Goal: Transaction & Acquisition: Purchase product/service

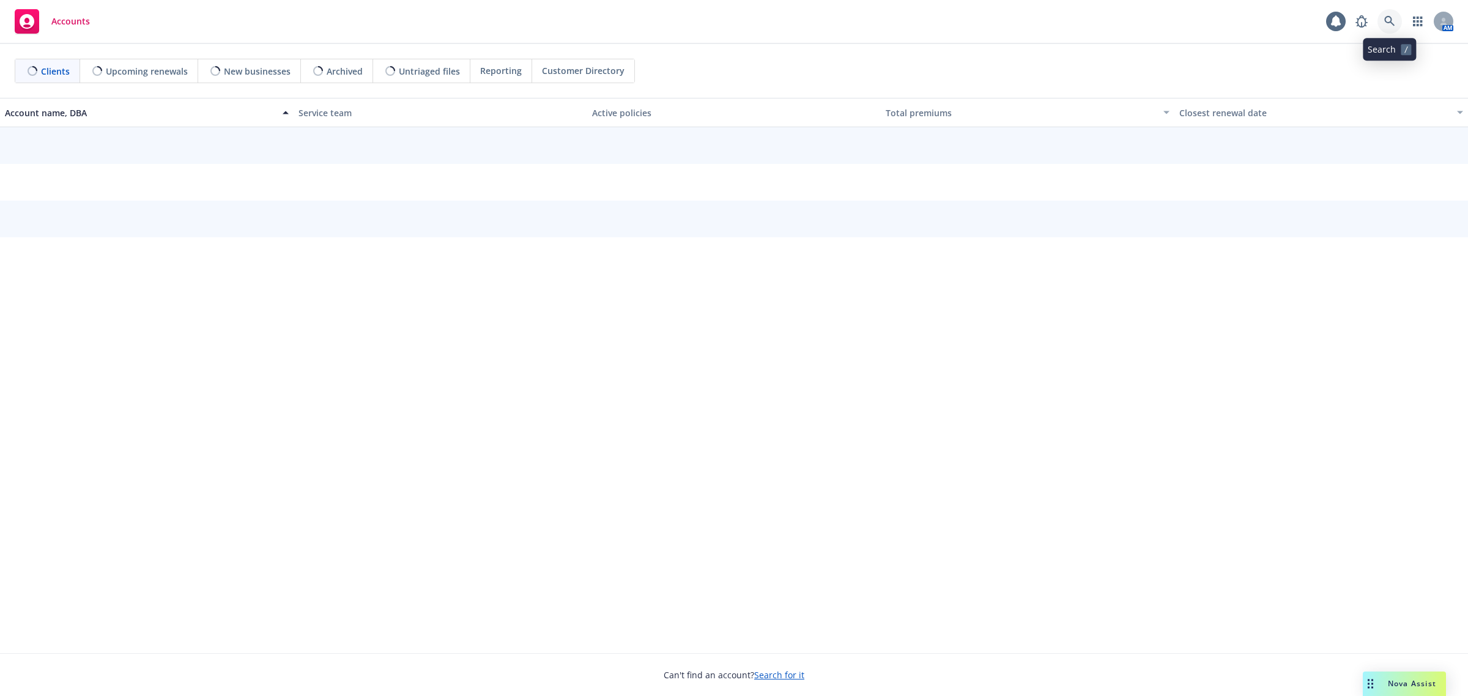
click at [1384, 22] on icon at bounding box center [1389, 21] width 11 height 11
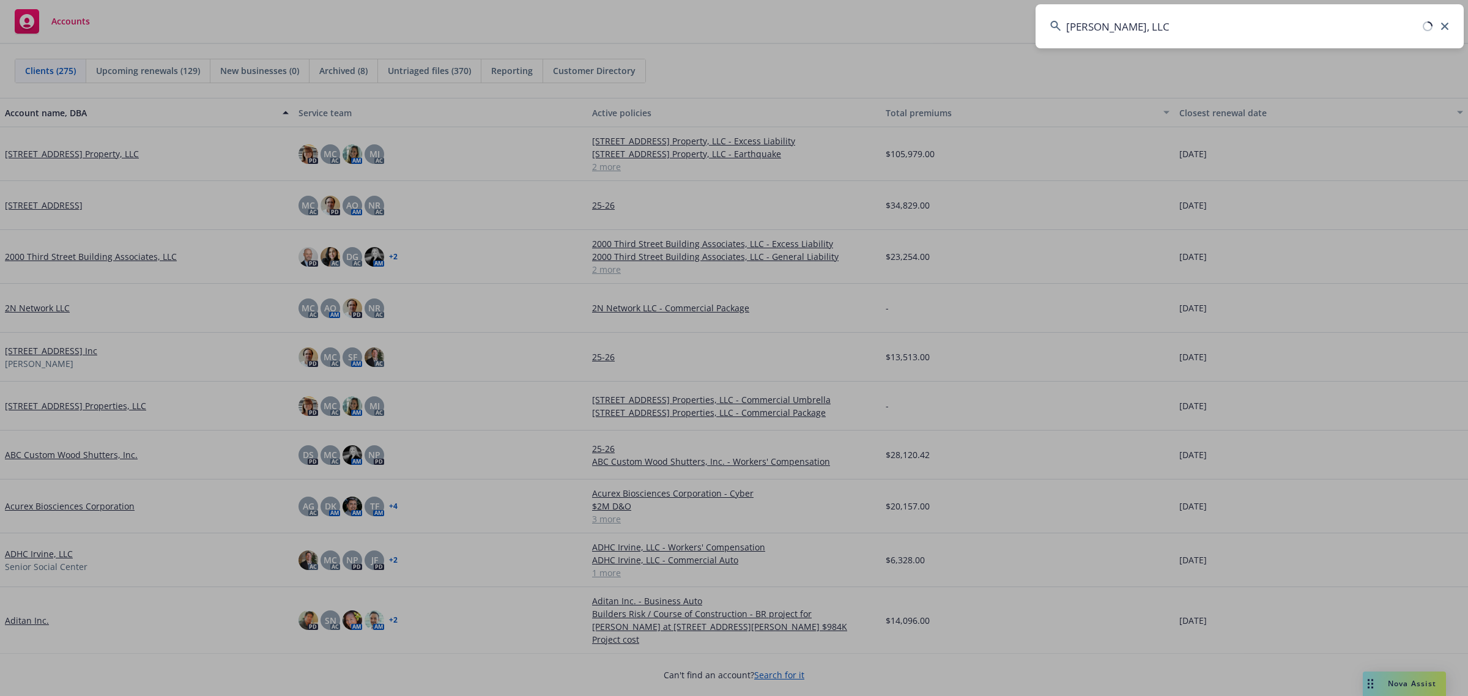
click at [1144, 23] on input "BW Dixon, LLC" at bounding box center [1249, 26] width 428 height 44
type input "BW Dixon, LLC"
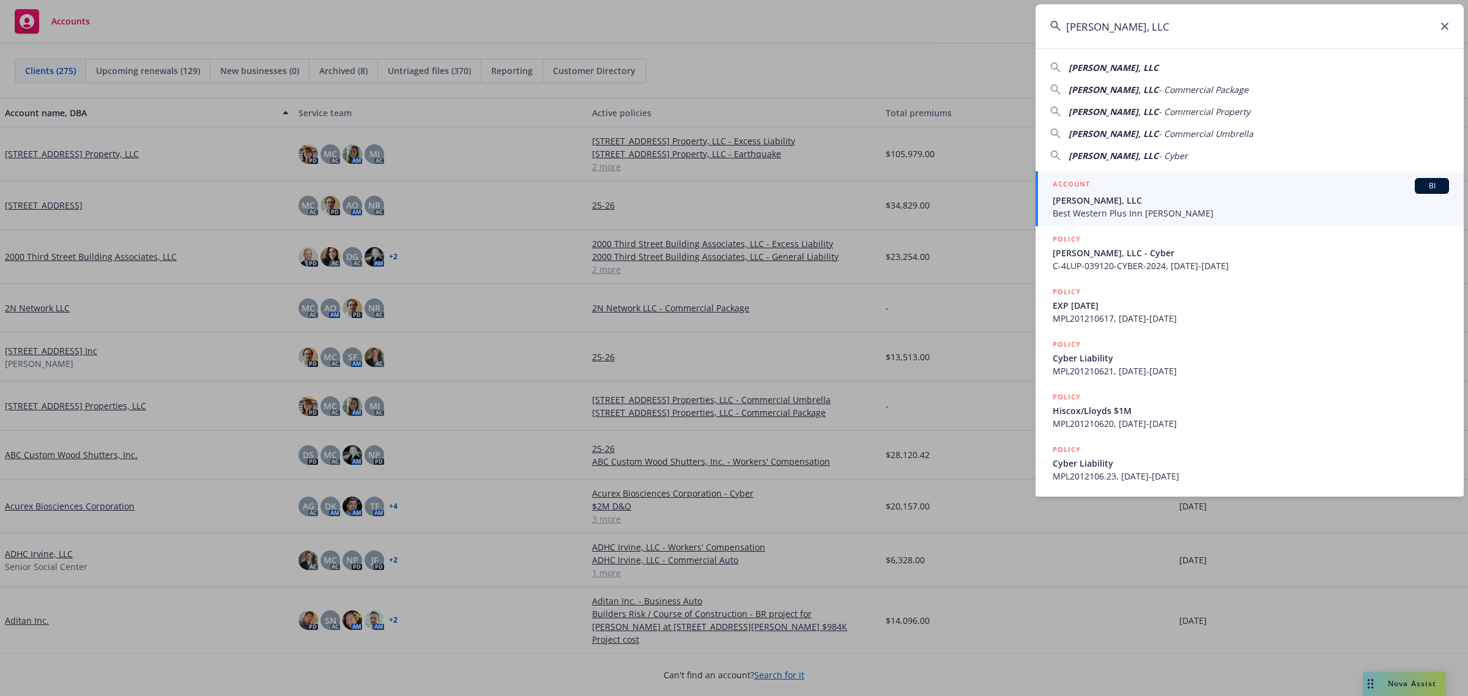
click at [1132, 190] on div "ACCOUNT BI" at bounding box center [1251, 186] width 396 height 16
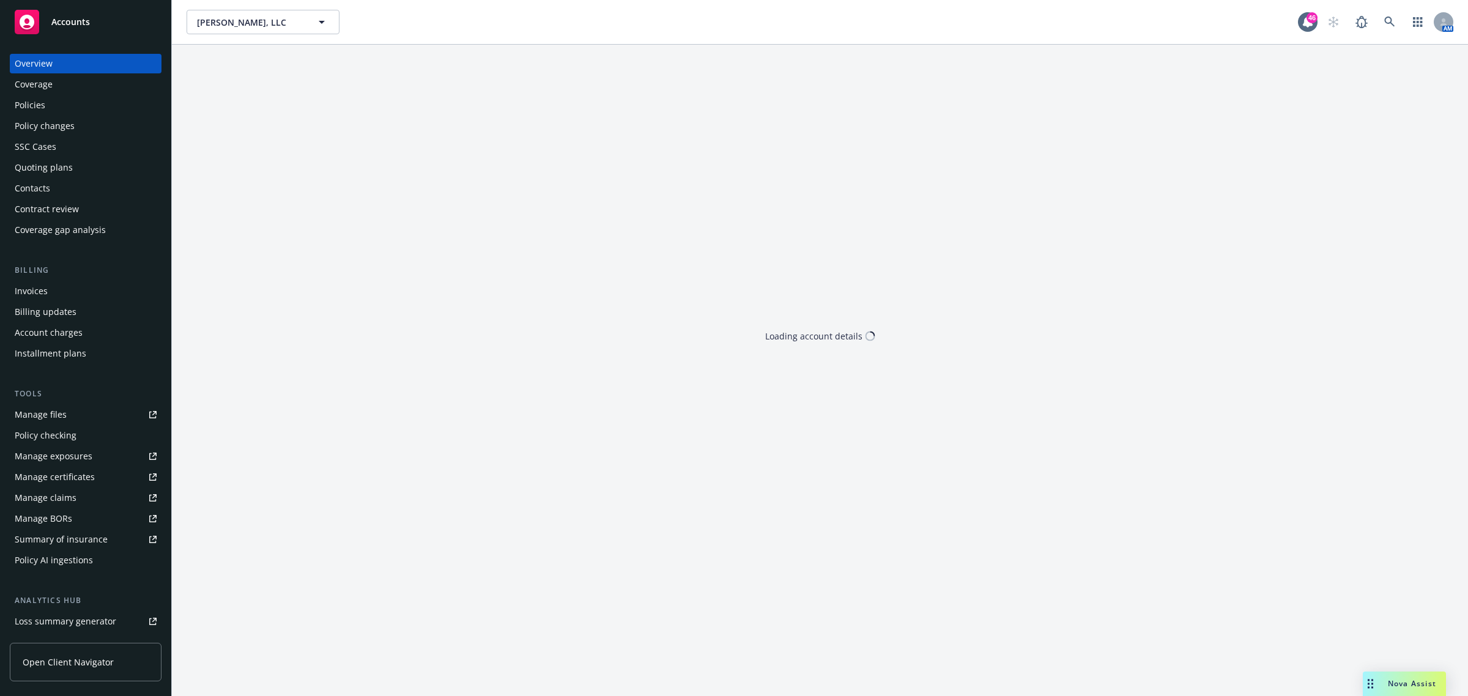
click at [46, 105] on div "Policies" at bounding box center [86, 105] width 142 height 20
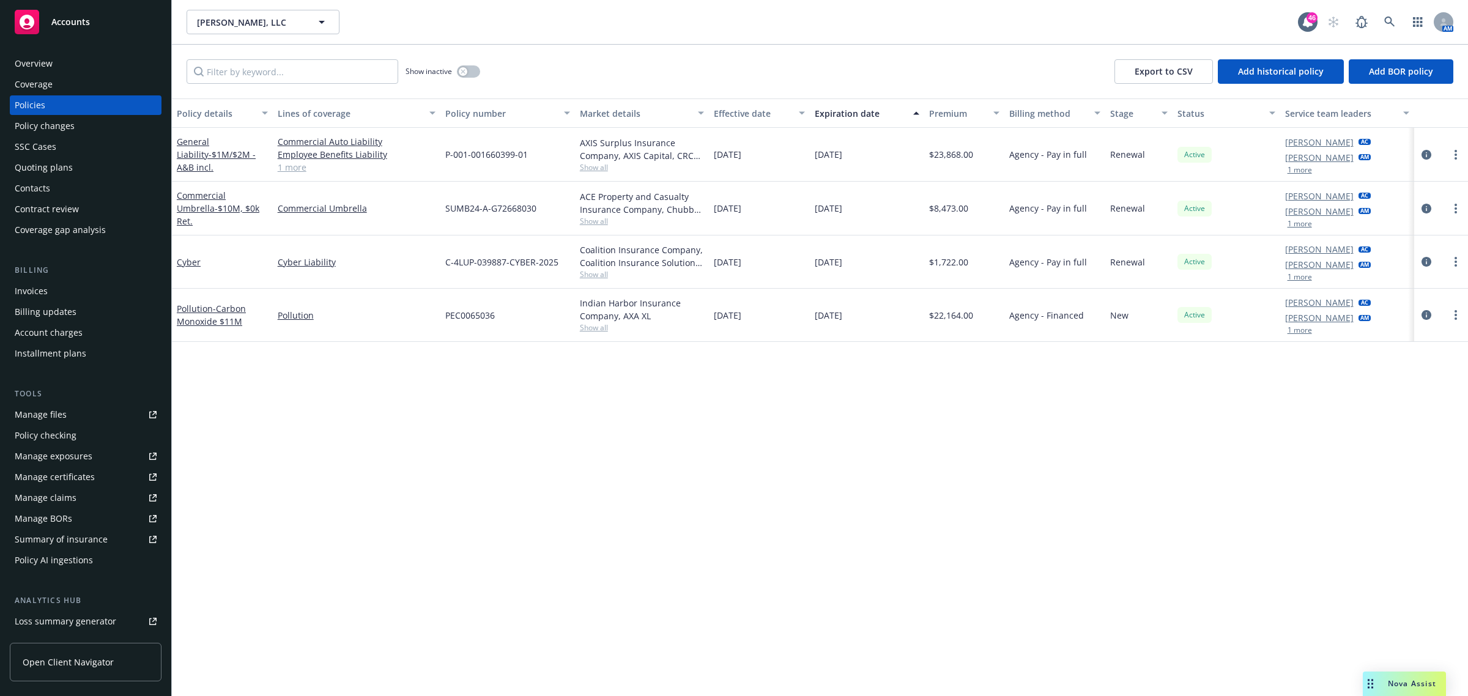
click at [582, 166] on span "Show all" at bounding box center [642, 167] width 125 height 10
click at [561, 38] on div "BW Dixon, LLC BW Dixon, LLC 46 AM" at bounding box center [820, 22] width 1296 height 44
click at [465, 67] on div "button" at bounding box center [463, 71] width 9 height 9
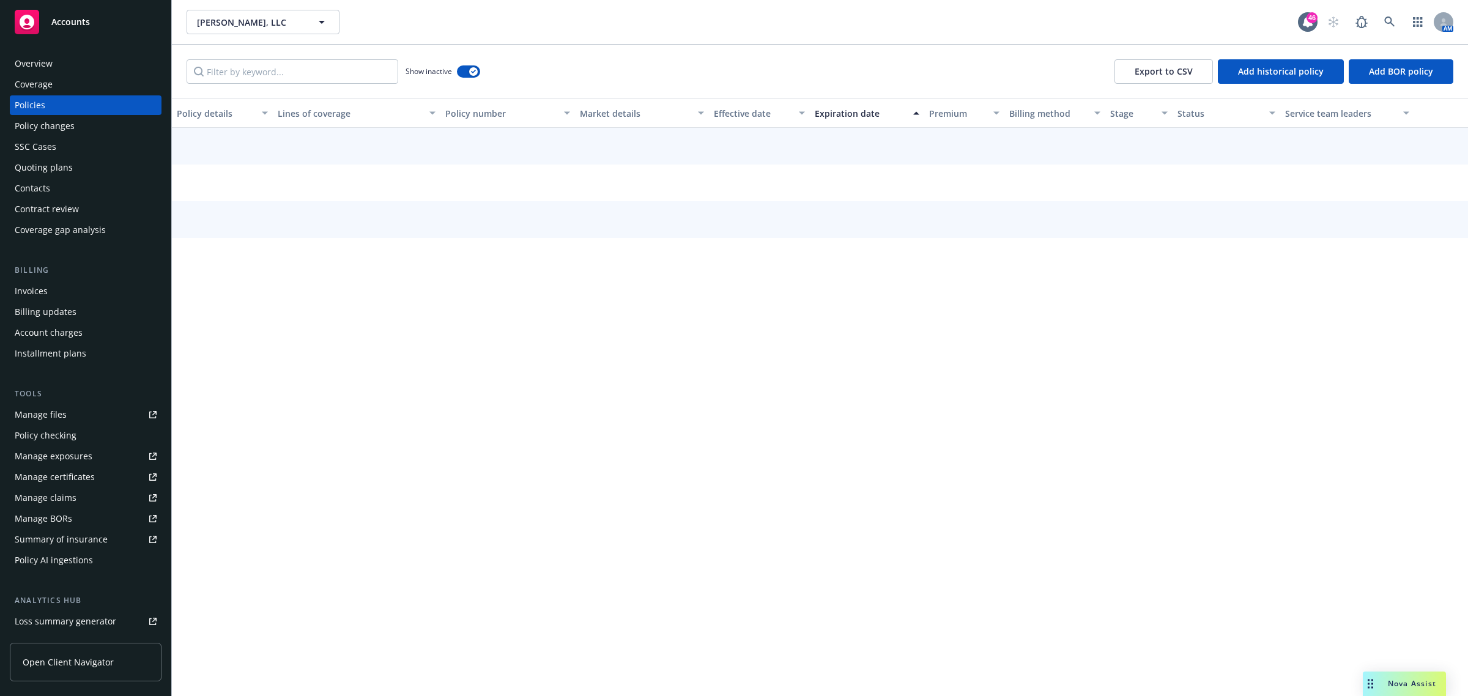
click at [612, 112] on div "Market details" at bounding box center [635, 113] width 111 height 13
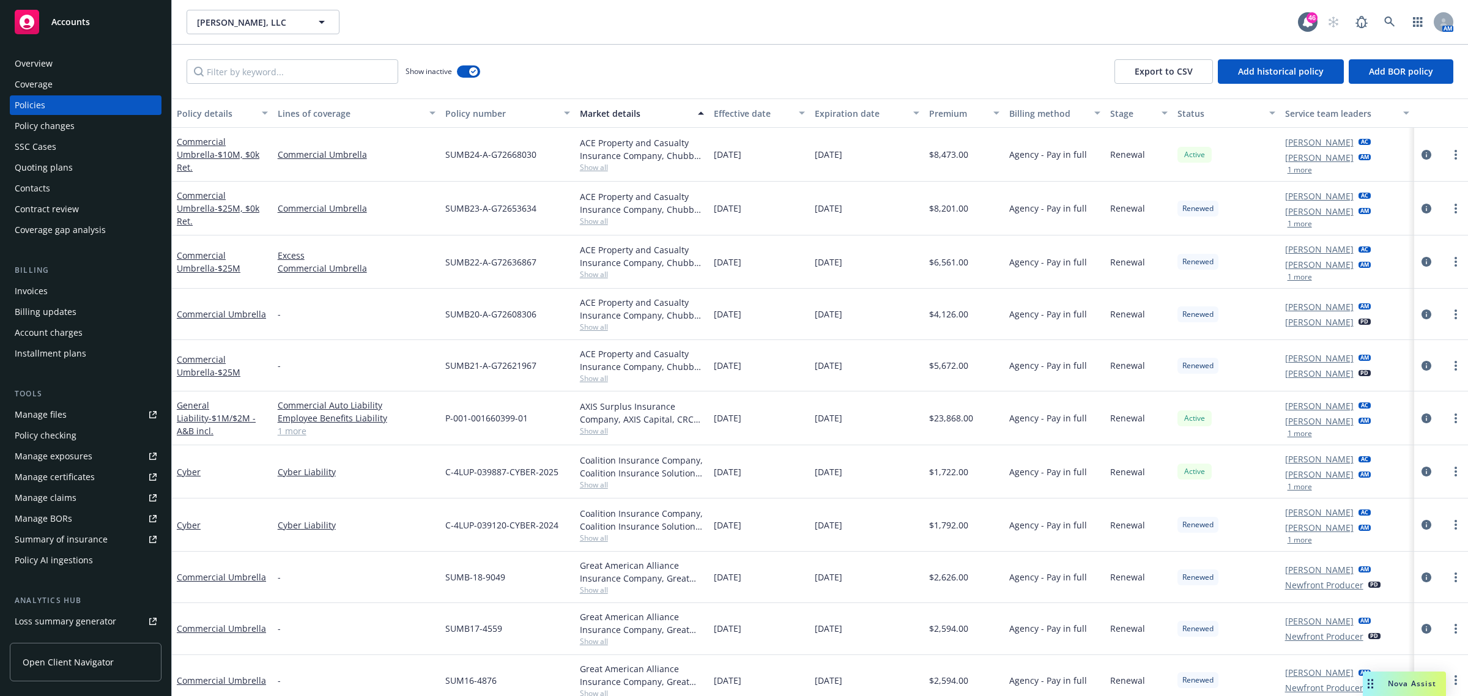
click at [610, 111] on div "Market details" at bounding box center [635, 113] width 111 height 13
click at [789, 111] on div "Effective date" at bounding box center [759, 113] width 91 height 13
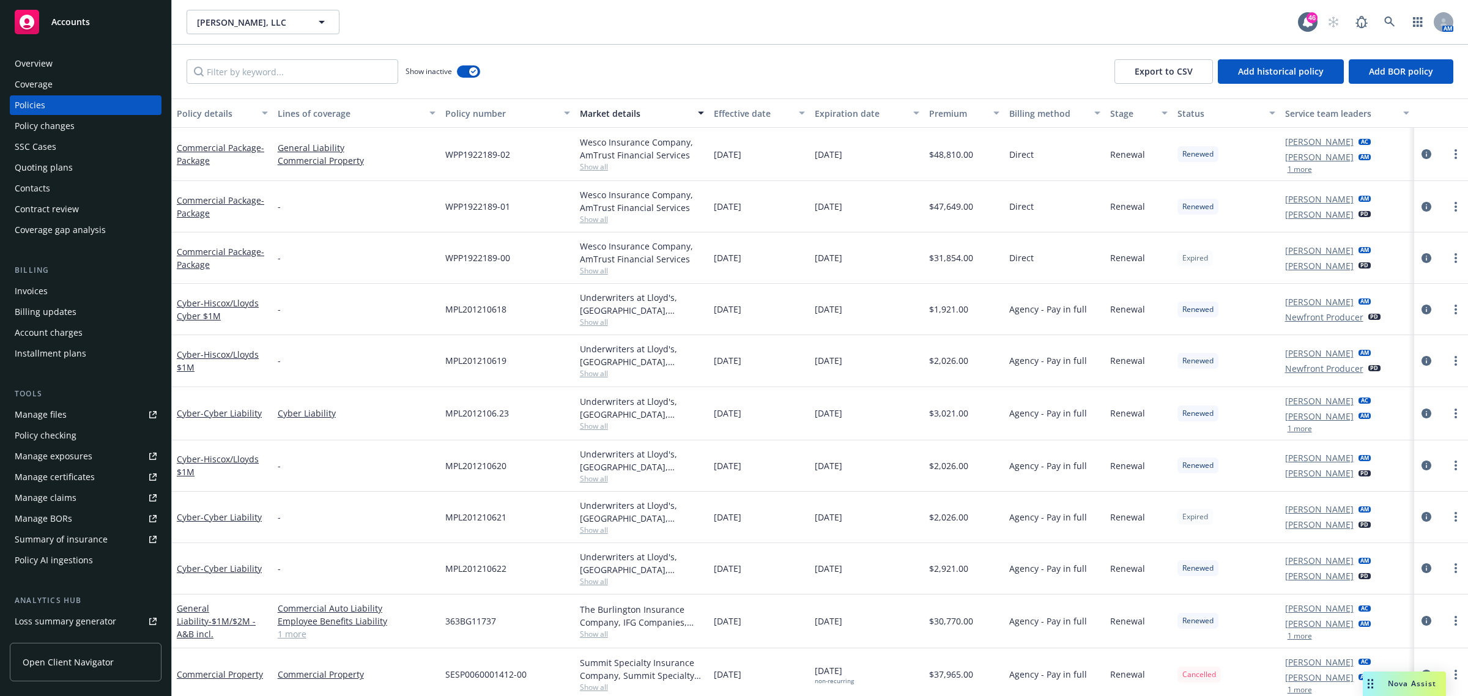
click at [739, 111] on div "Effective date" at bounding box center [753, 113] width 78 height 13
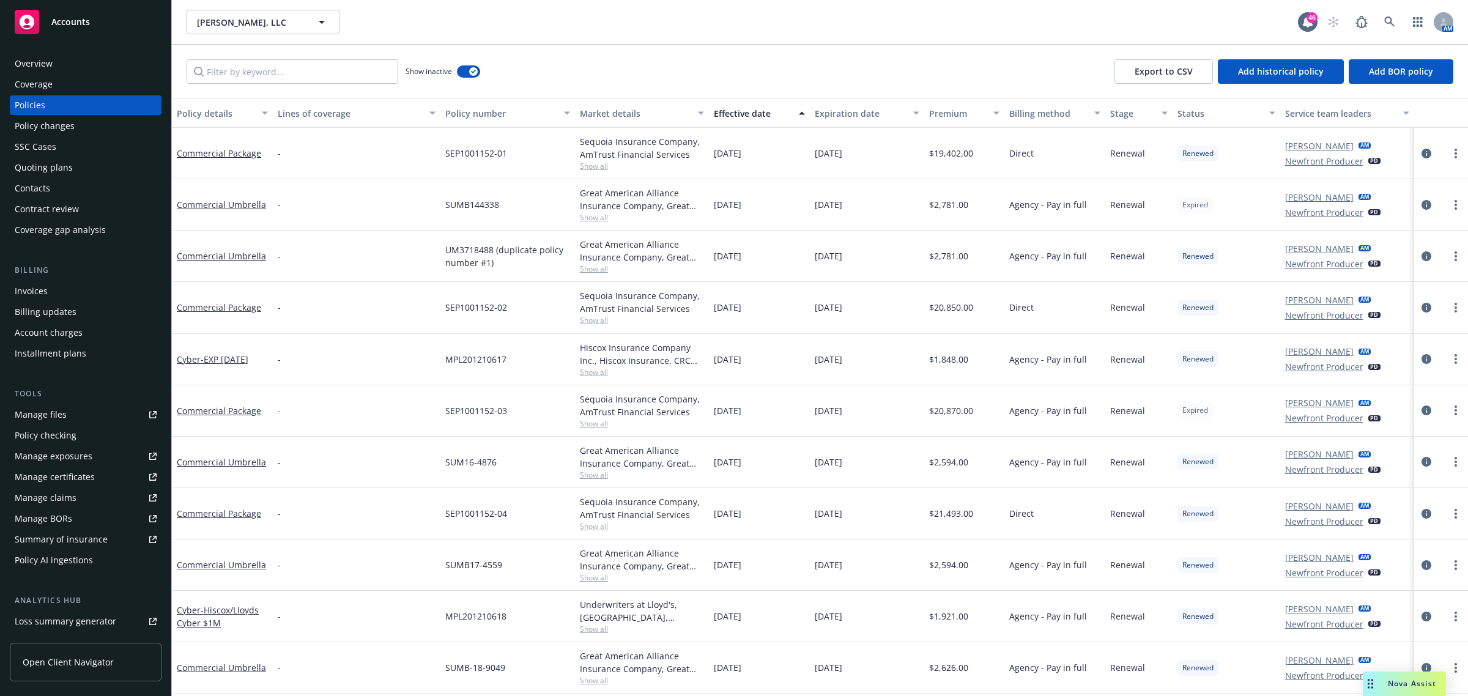
click at [724, 113] on div "Effective date" at bounding box center [753, 113] width 78 height 13
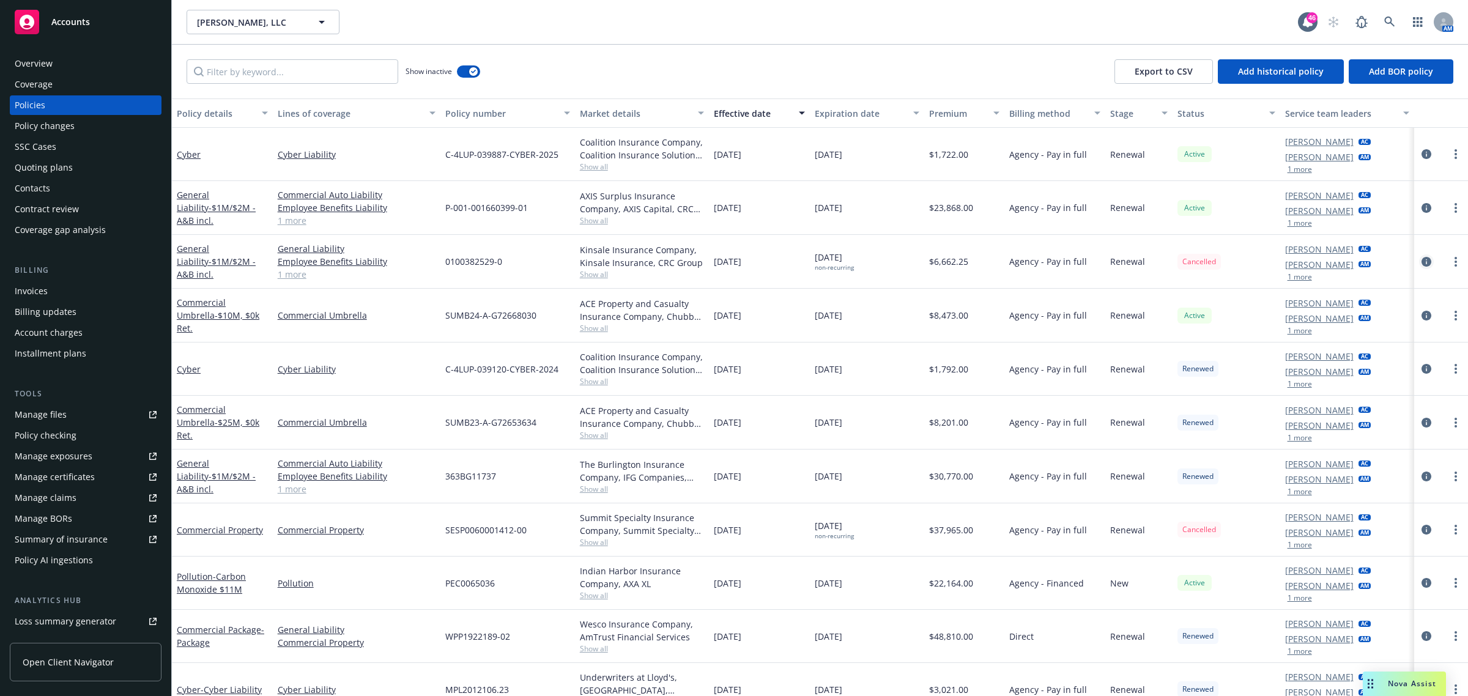
click at [1421, 265] on icon "circleInformation" at bounding box center [1426, 262] width 10 height 10
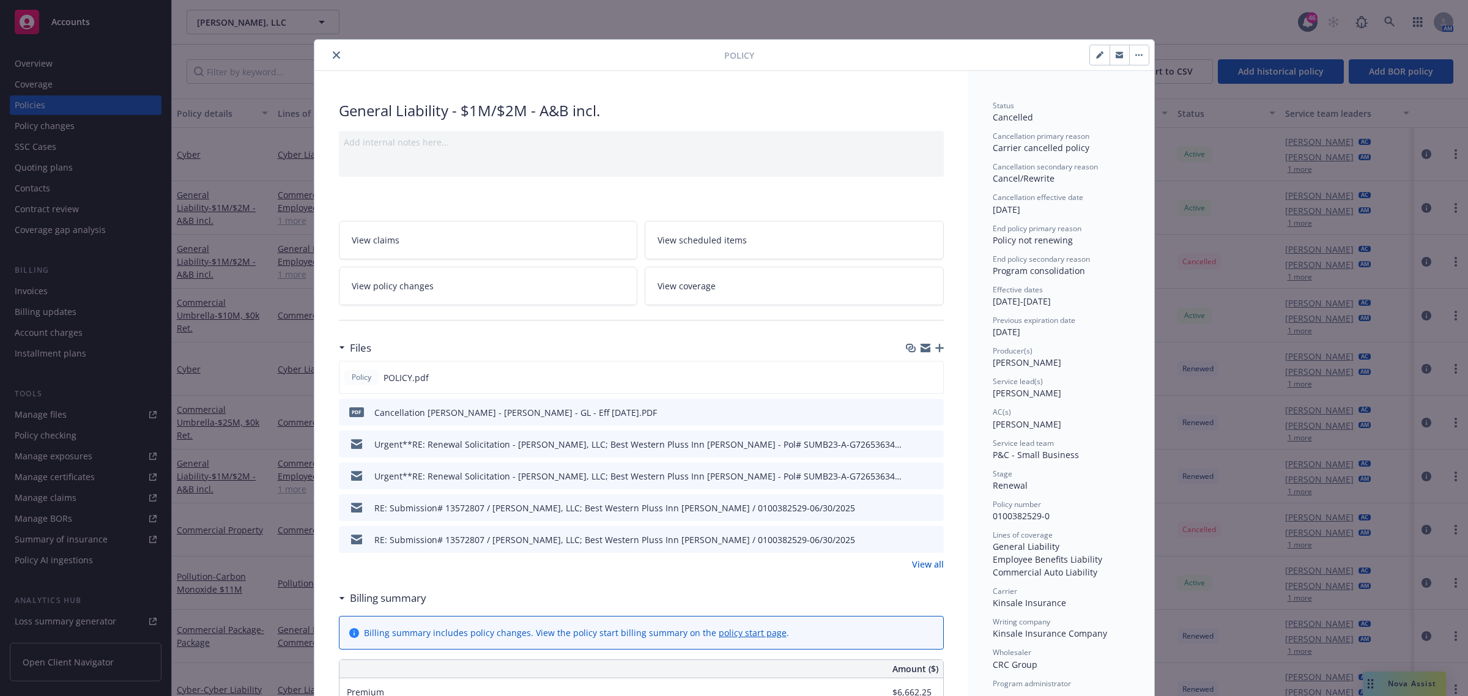
click at [333, 58] on icon "close" at bounding box center [336, 54] width 7 height 7
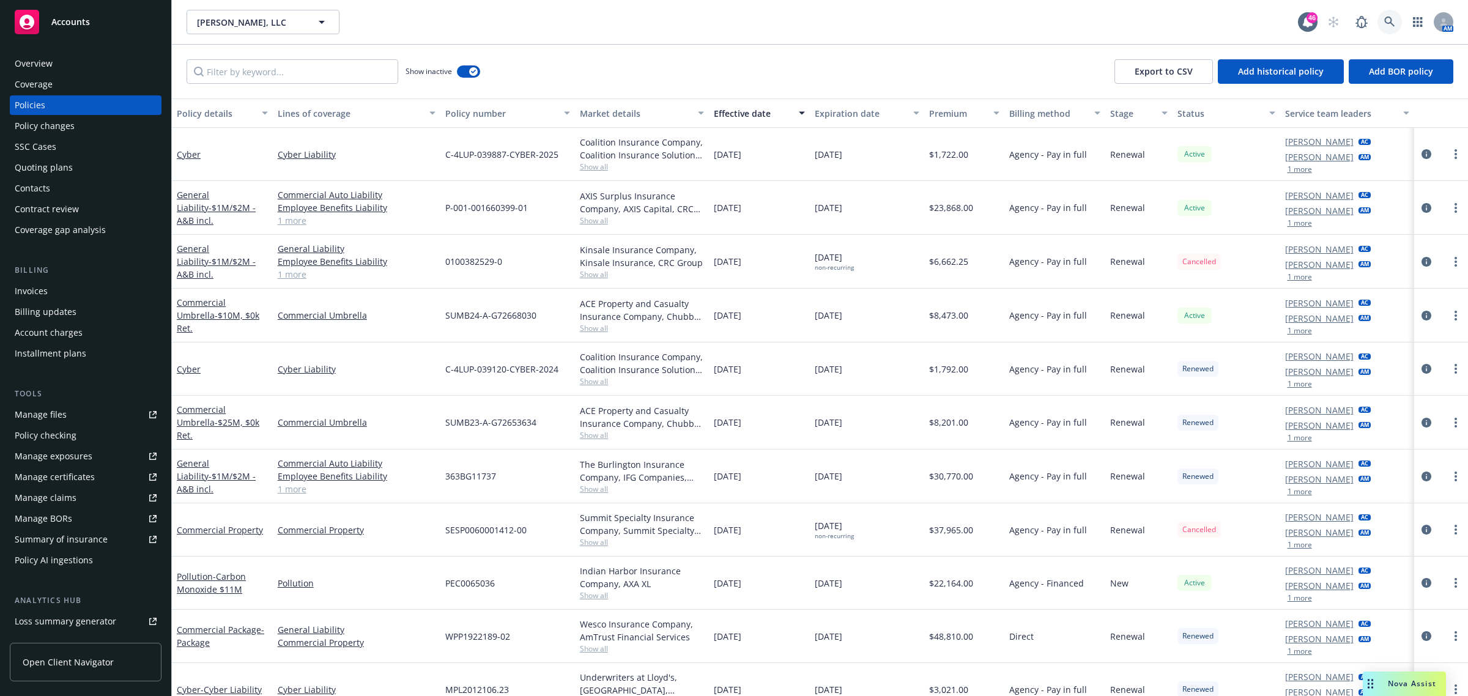
click at [1381, 20] on link at bounding box center [1389, 22] width 24 height 24
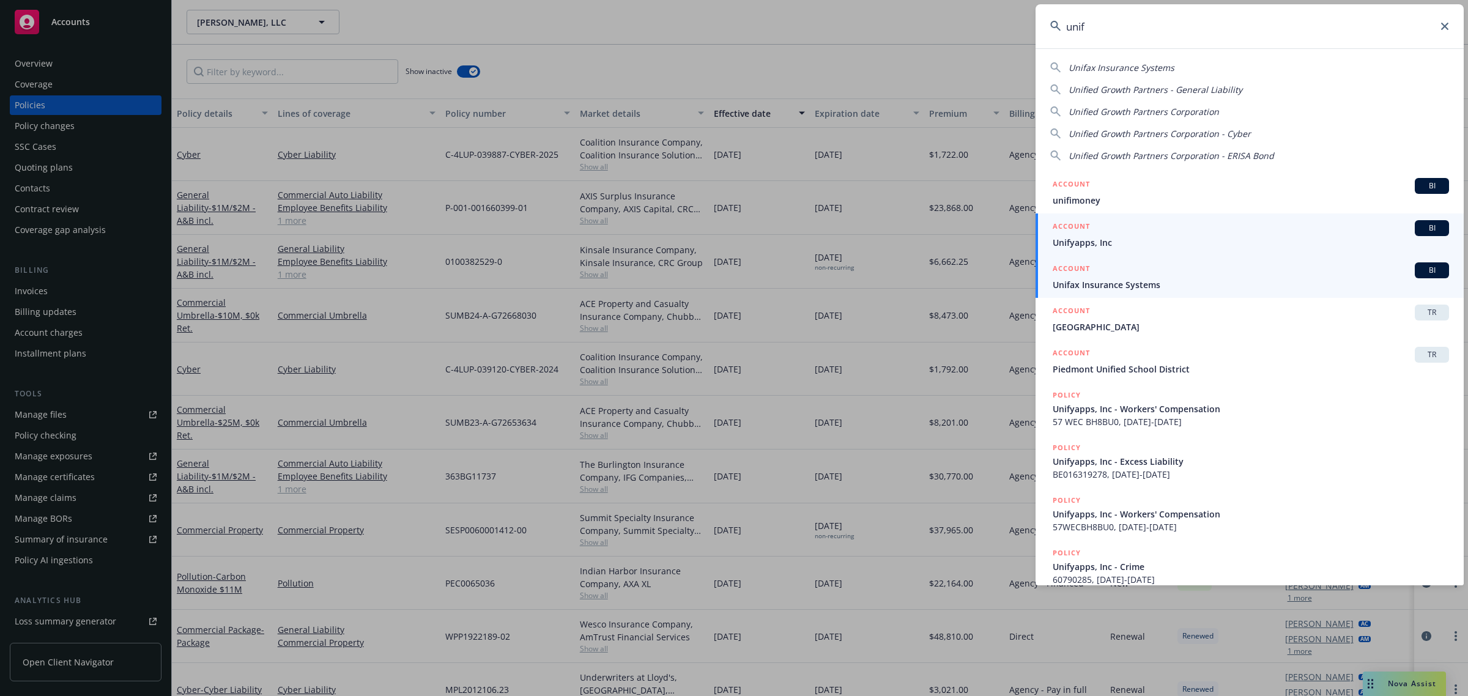
type input "unif"
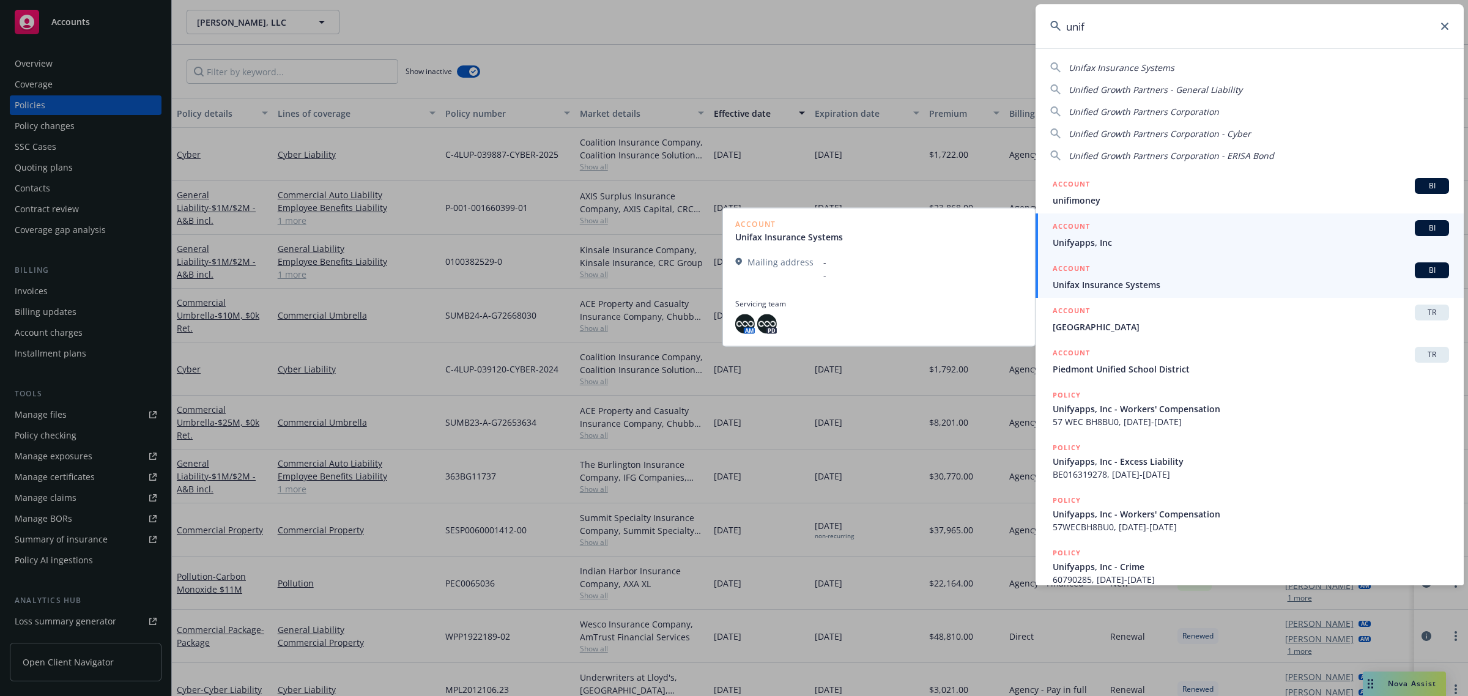
click at [1114, 242] on span "Unifyapps, Inc" at bounding box center [1251, 242] width 396 height 13
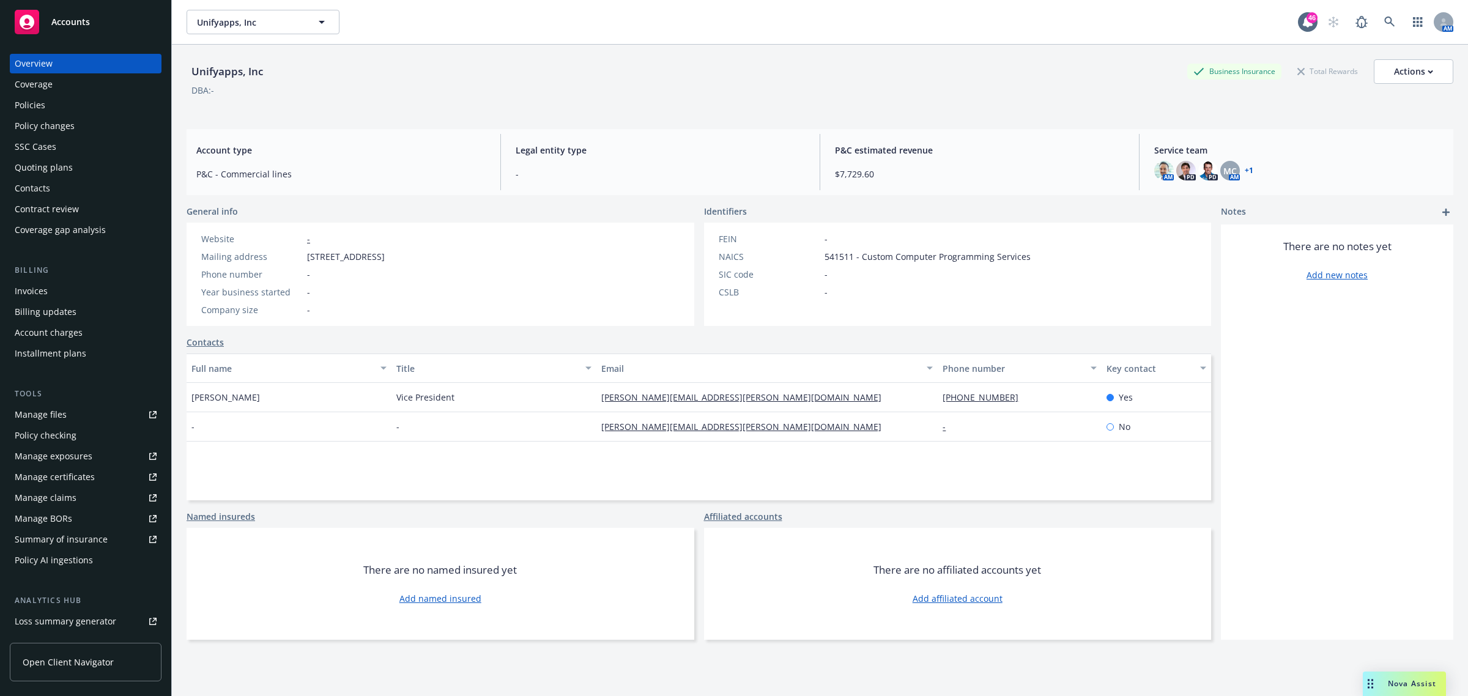
click at [46, 120] on div "Policy changes" at bounding box center [45, 126] width 60 height 20
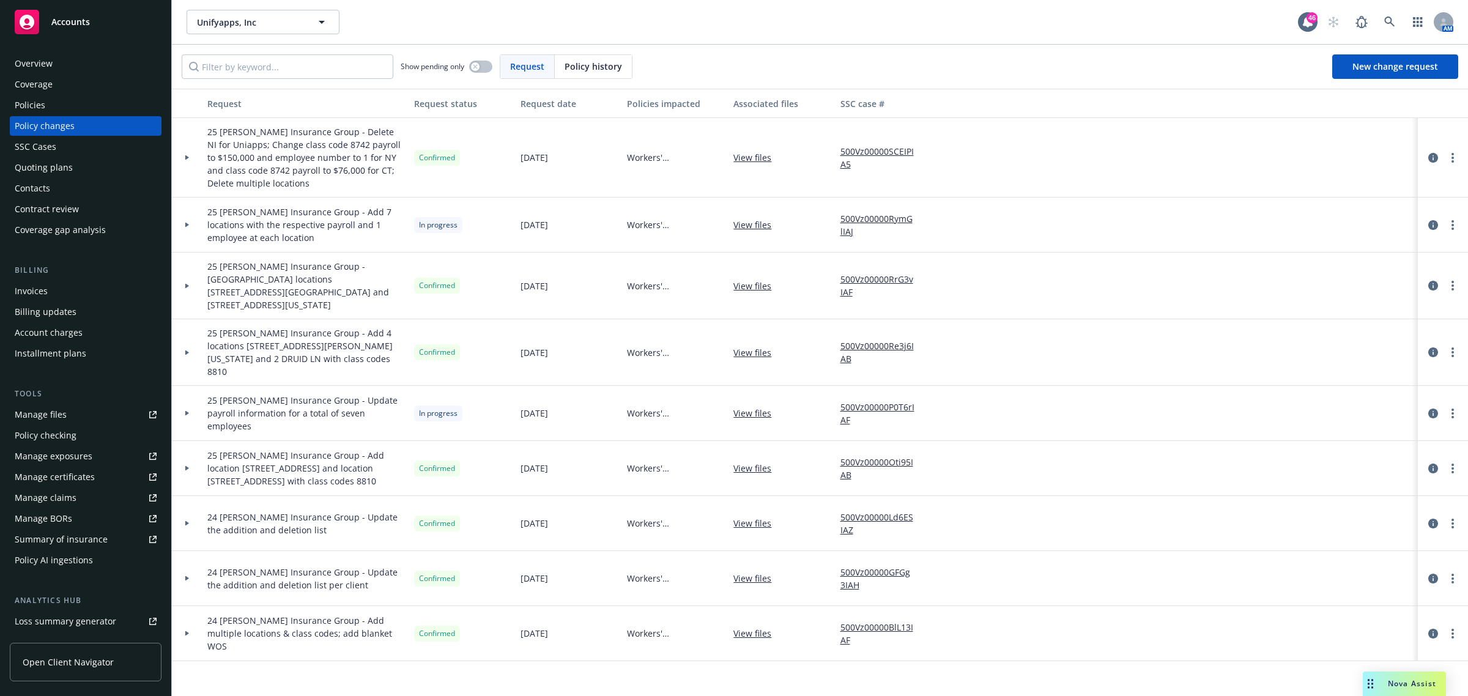
click at [1464, 228] on div at bounding box center [1443, 225] width 50 height 55
click at [1459, 228] on link "more" at bounding box center [1452, 225] width 15 height 15
click at [1457, 227] on link "more" at bounding box center [1452, 225] width 15 height 15
click at [1357, 326] on link "Resume workflow" at bounding box center [1355, 324] width 210 height 24
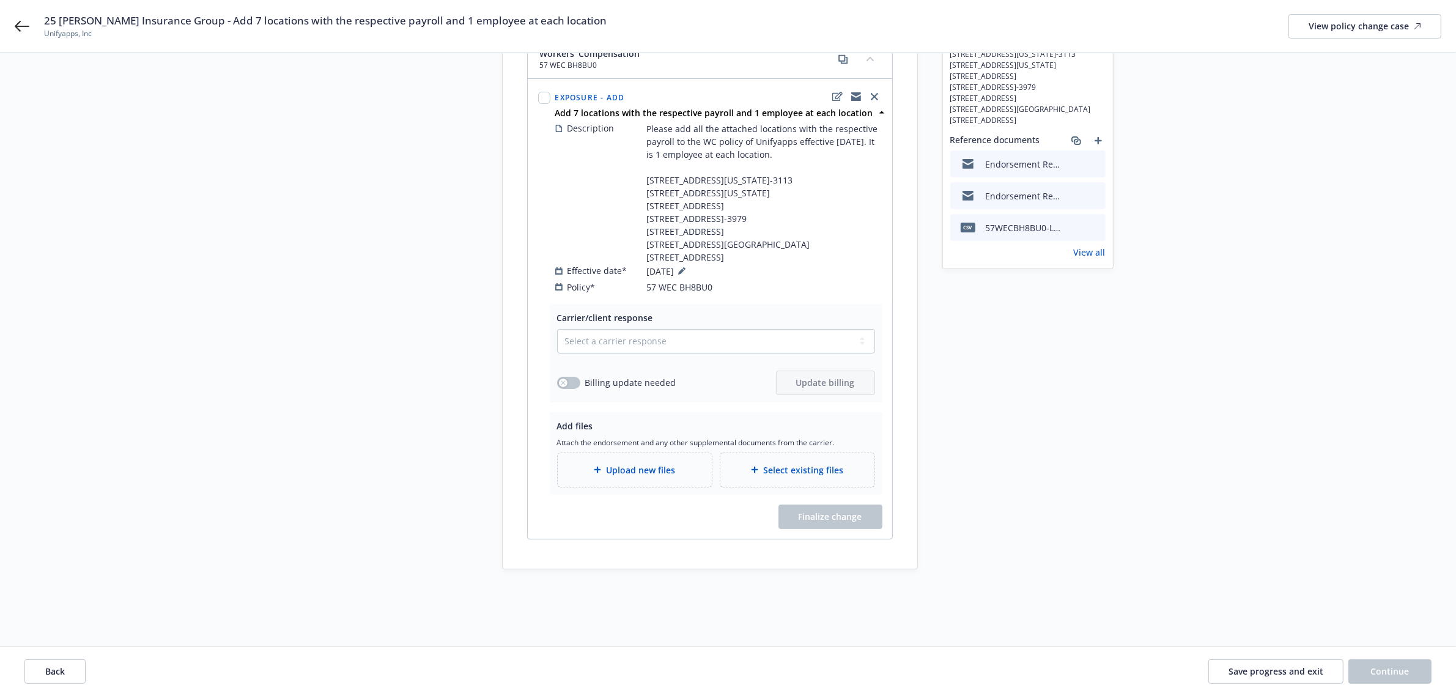
scroll to position [163, 0]
click at [662, 341] on select "Select a carrier response Accepted Accepted with revision No endorsement needed…" at bounding box center [716, 340] width 318 height 24
select select "ACCEPTED"
click at [557, 328] on select "Select a carrier response Accepted Accepted with revision No endorsement needed…" at bounding box center [716, 340] width 318 height 24
click at [665, 463] on span "Upload new files" at bounding box center [640, 468] width 69 height 13
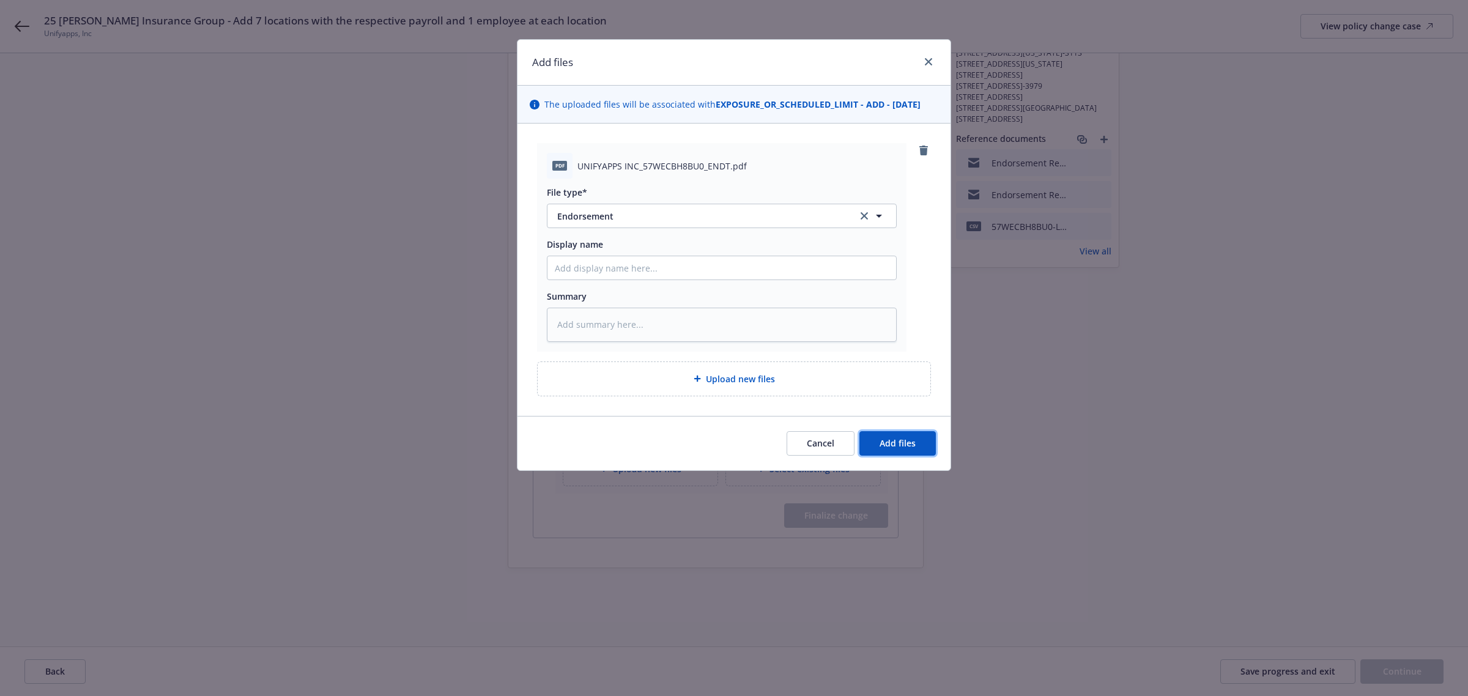
drag, startPoint x: 910, startPoint y: 443, endPoint x: 905, endPoint y: 450, distance: 7.5
click at [910, 443] on span "Add files" at bounding box center [898, 443] width 36 height 12
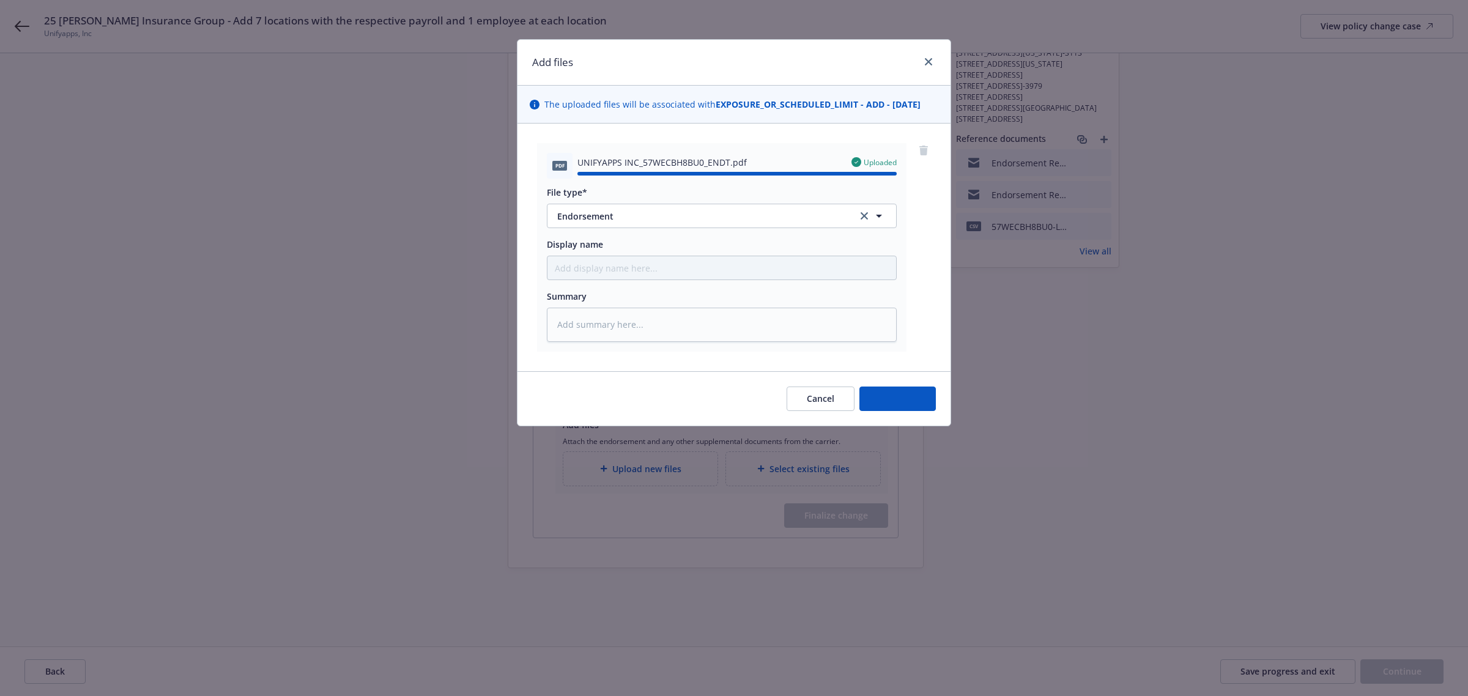
type textarea "x"
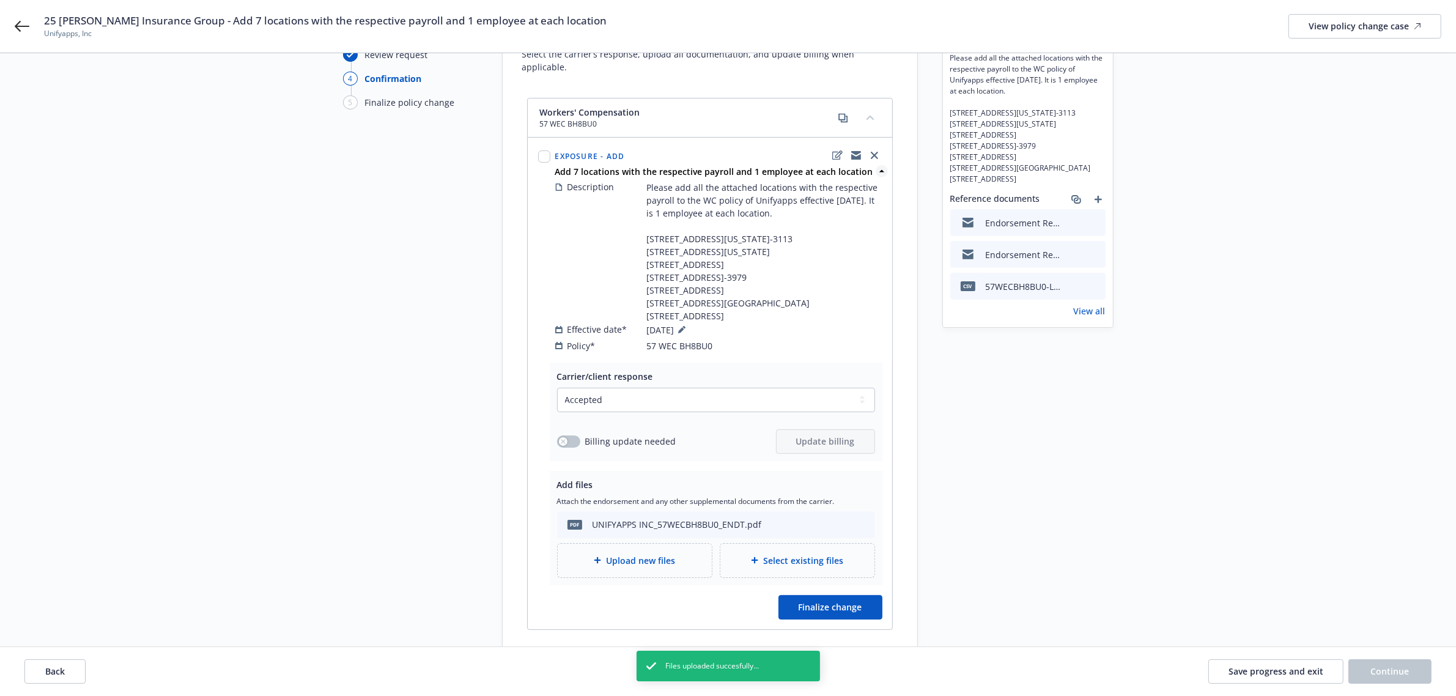
scroll to position [0, 0]
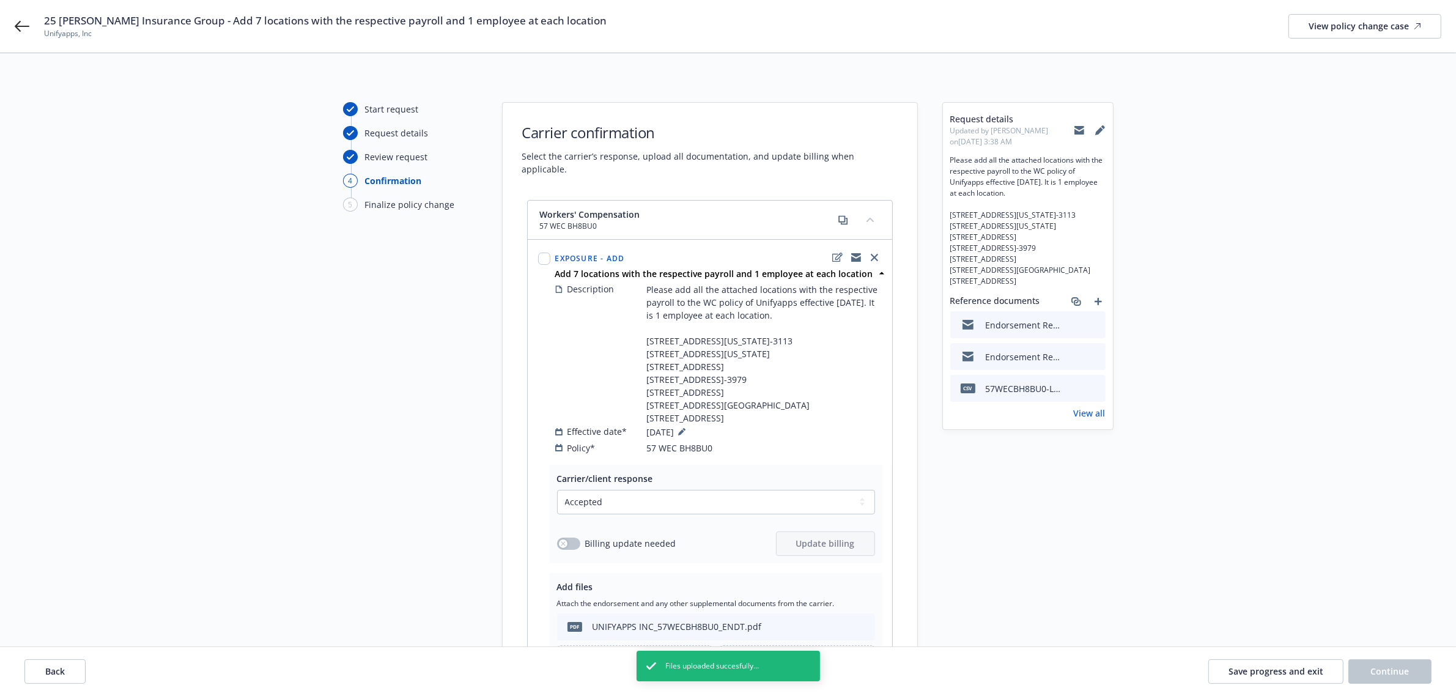
click at [541, 250] on div at bounding box center [544, 257] width 12 height 15
click at [542, 253] on input "checkbox" at bounding box center [544, 259] width 12 height 12
checkbox input "true"
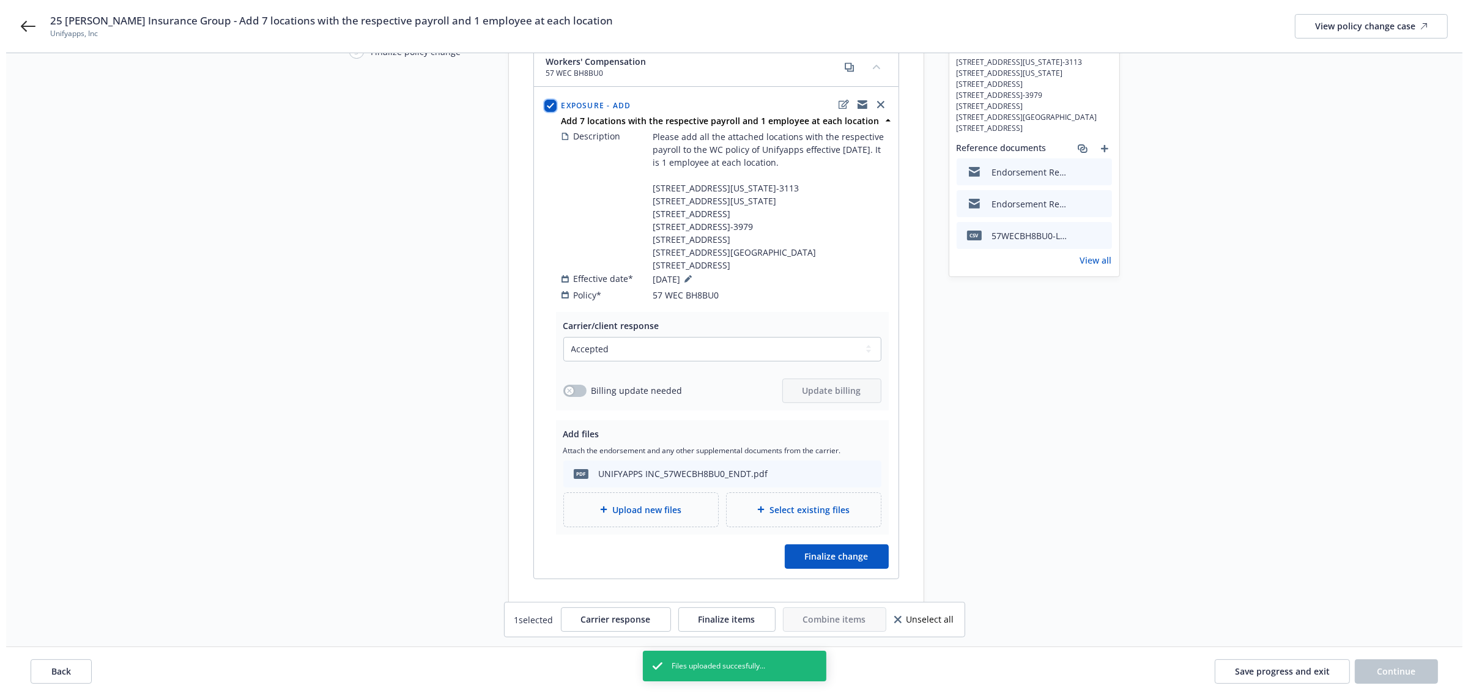
scroll to position [194, 0]
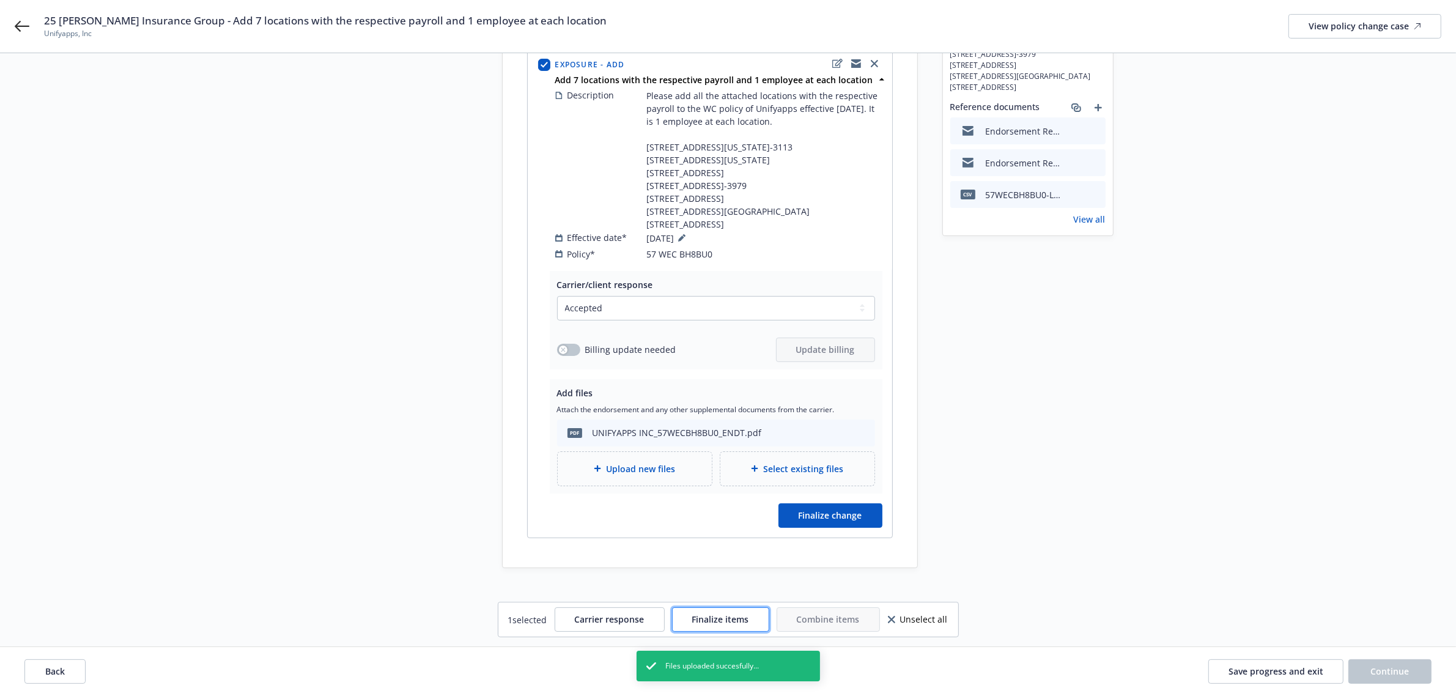
click at [697, 622] on span "Finalize items" at bounding box center [720, 619] width 57 height 12
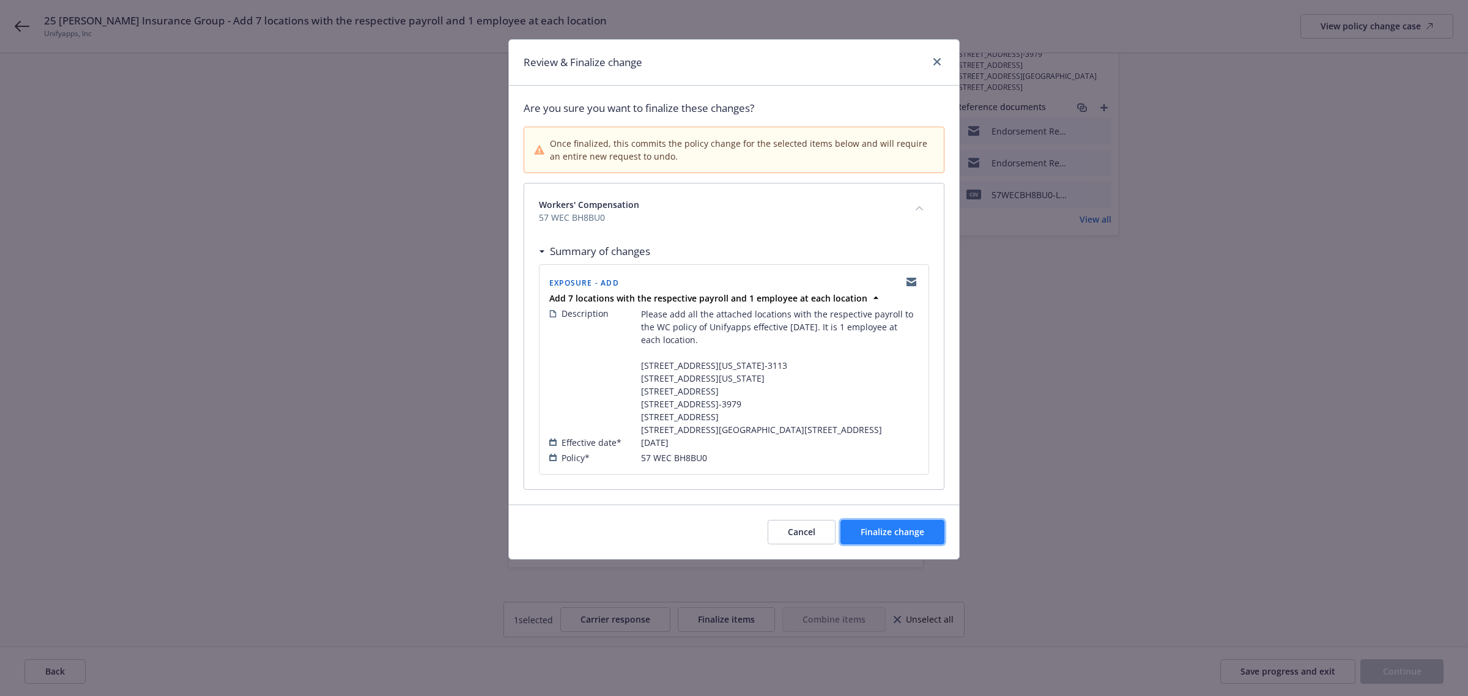
click at [925, 544] on button "Finalize change" at bounding box center [892, 532] width 104 height 24
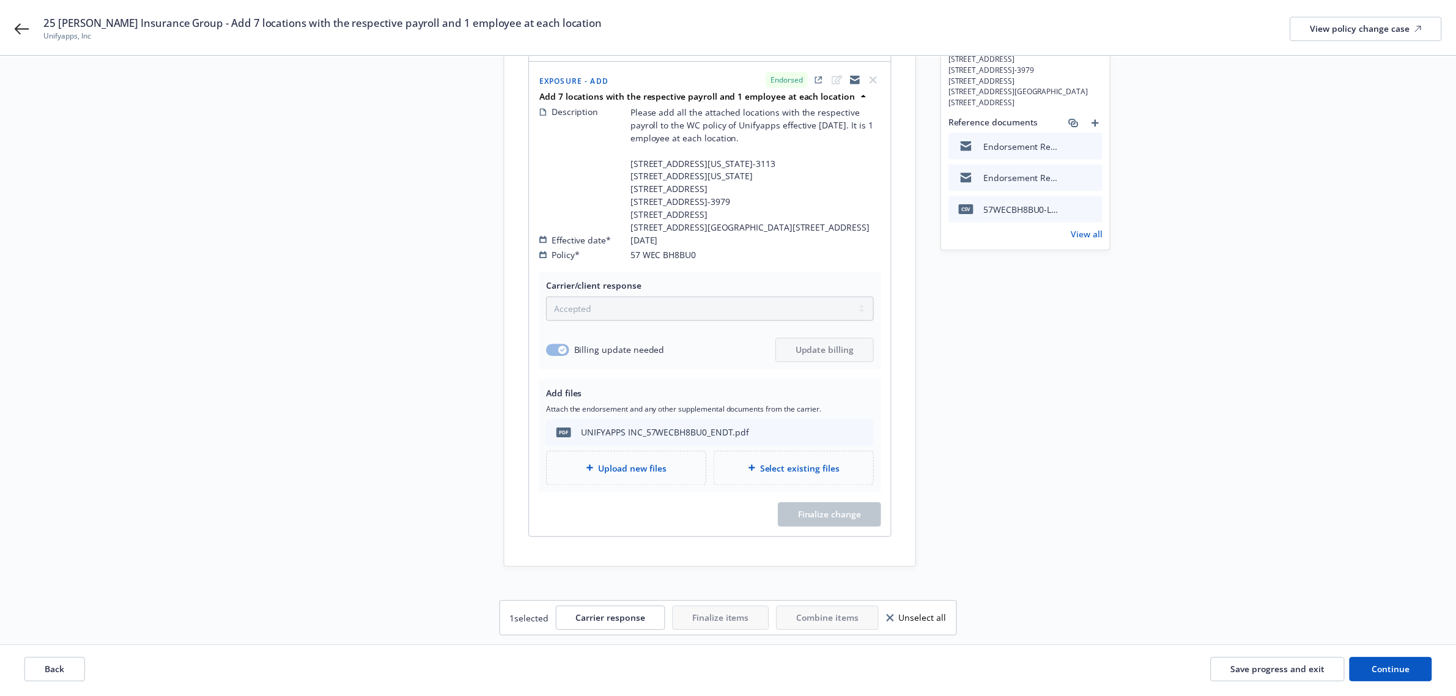
scroll to position [182, 0]
click at [1409, 674] on button "Continue" at bounding box center [1390, 671] width 83 height 24
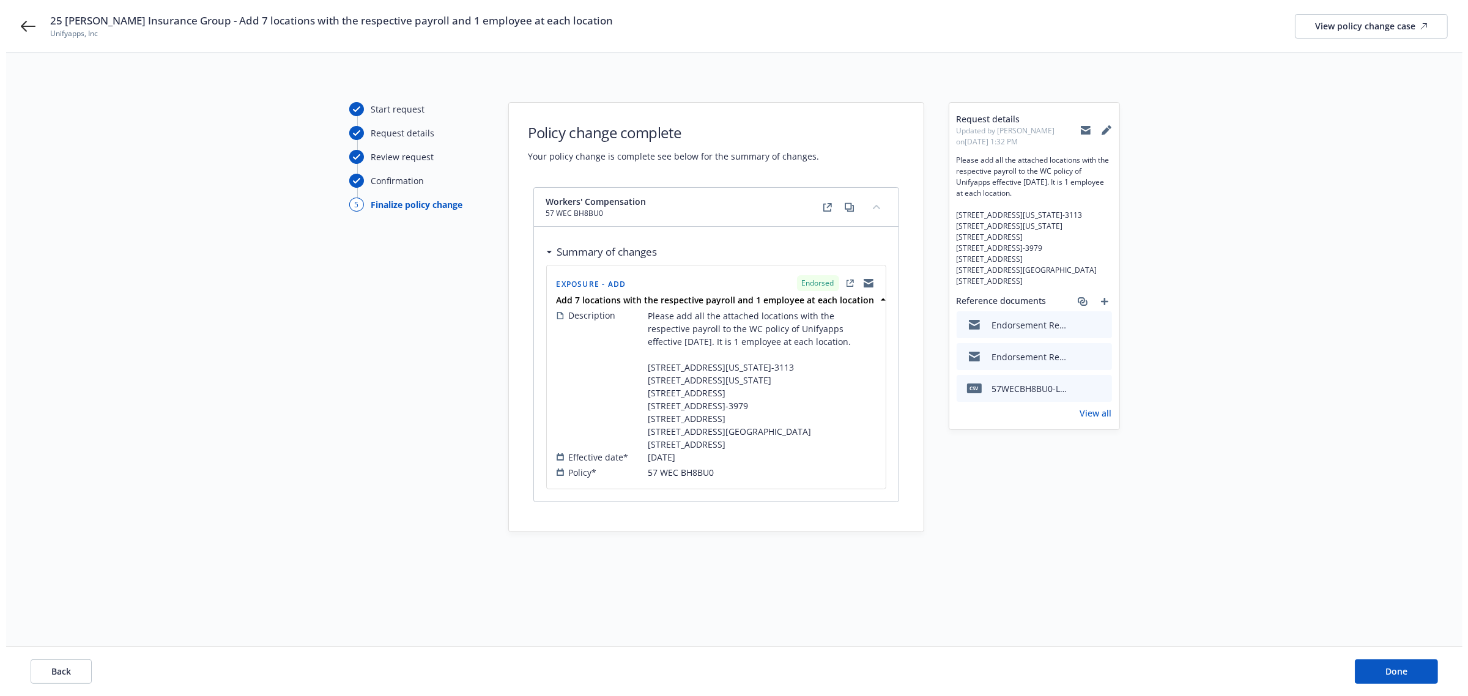
scroll to position [0, 0]
click at [1422, 683] on button "Done" at bounding box center [1401, 671] width 83 height 24
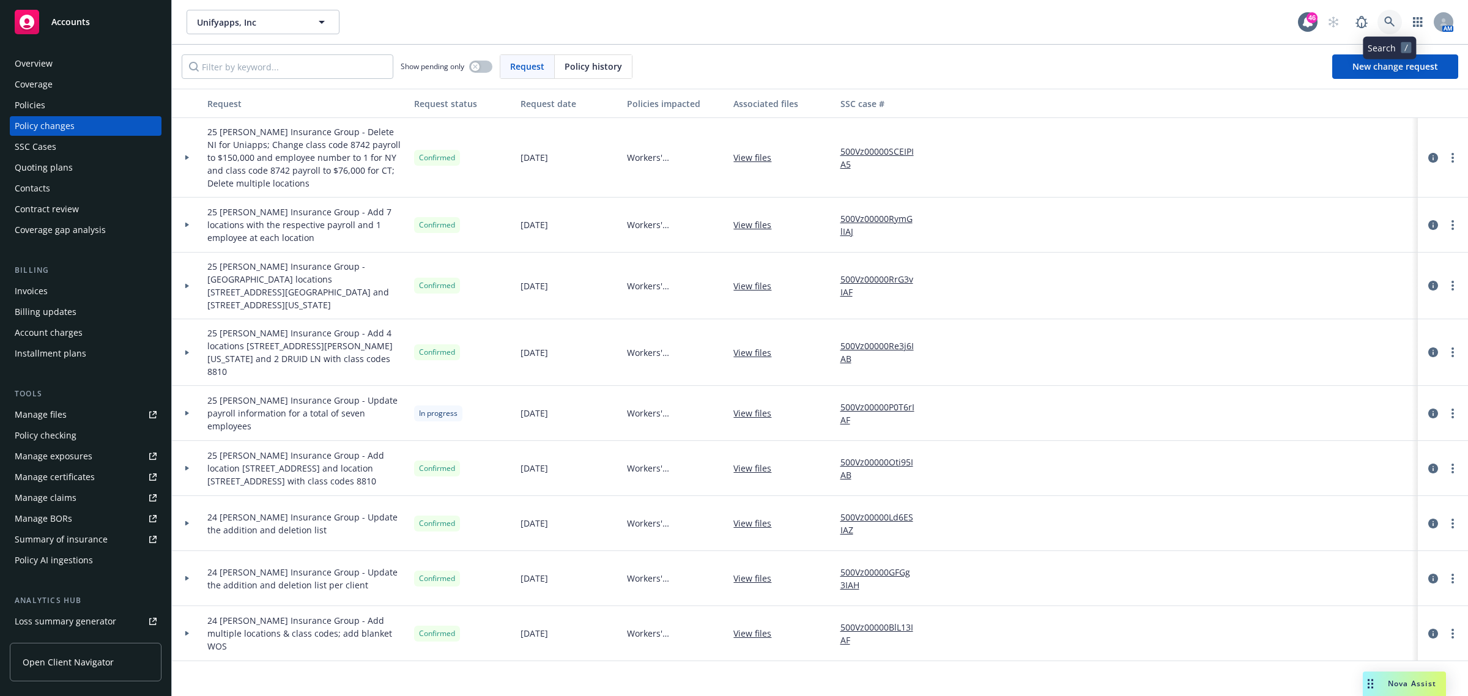
click at [1393, 17] on icon at bounding box center [1389, 22] width 11 height 11
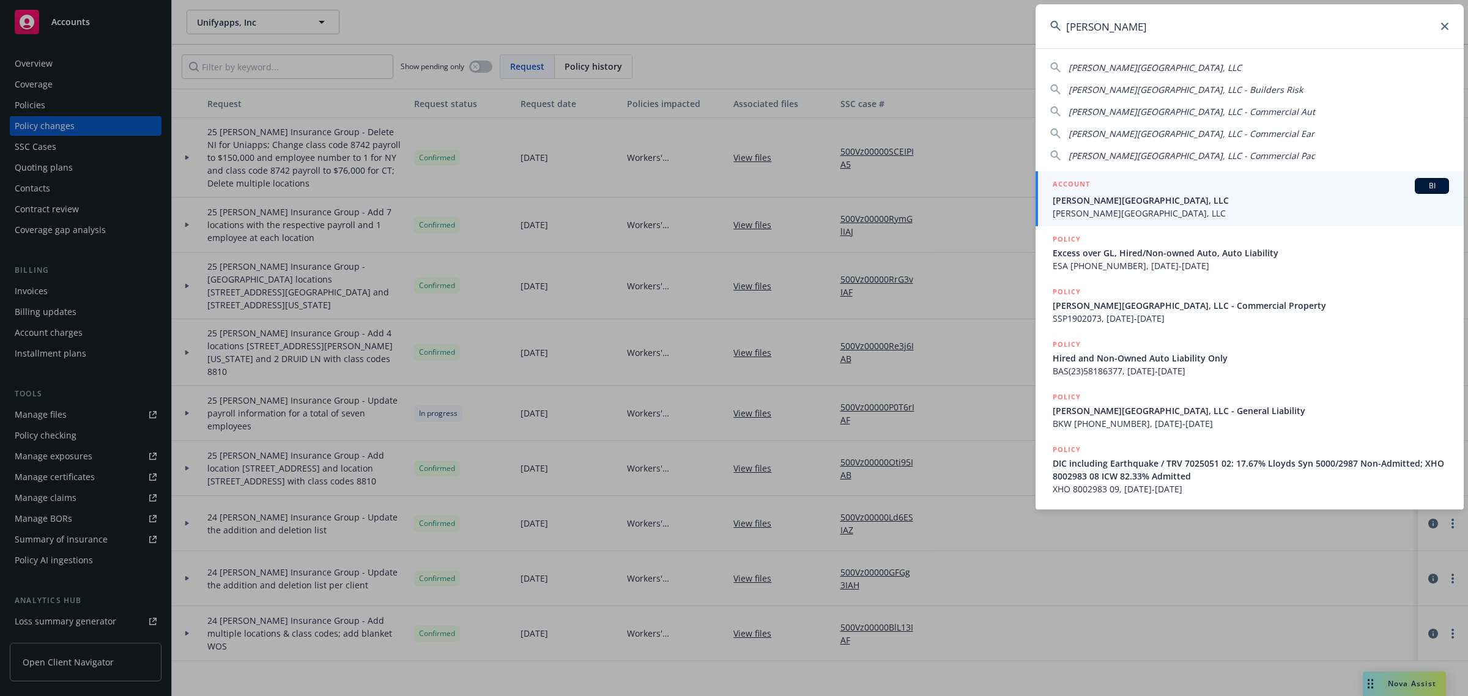
type input "ec palomar"
click at [1154, 202] on span "EC Palomar Industrial Center, LLC" at bounding box center [1251, 200] width 396 height 13
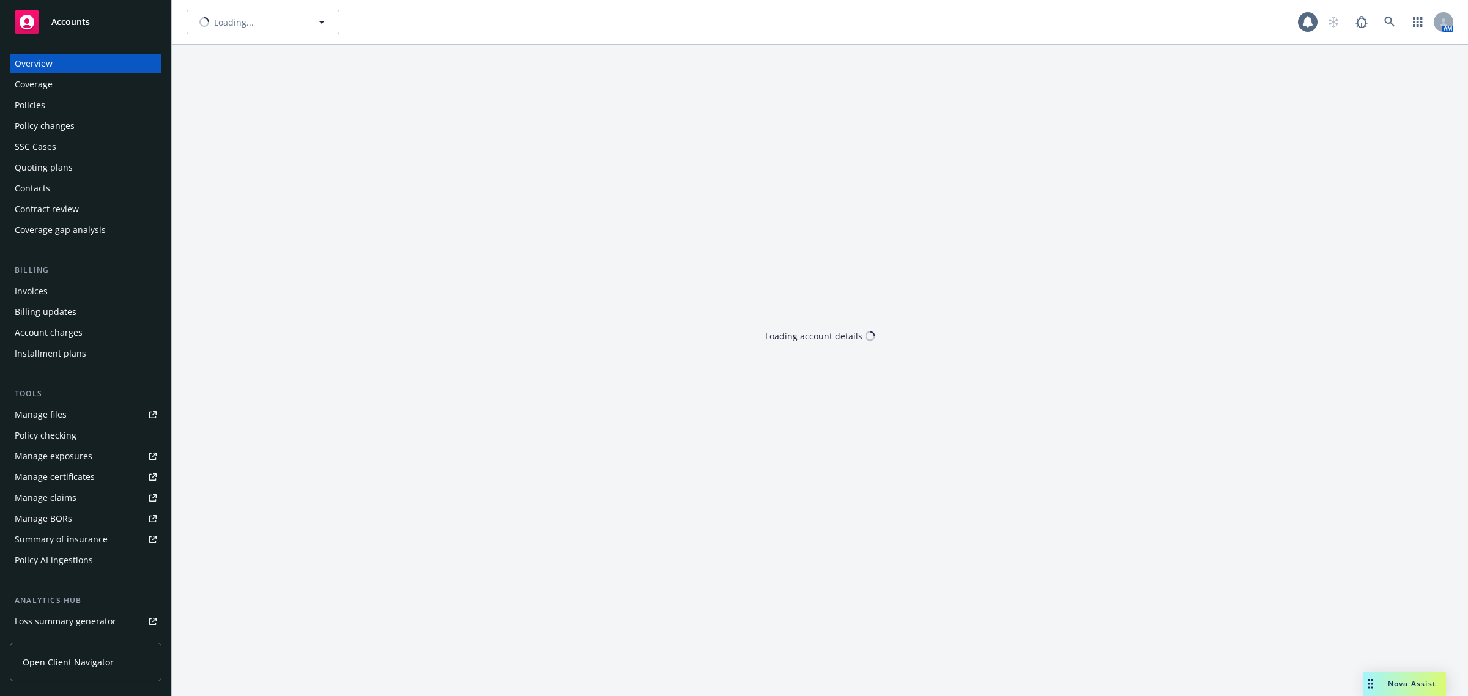
click at [68, 104] on div "Policies" at bounding box center [86, 105] width 142 height 20
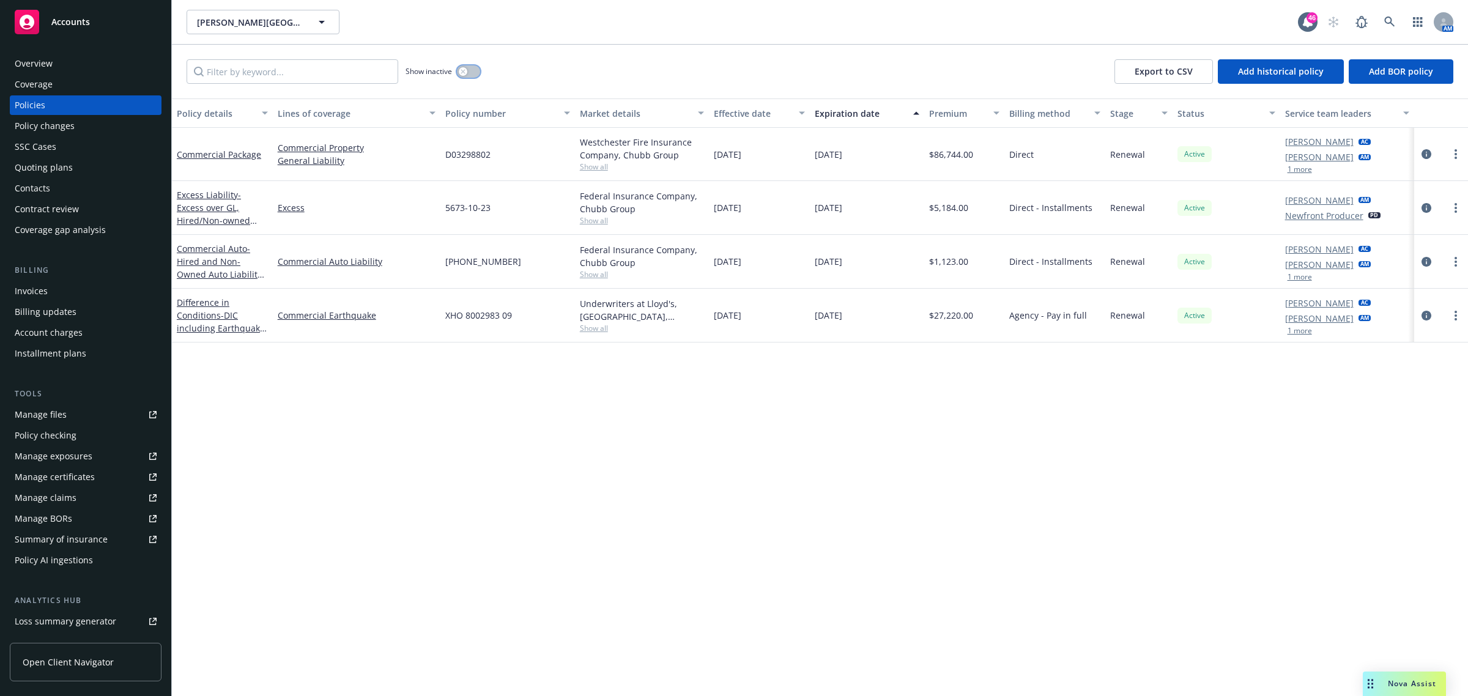
click at [474, 70] on button "button" at bounding box center [468, 71] width 23 height 12
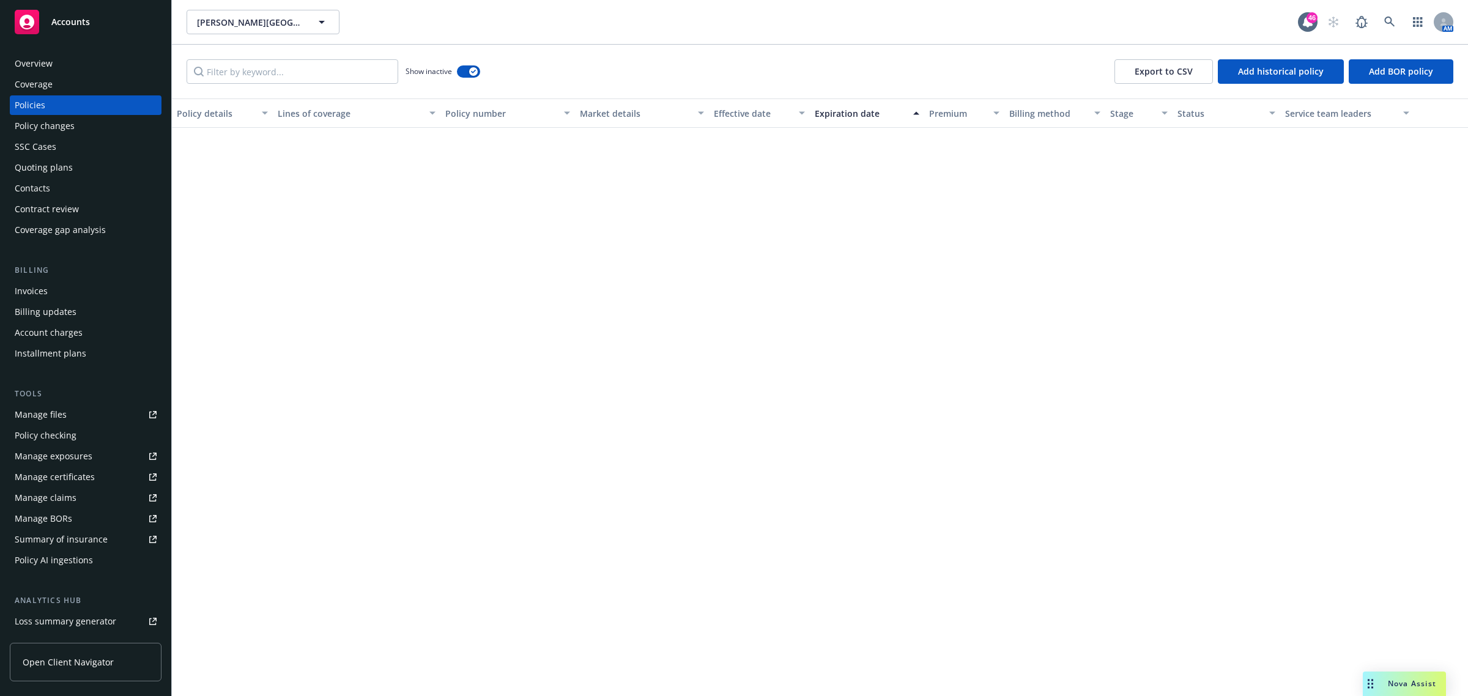
click at [753, 111] on div "Effective date" at bounding box center [753, 113] width 78 height 13
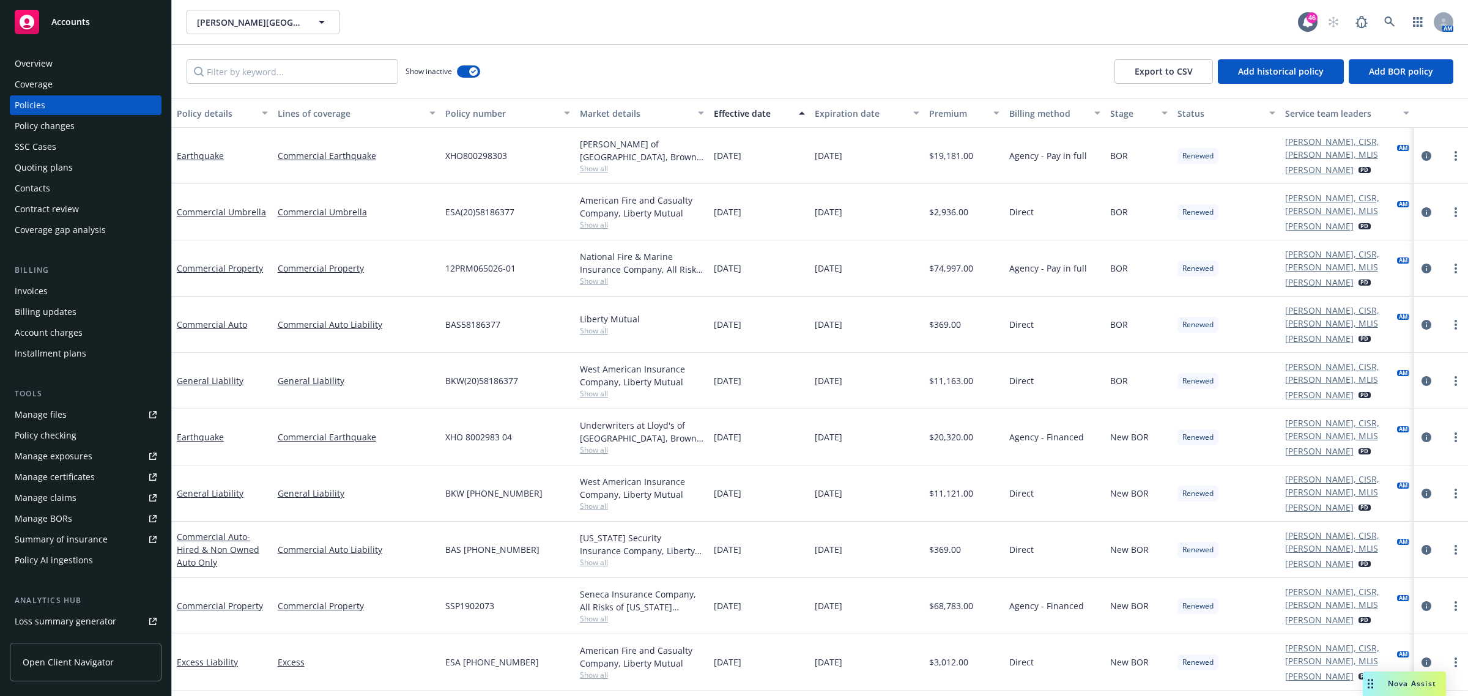
click at [753, 111] on div "Effective date" at bounding box center [753, 113] width 78 height 13
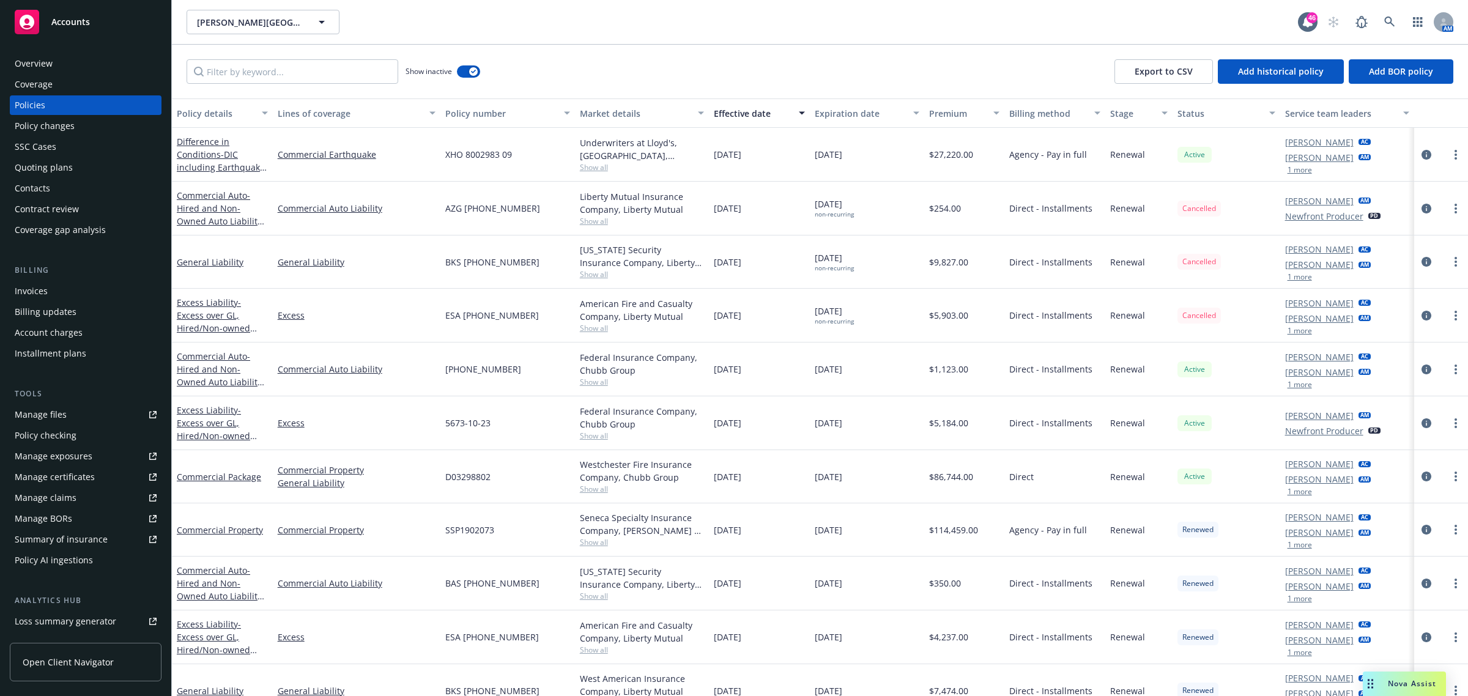
click at [43, 294] on div "Invoices" at bounding box center [31, 291] width 33 height 20
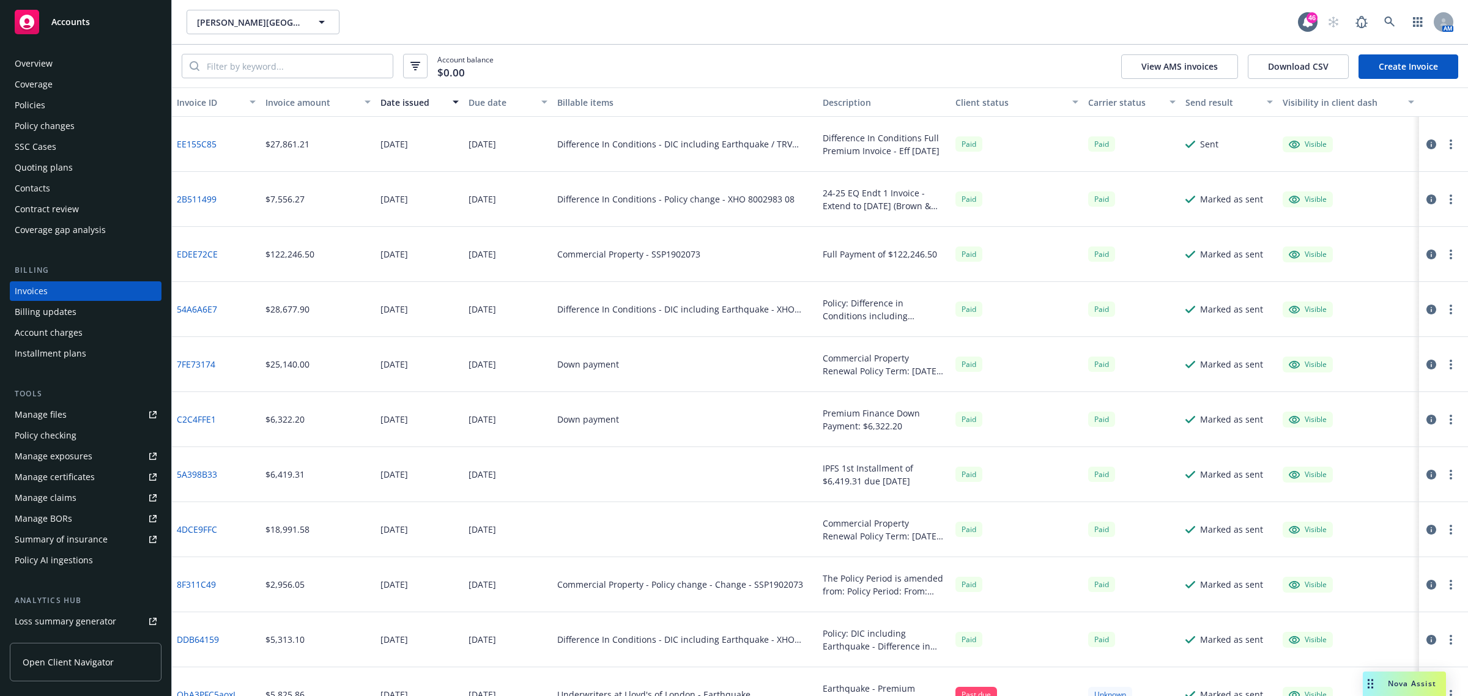
click at [40, 101] on div "Policies" at bounding box center [30, 105] width 31 height 20
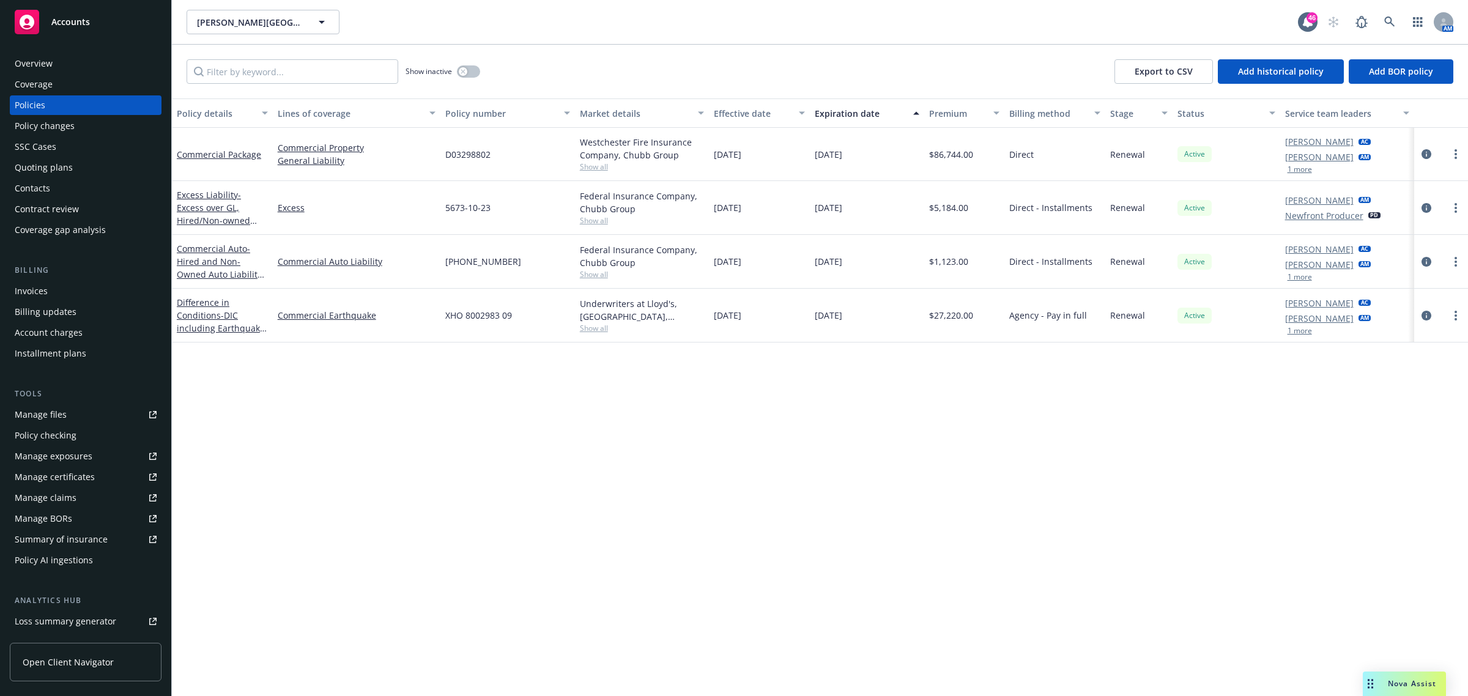
click at [615, 274] on span "Show all" at bounding box center [642, 274] width 125 height 10
click at [586, 224] on span "Show all" at bounding box center [642, 220] width 125 height 10
click at [606, 163] on span "Show all" at bounding box center [642, 166] width 125 height 10
click at [1423, 153] on icon "circleInformation" at bounding box center [1426, 154] width 10 height 10
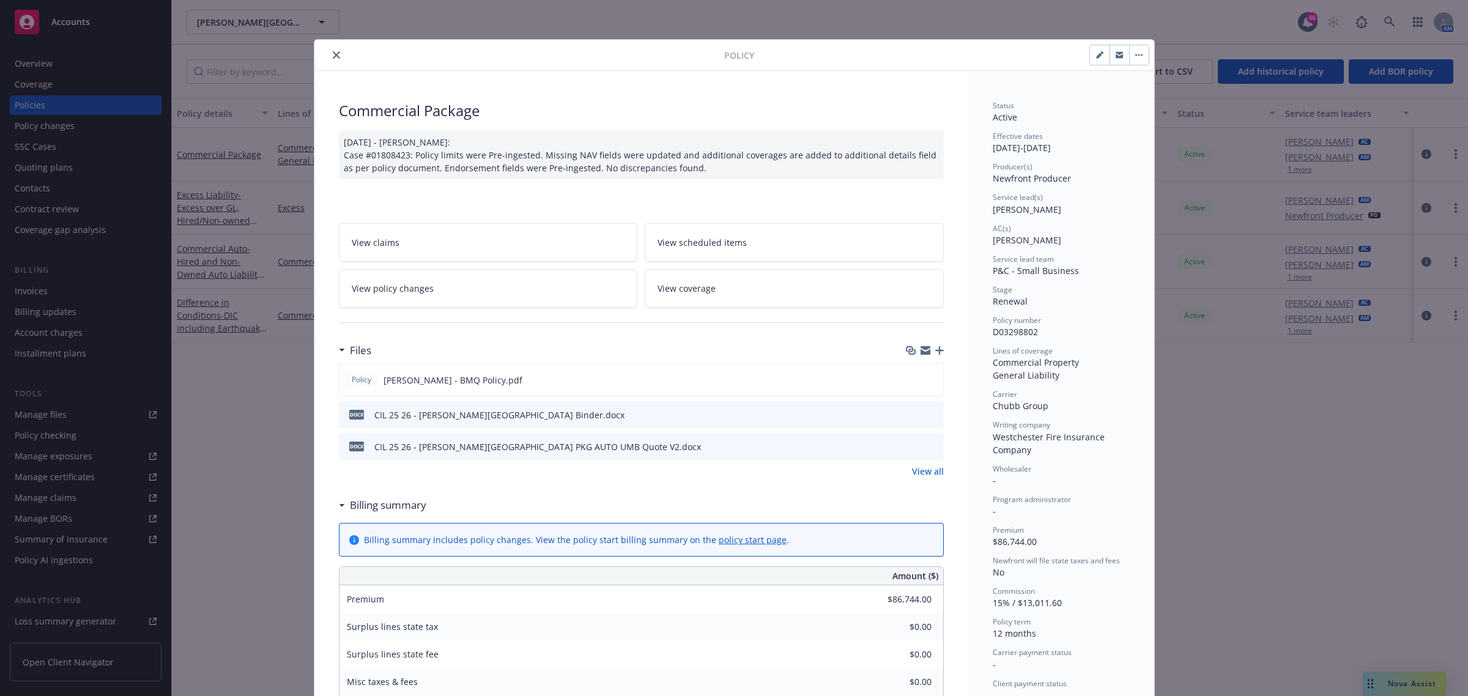
drag, startPoint x: 332, startPoint y: 53, endPoint x: 331, endPoint y: 60, distance: 6.8
click at [333, 53] on icon "close" at bounding box center [336, 54] width 7 height 7
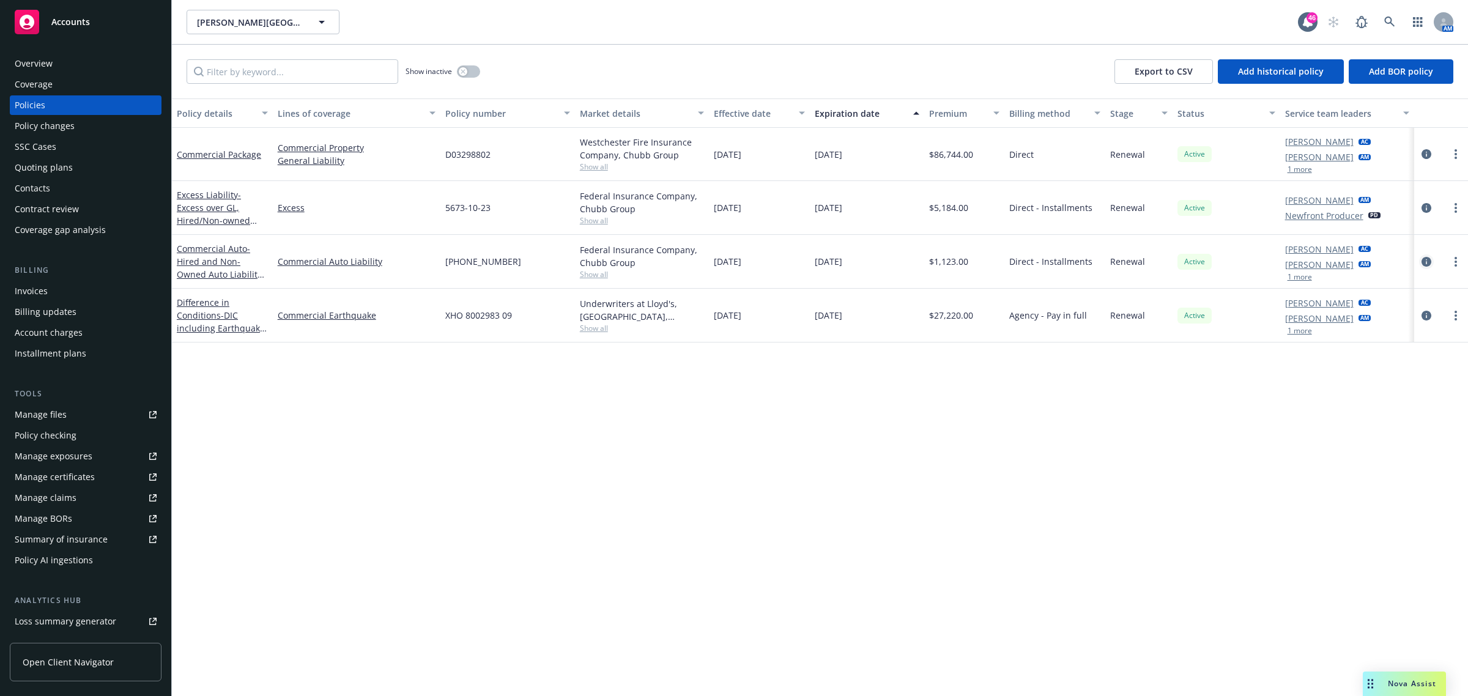
click at [1425, 257] on icon "circleInformation" at bounding box center [1426, 262] width 10 height 10
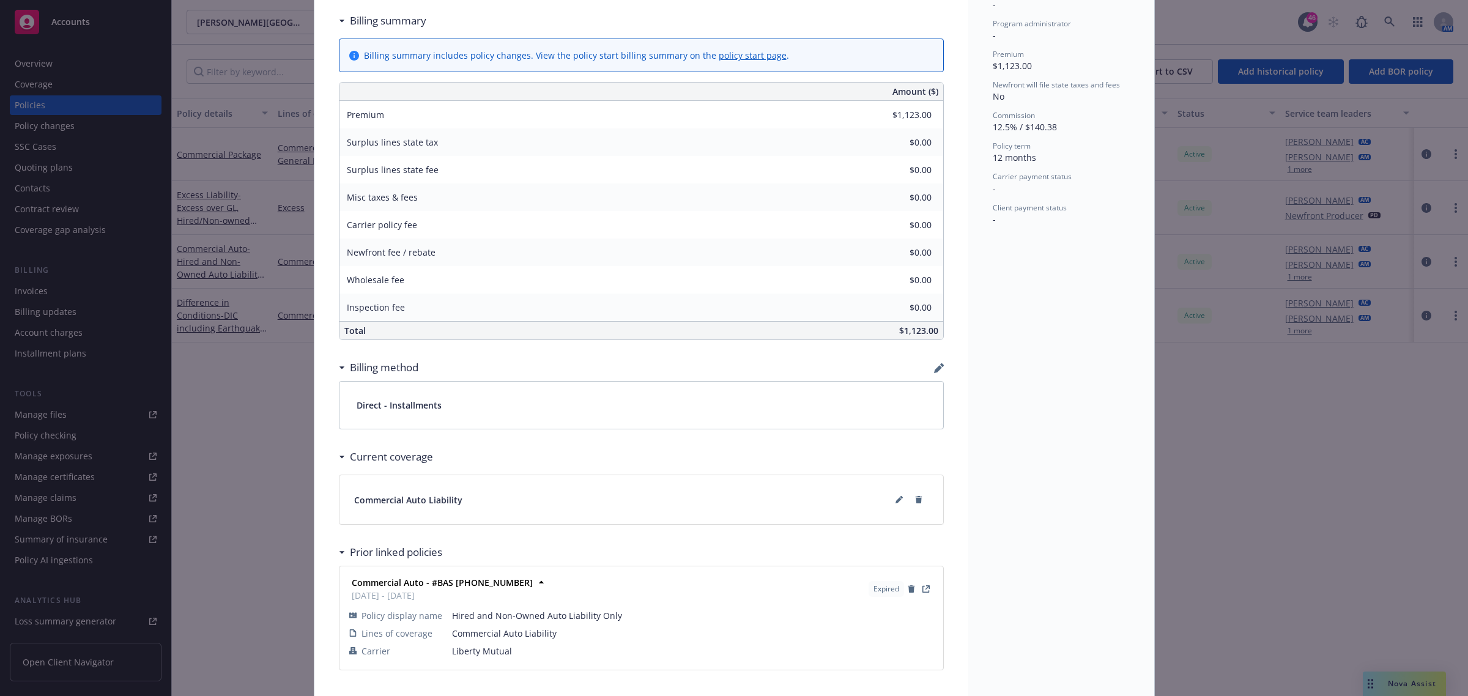
scroll to position [495, 0]
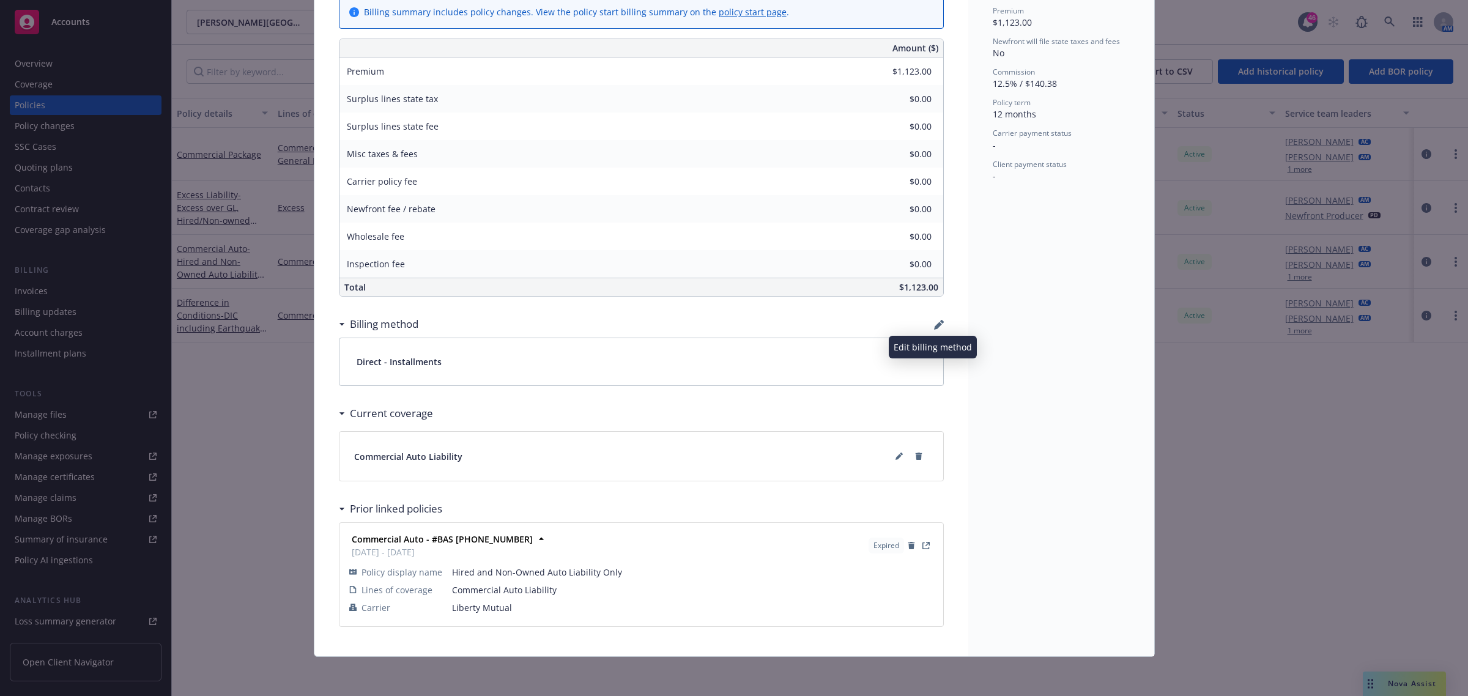
click at [934, 324] on icon "button" at bounding box center [938, 326] width 8 height 8
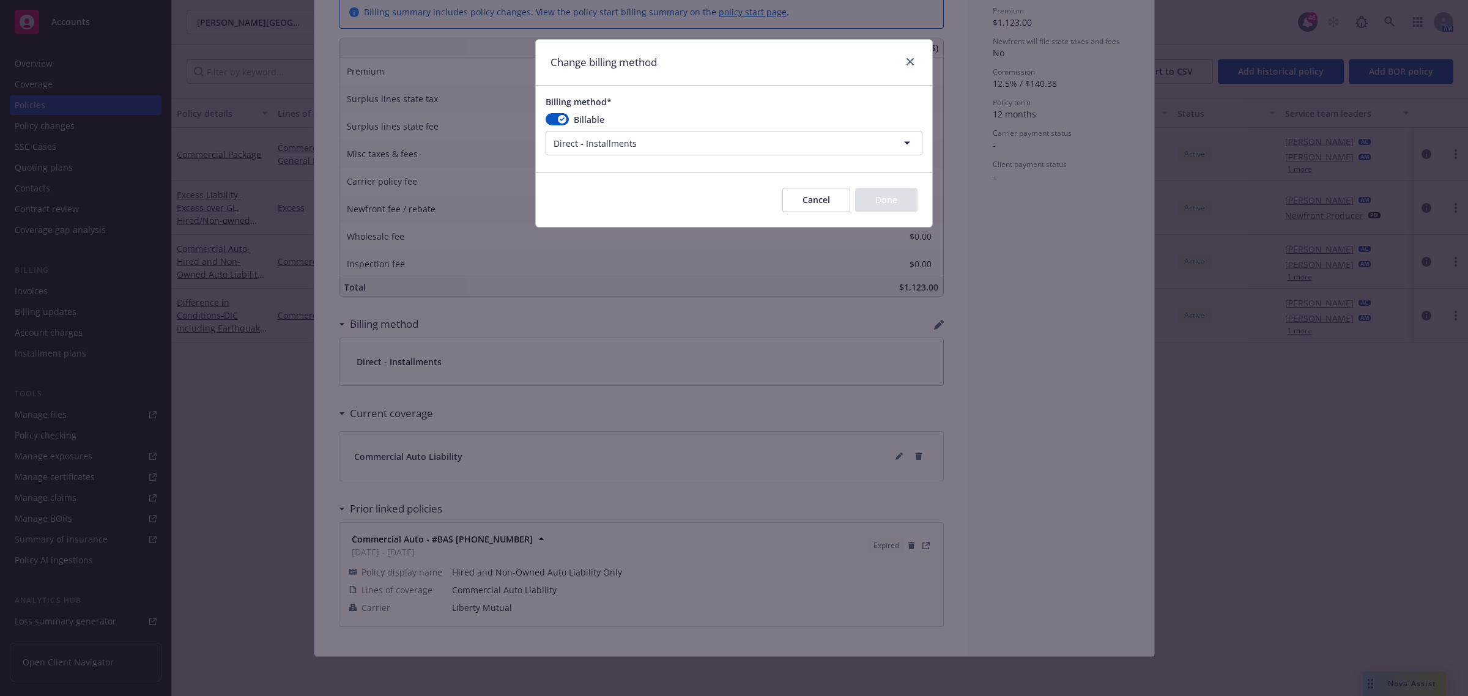
click at [665, 147] on html "Accounts Overview Coverage Policies Policy changes SSC Cases Quoting plans Cont…" at bounding box center [734, 348] width 1468 height 696
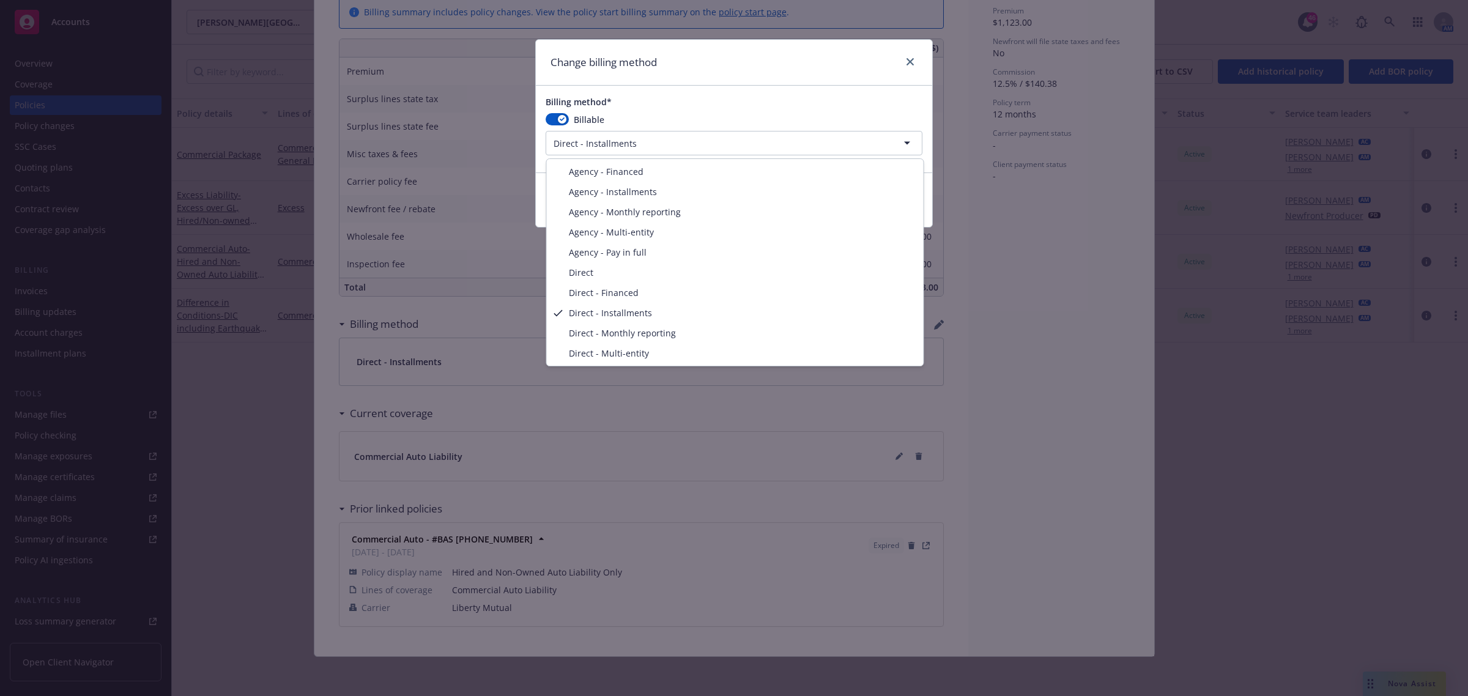
select select "AGENCY_PAY_IN_FULL"
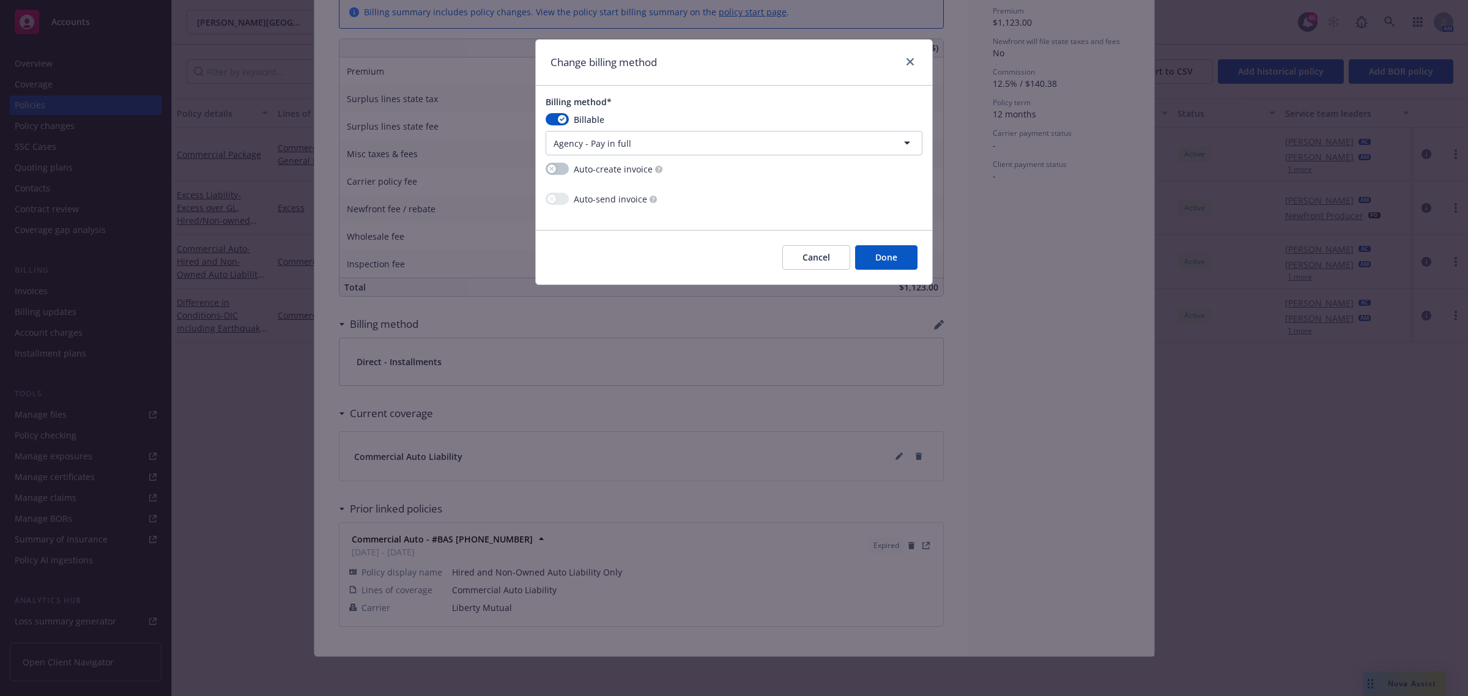
click at [814, 261] on button "Cancel" at bounding box center [816, 257] width 68 height 24
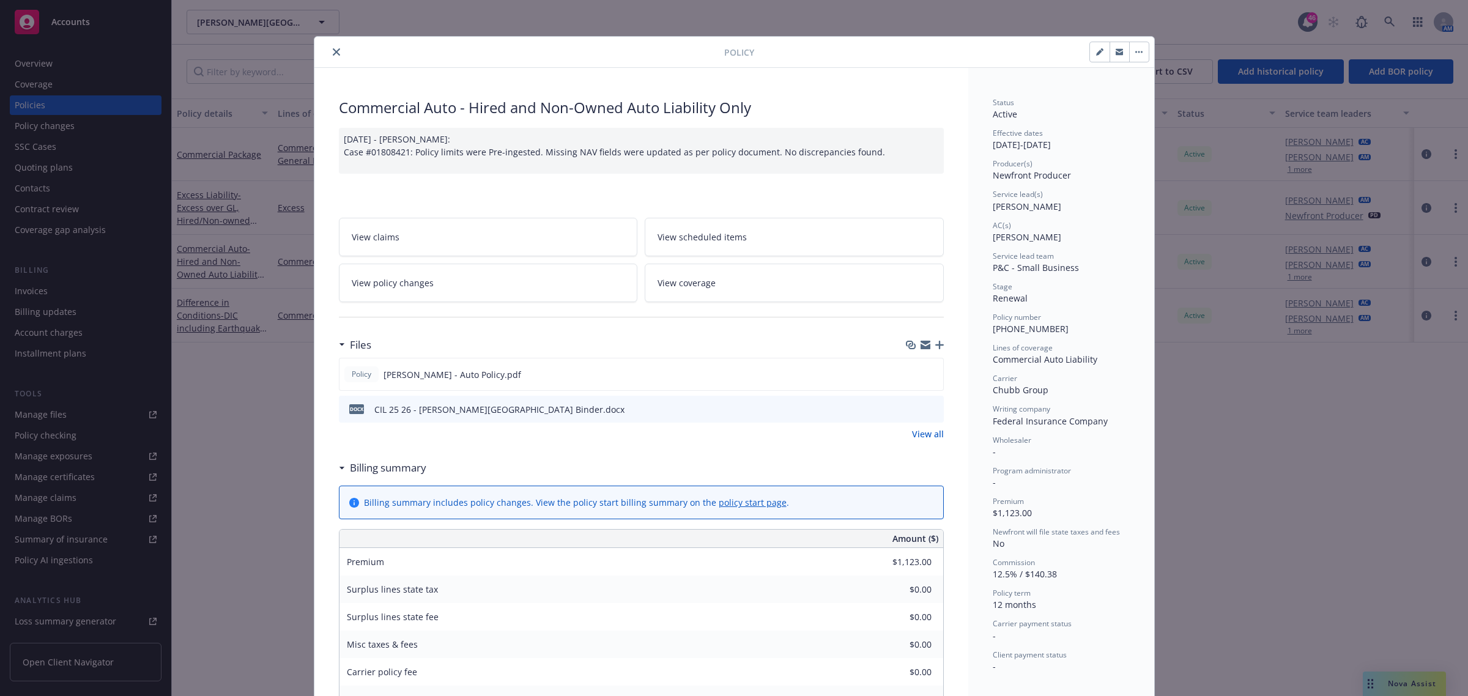
scroll to position [0, 0]
click at [333, 56] on icon "close" at bounding box center [336, 54] width 7 height 7
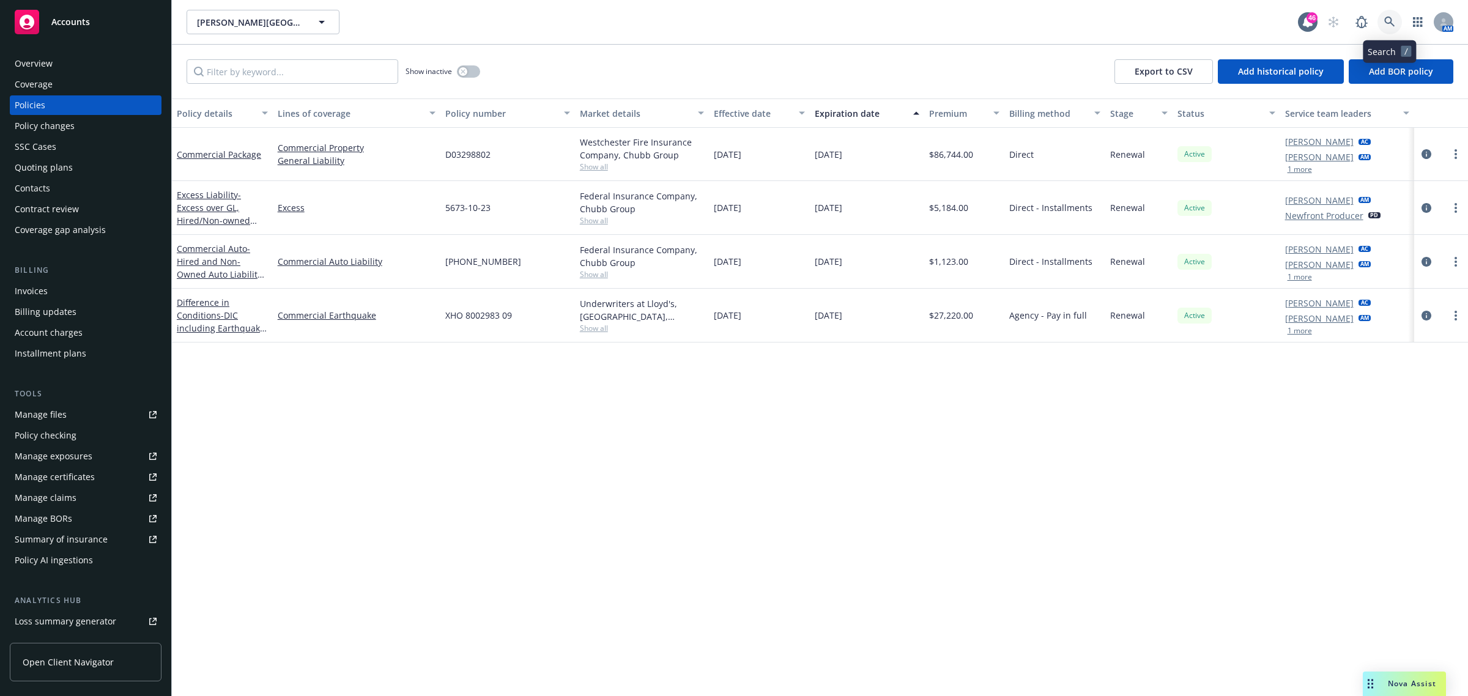
click at [1392, 23] on icon at bounding box center [1389, 22] width 11 height 11
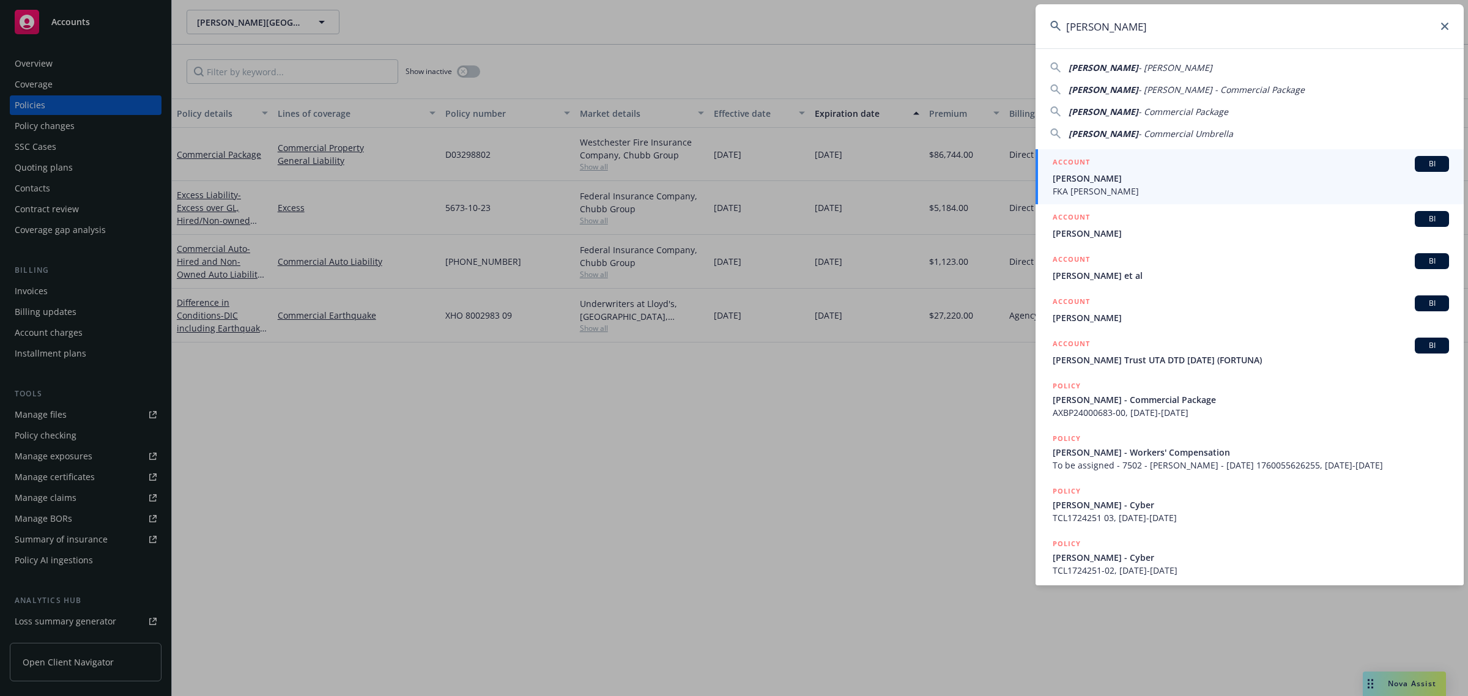
type input "Janet Chediak"
click at [1119, 190] on span "FKA LenArd Zipperian" at bounding box center [1251, 191] width 396 height 13
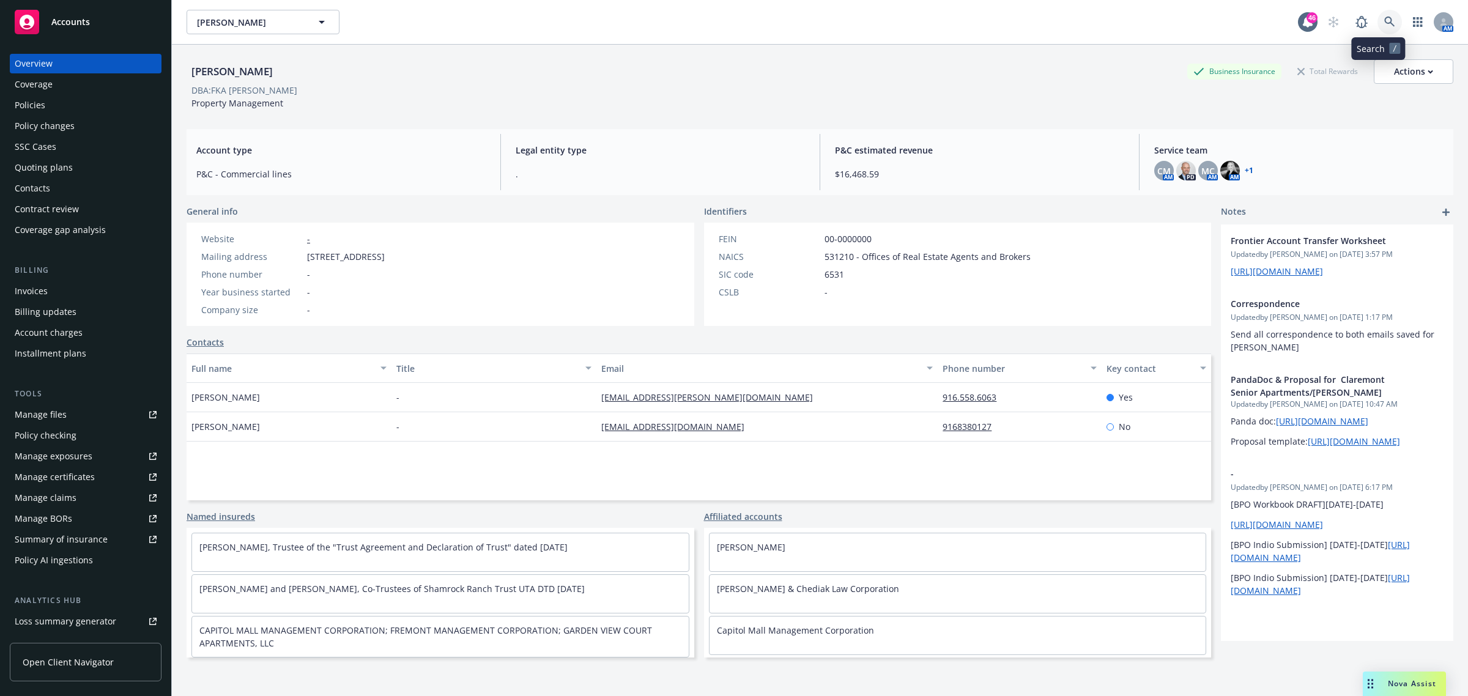
click at [1384, 22] on icon at bounding box center [1389, 22] width 11 height 11
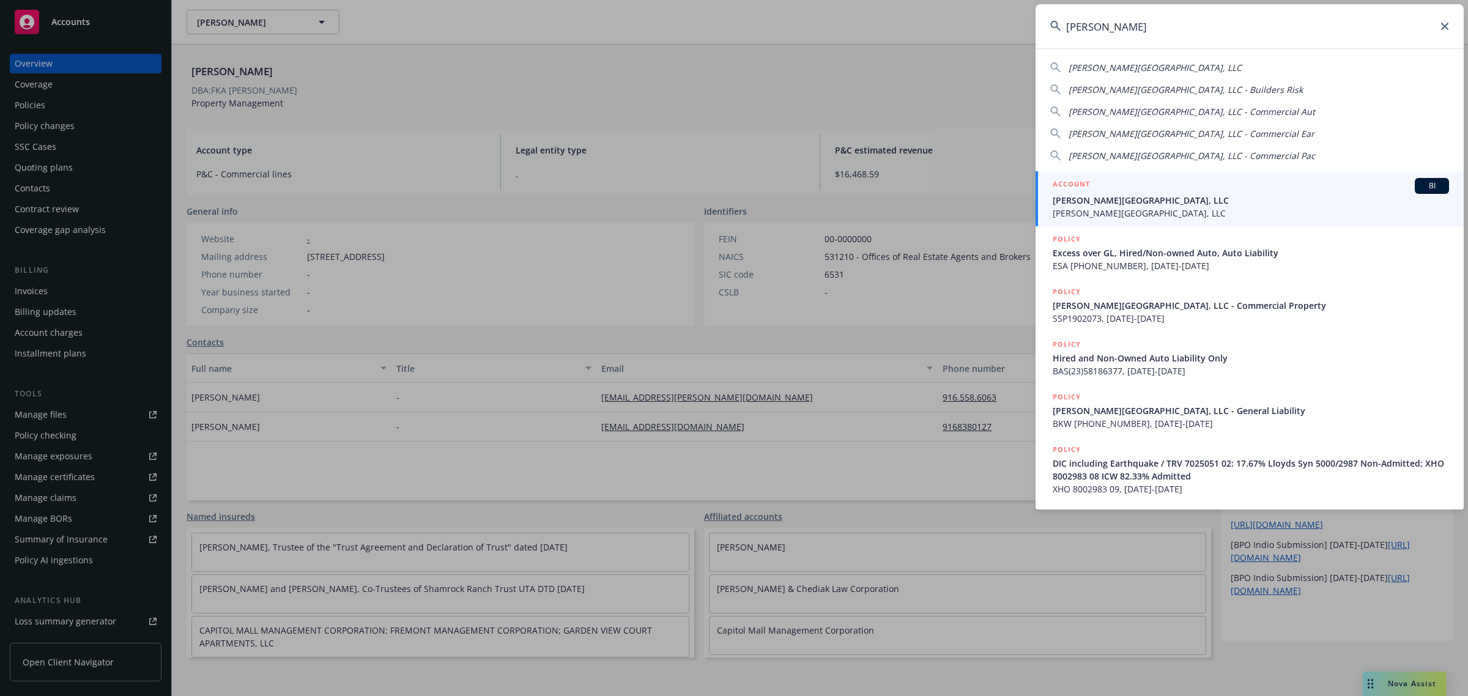
type input "ec palomar"
click at [1154, 207] on span "EC Palomar Retail Center, LLC" at bounding box center [1251, 213] width 396 height 13
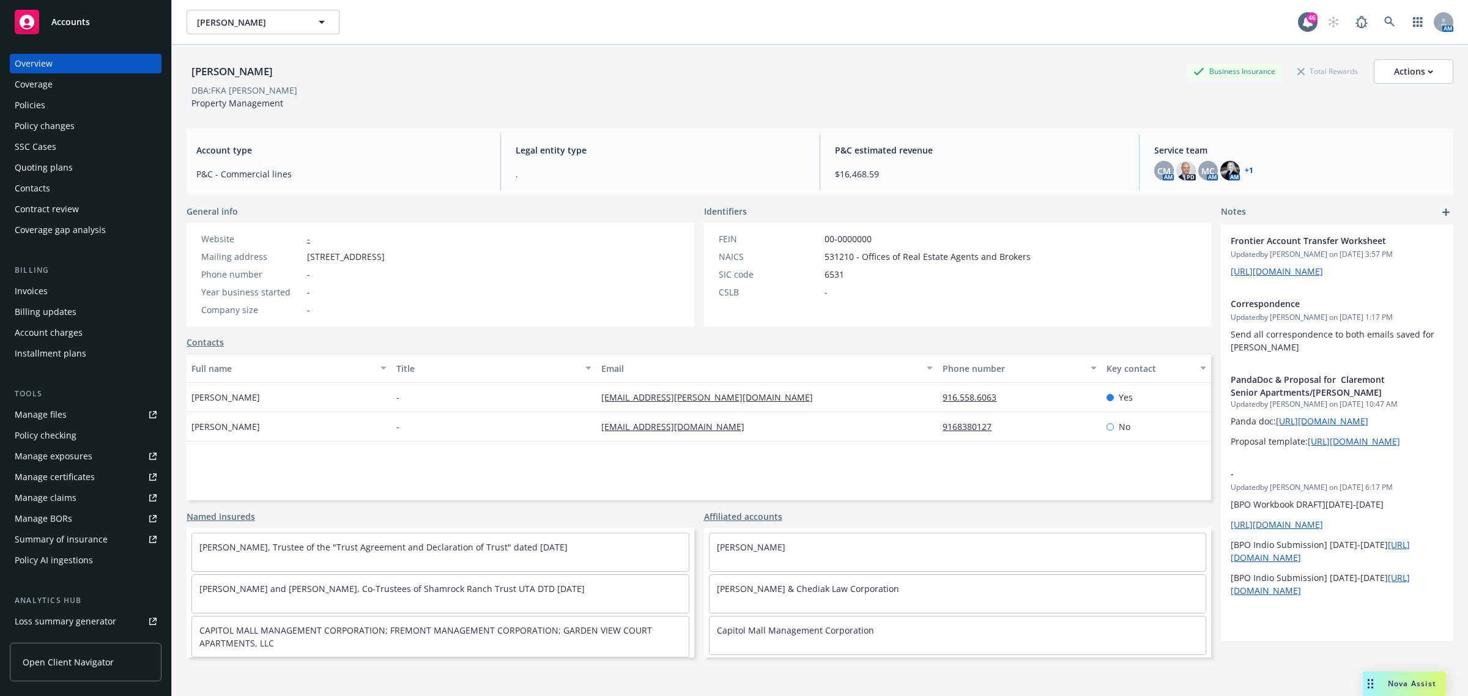
click at [26, 101] on div "Policies" at bounding box center [30, 105] width 31 height 20
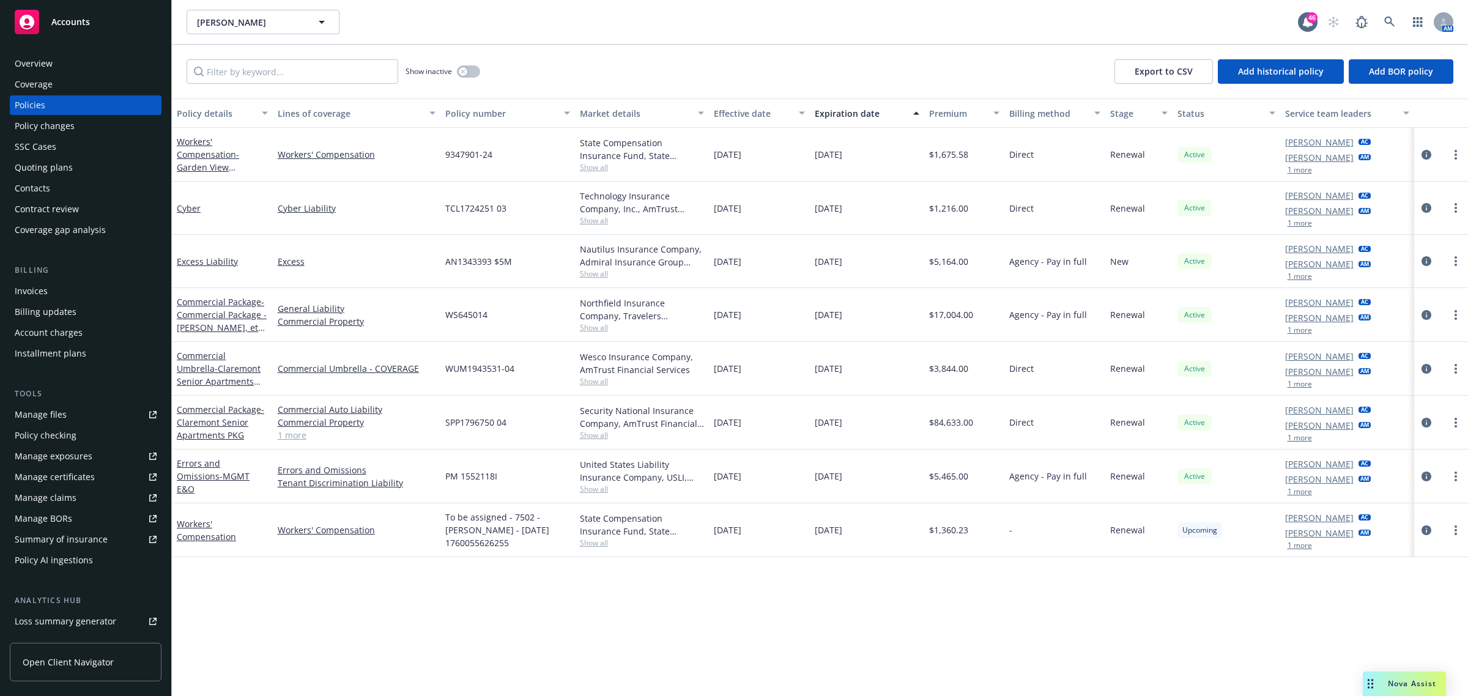
click at [21, 295] on div "Invoices" at bounding box center [31, 291] width 33 height 20
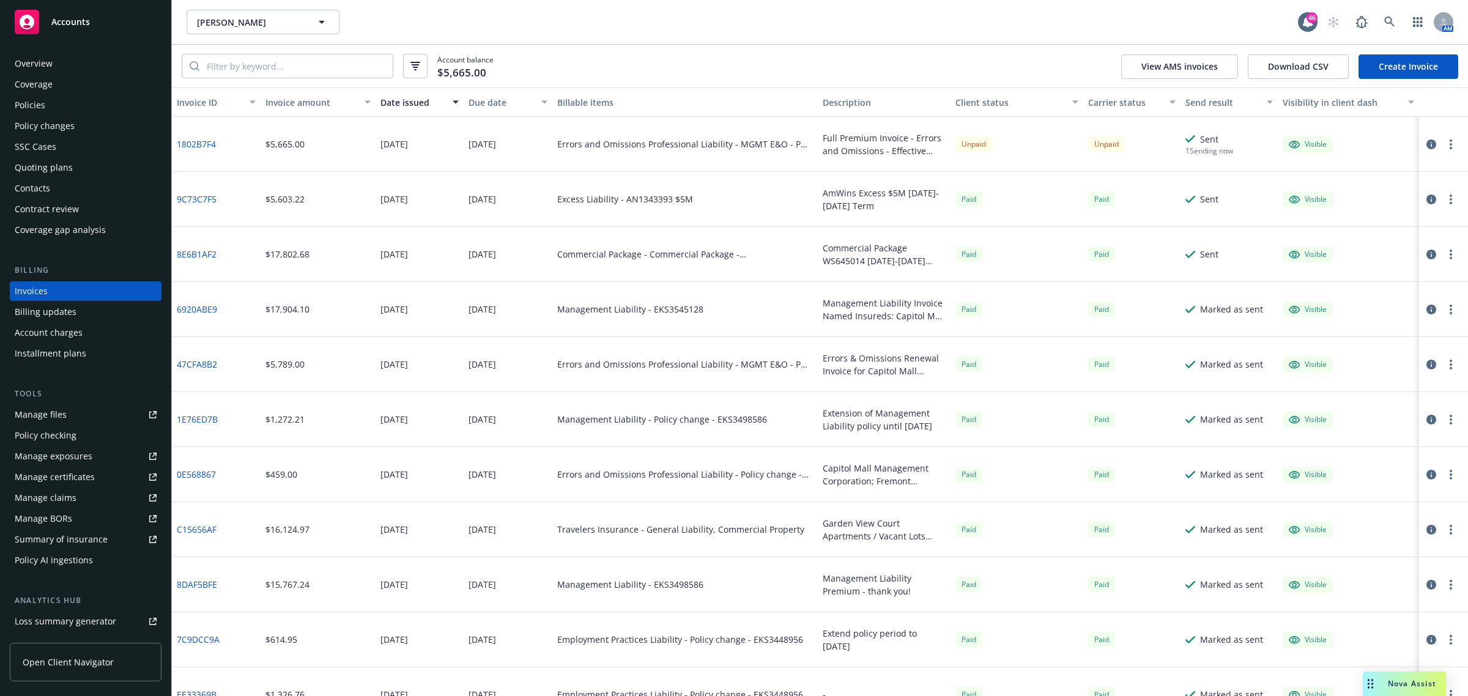
click at [1418, 67] on link "Create Invoice" at bounding box center [1408, 66] width 100 height 24
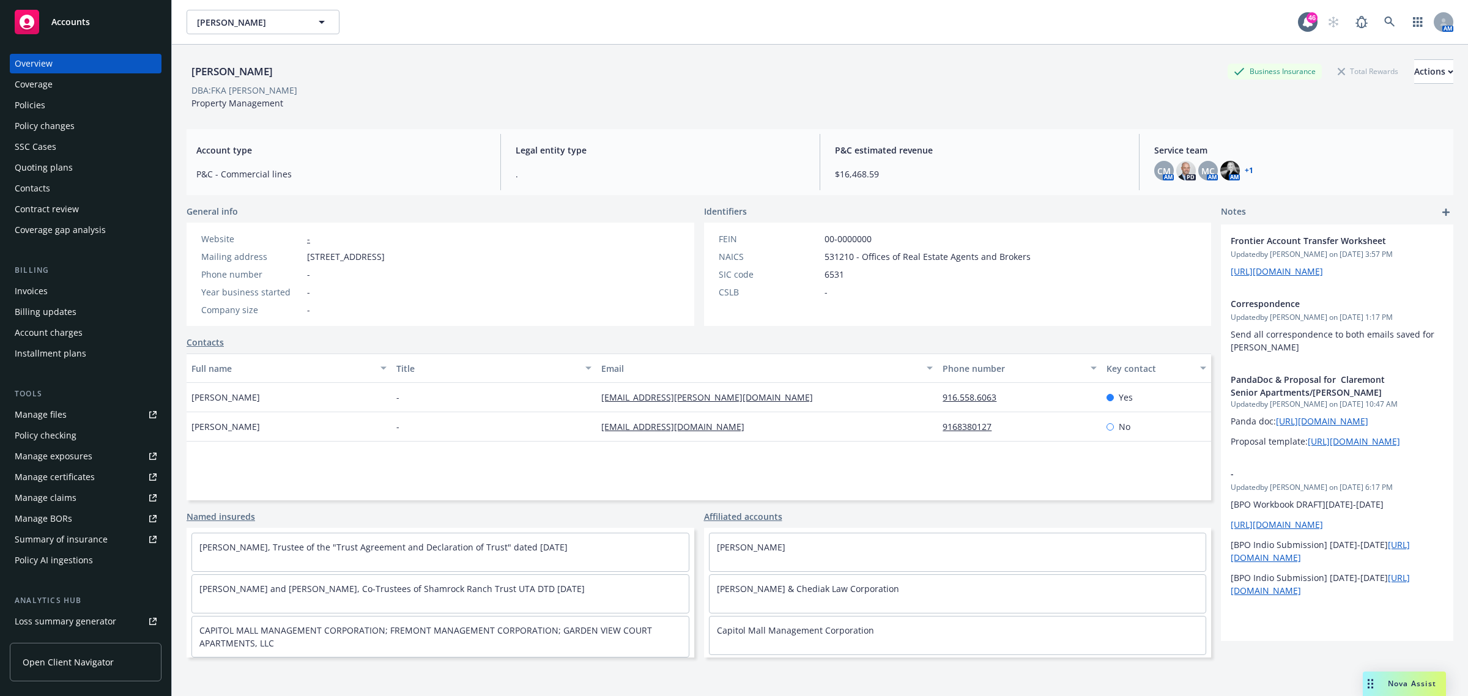
click at [49, 113] on div "Policies" at bounding box center [86, 105] width 142 height 20
click at [59, 289] on div "Invoices" at bounding box center [86, 291] width 142 height 20
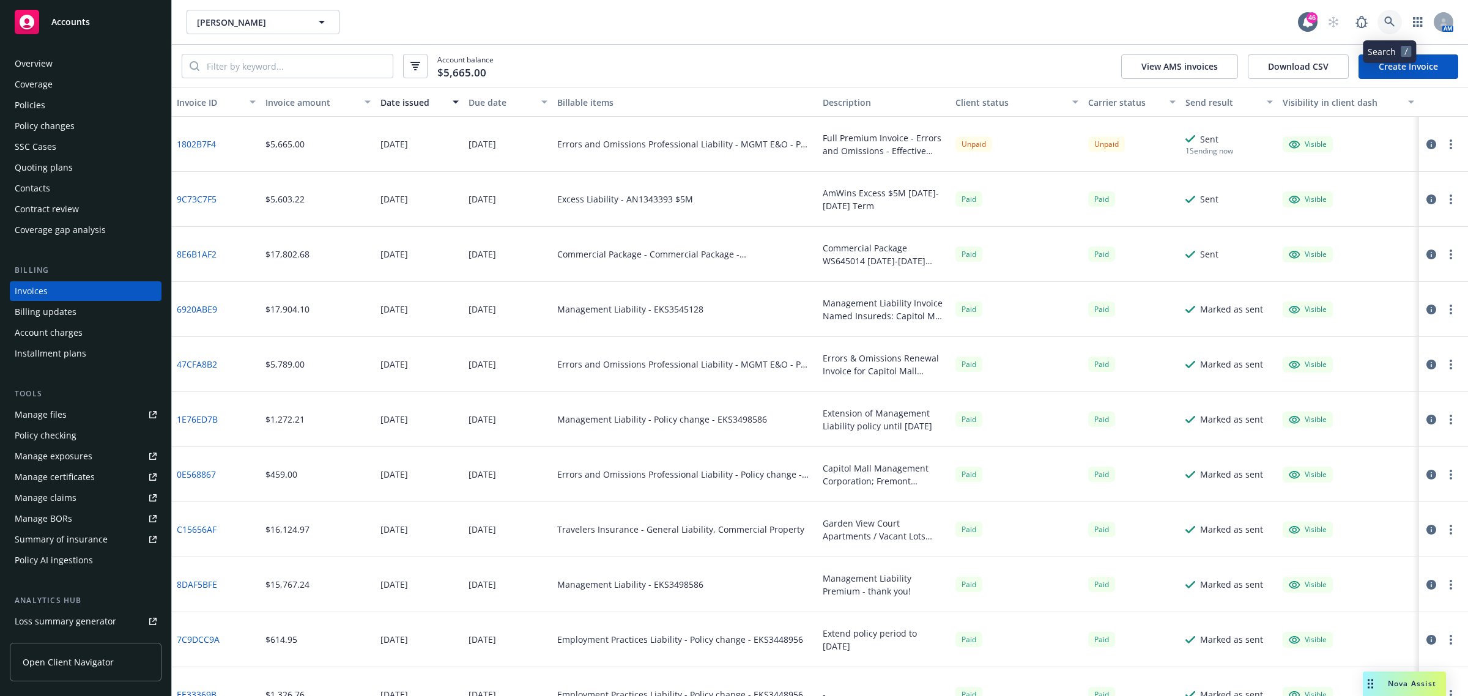
click at [1384, 24] on icon at bounding box center [1389, 22] width 11 height 11
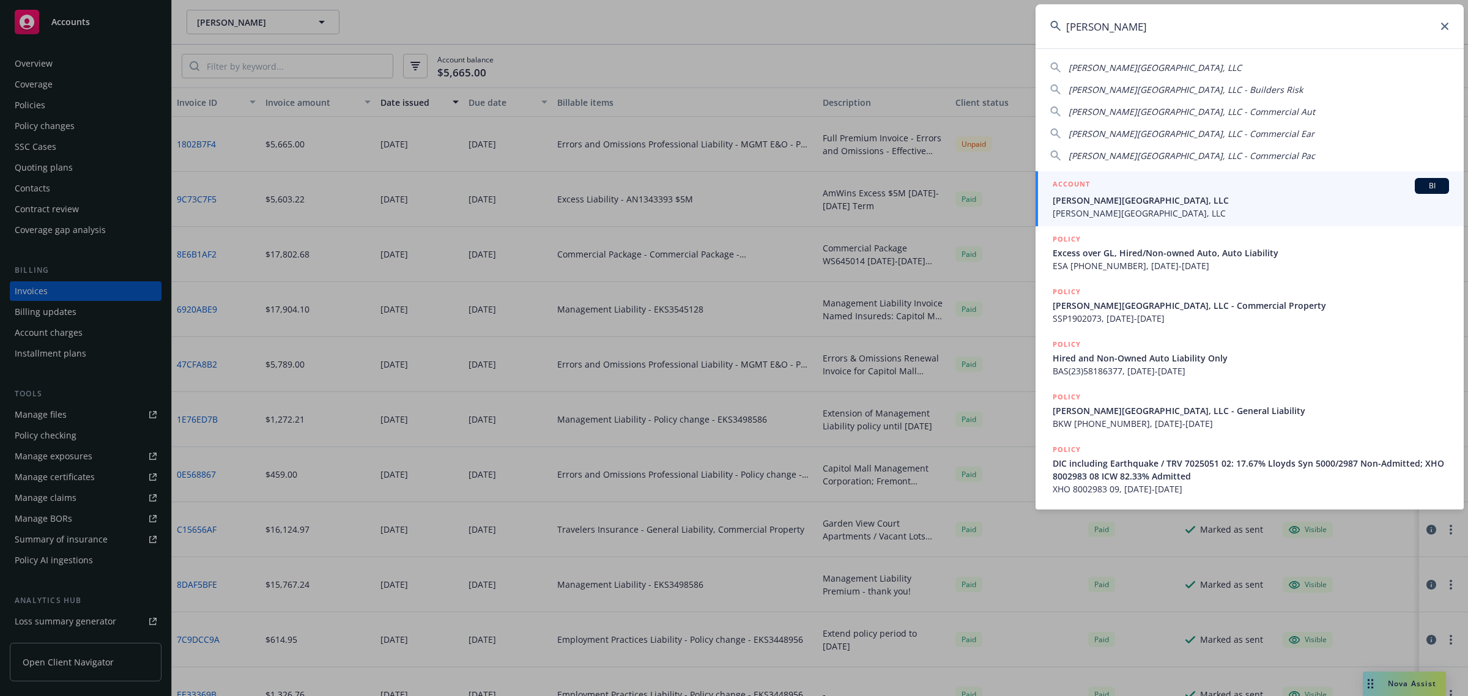
type input "ec palomar"
click at [1191, 204] on span "EC Palomar Industrial Center, LLC" at bounding box center [1251, 200] width 396 height 13
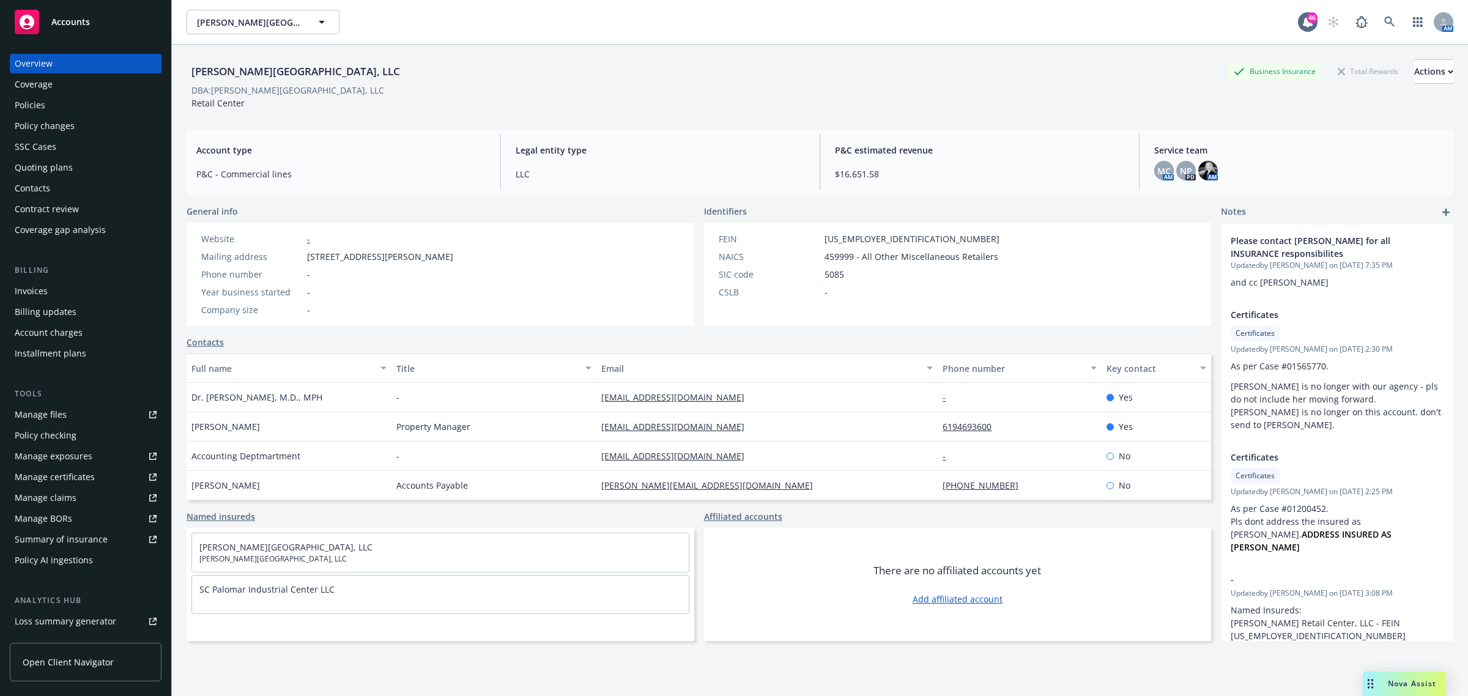
click at [50, 101] on div "Policies" at bounding box center [86, 105] width 142 height 20
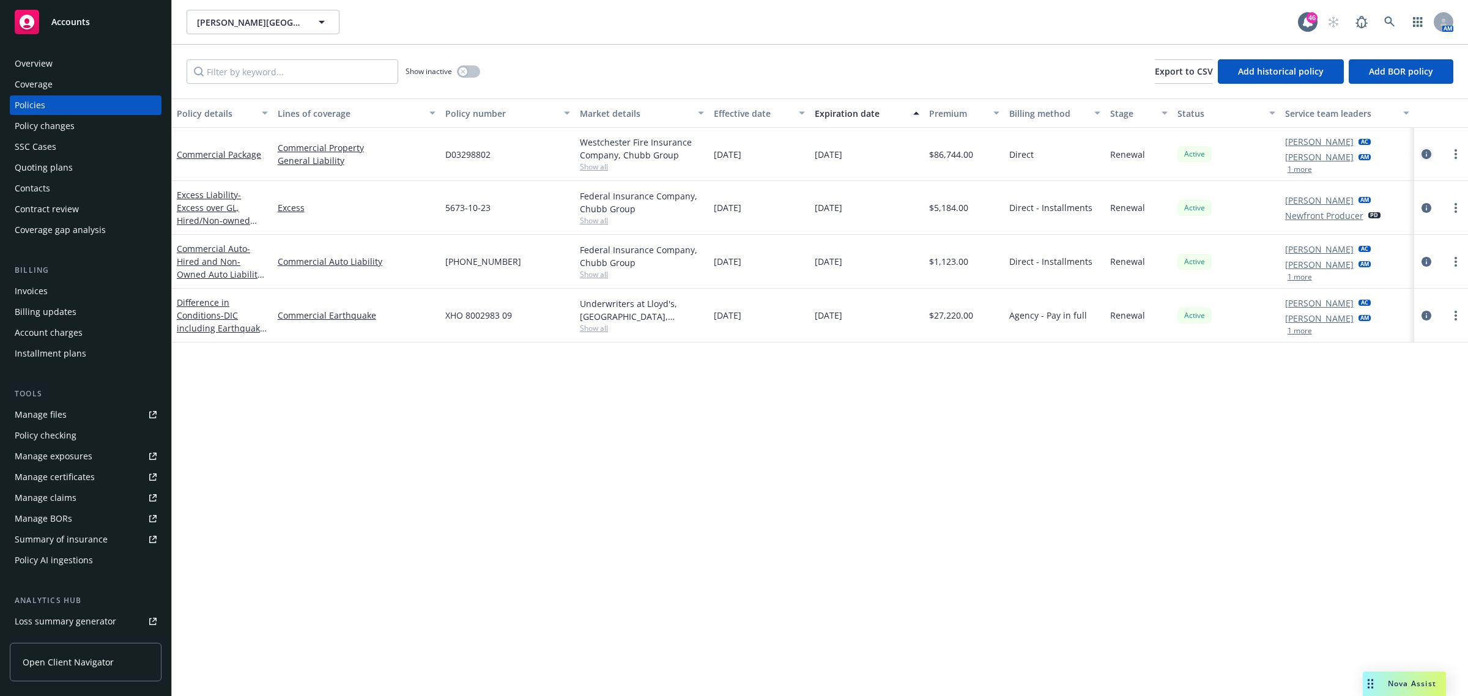
click at [1429, 150] on icon "circleInformation" at bounding box center [1426, 154] width 10 height 10
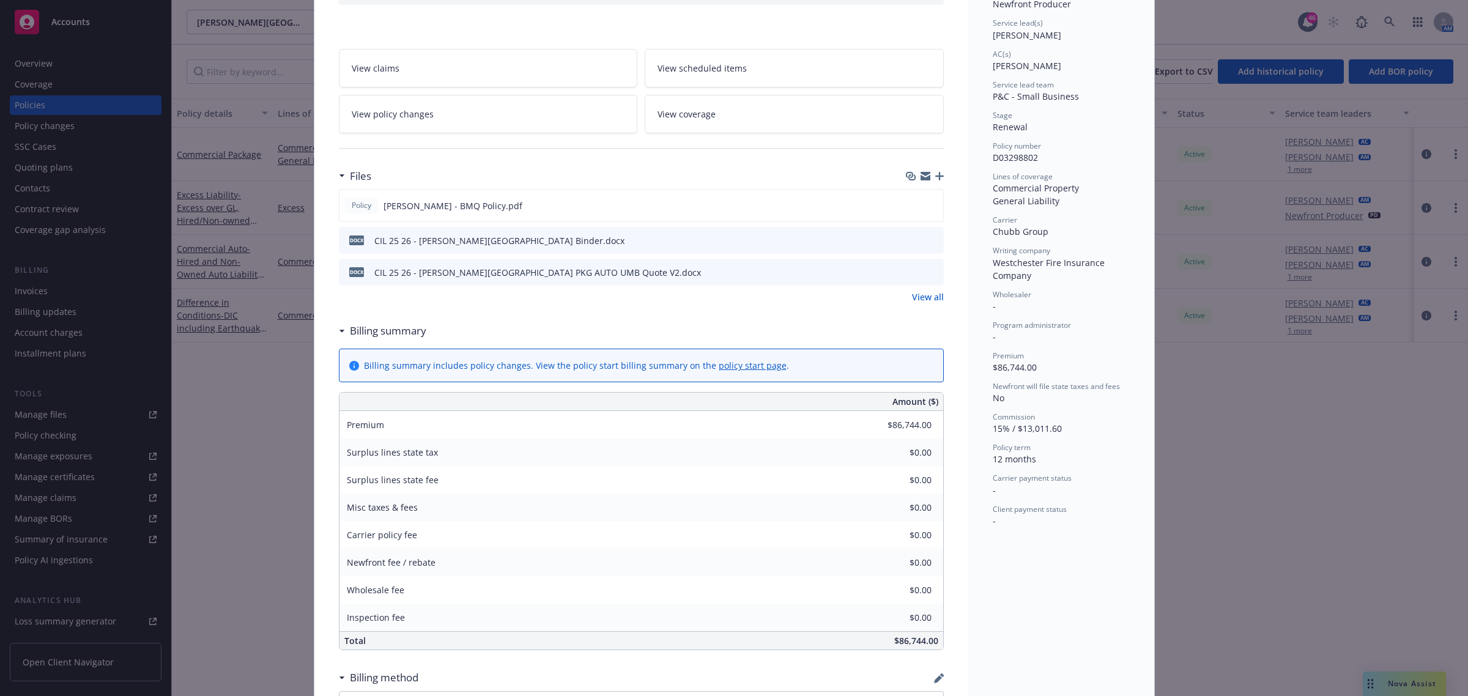
scroll to position [382, 0]
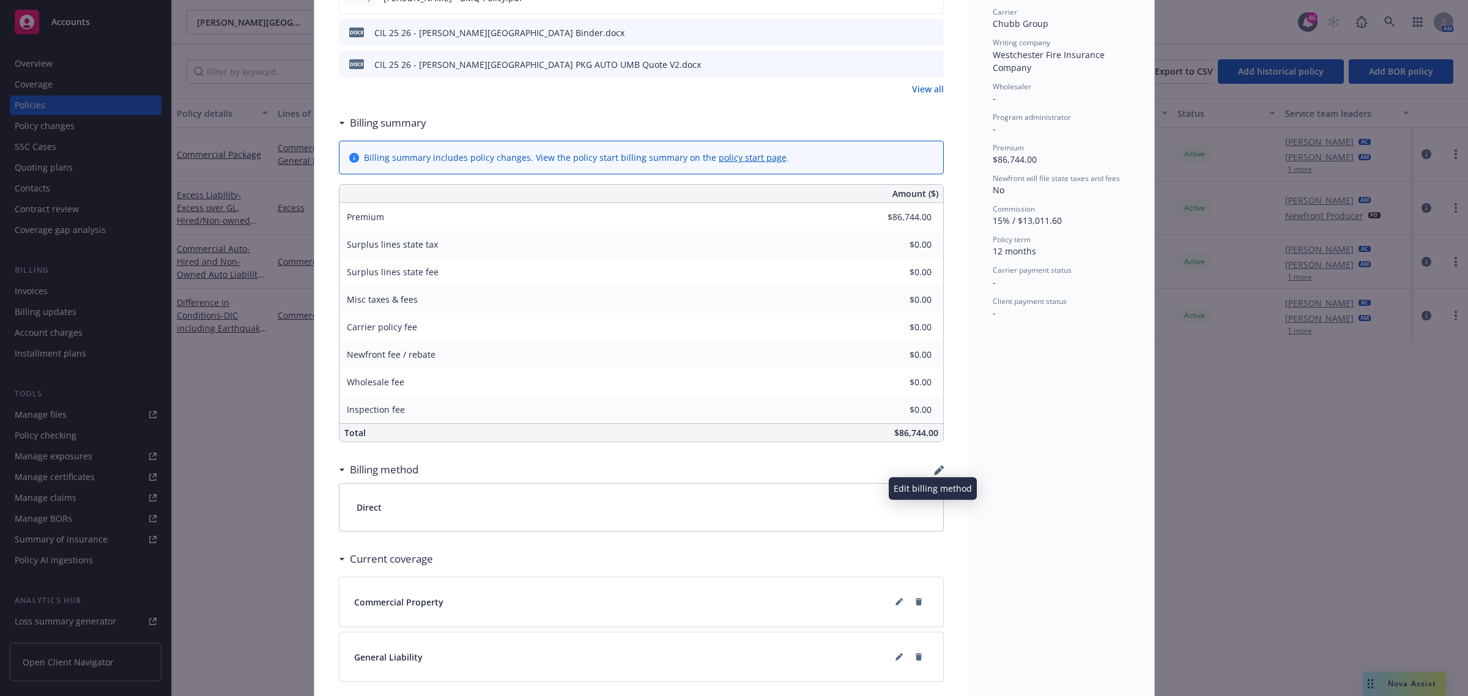
click at [936, 467] on icon "button" at bounding box center [939, 470] width 10 height 10
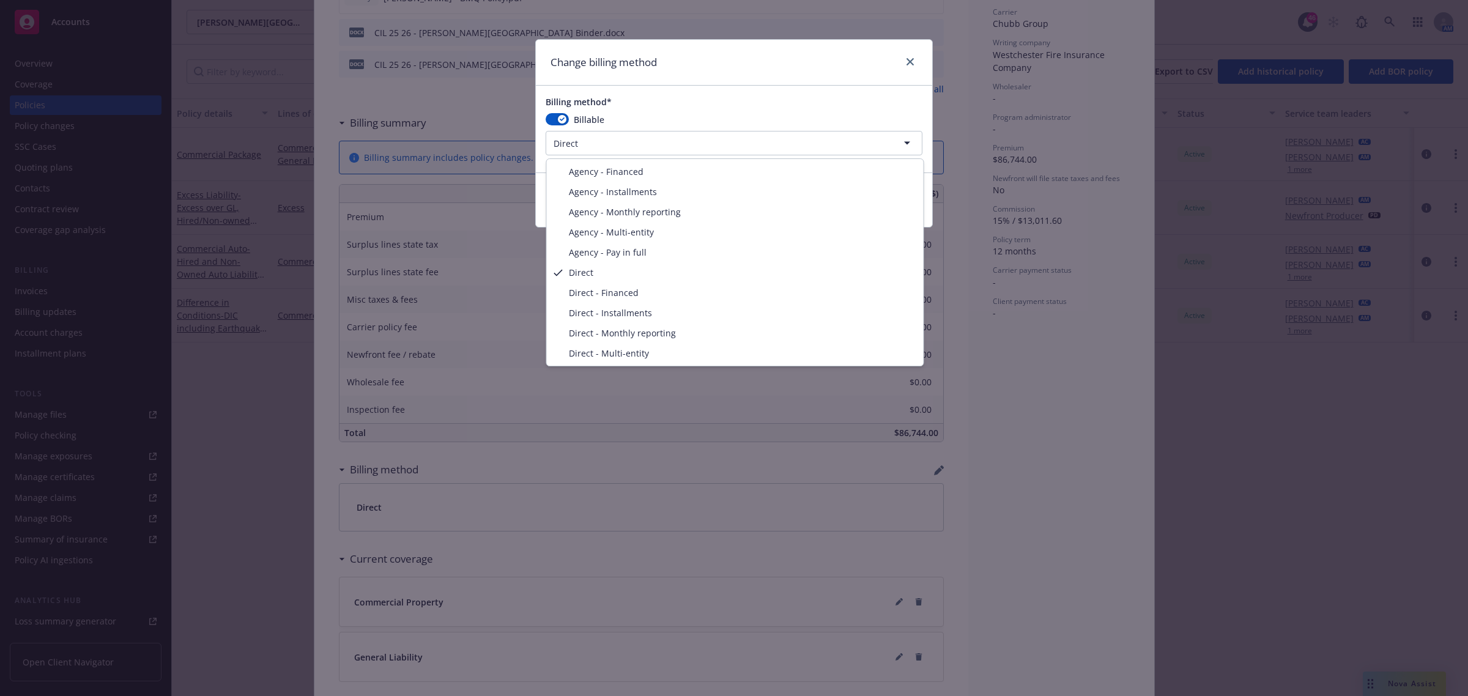
click at [629, 147] on html "Accounts Overview Coverage Policies Policy changes SSC Cases Quoting plans Cont…" at bounding box center [734, 348] width 1468 height 696
select select "AGENCY_PAY_IN_FULL"
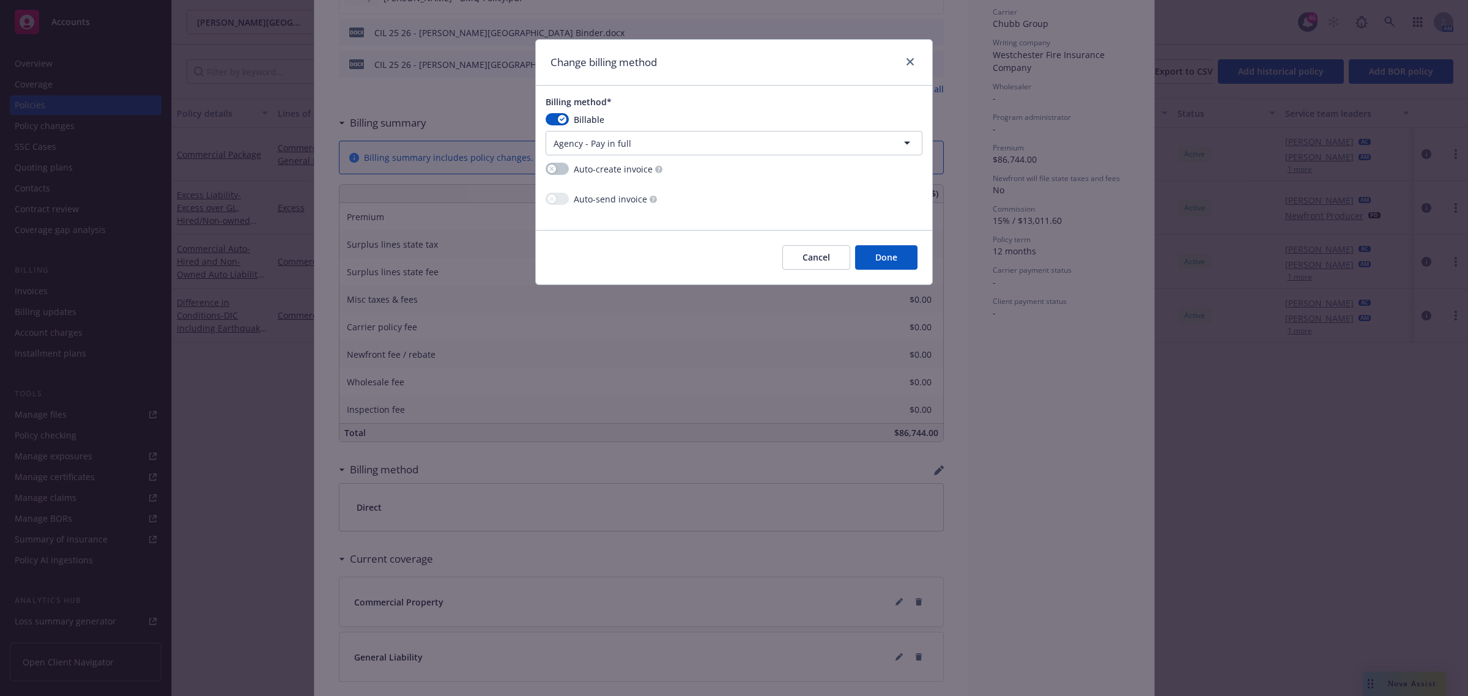
click at [873, 246] on button "Done" at bounding box center [886, 257] width 62 height 24
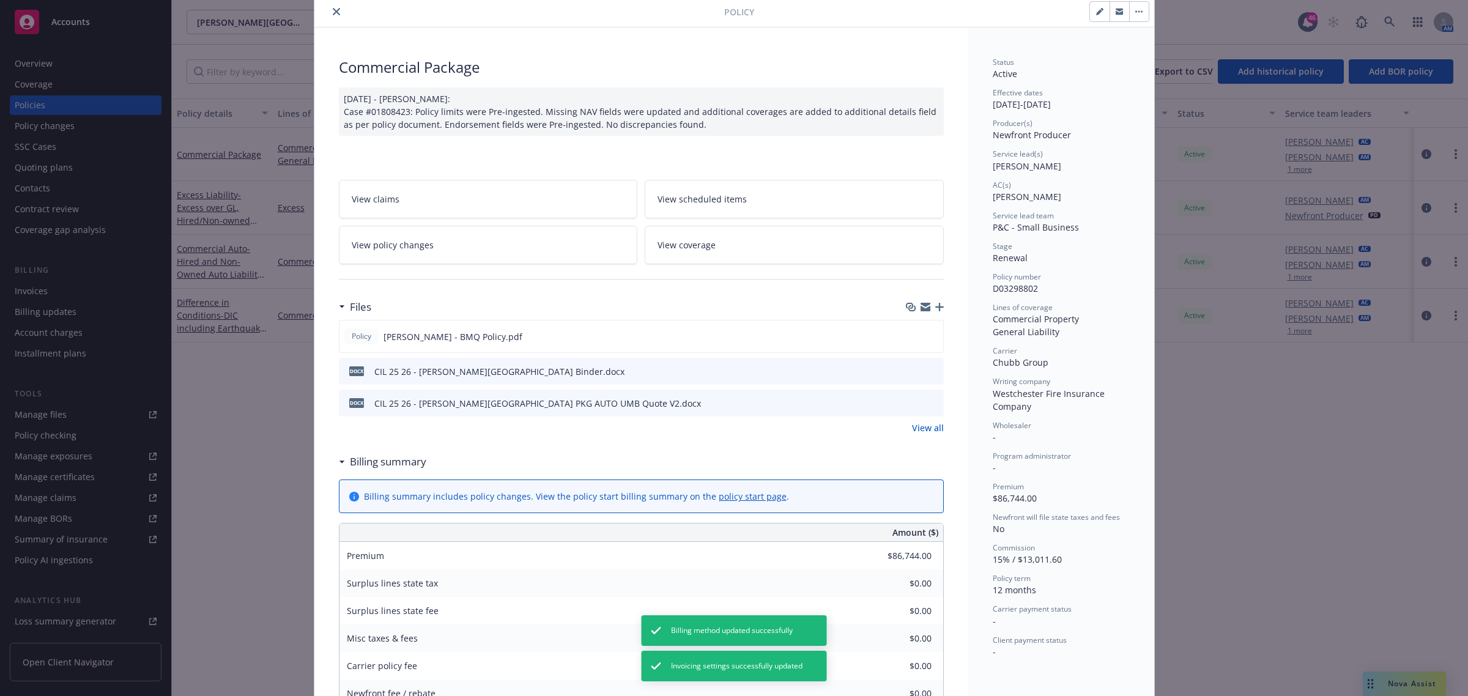
scroll to position [0, 0]
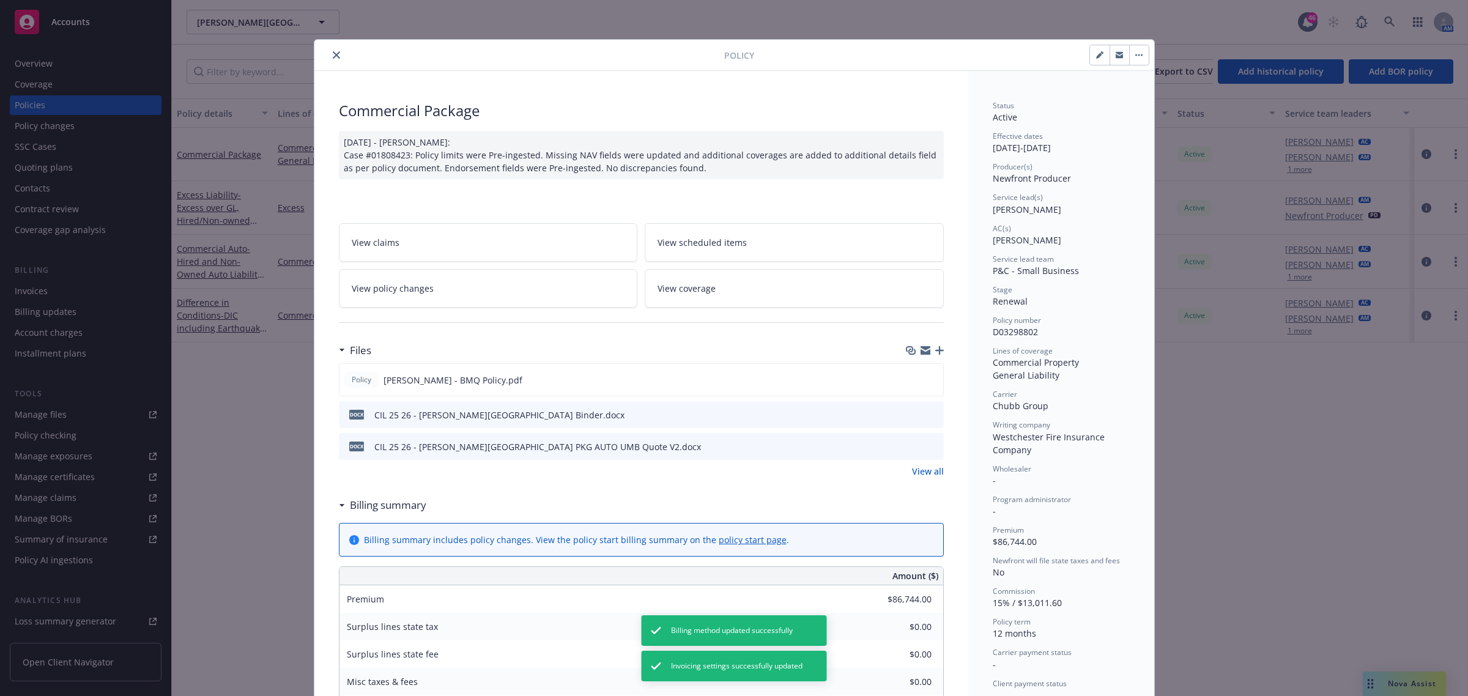
click at [329, 60] on button "close" at bounding box center [336, 55] width 15 height 15
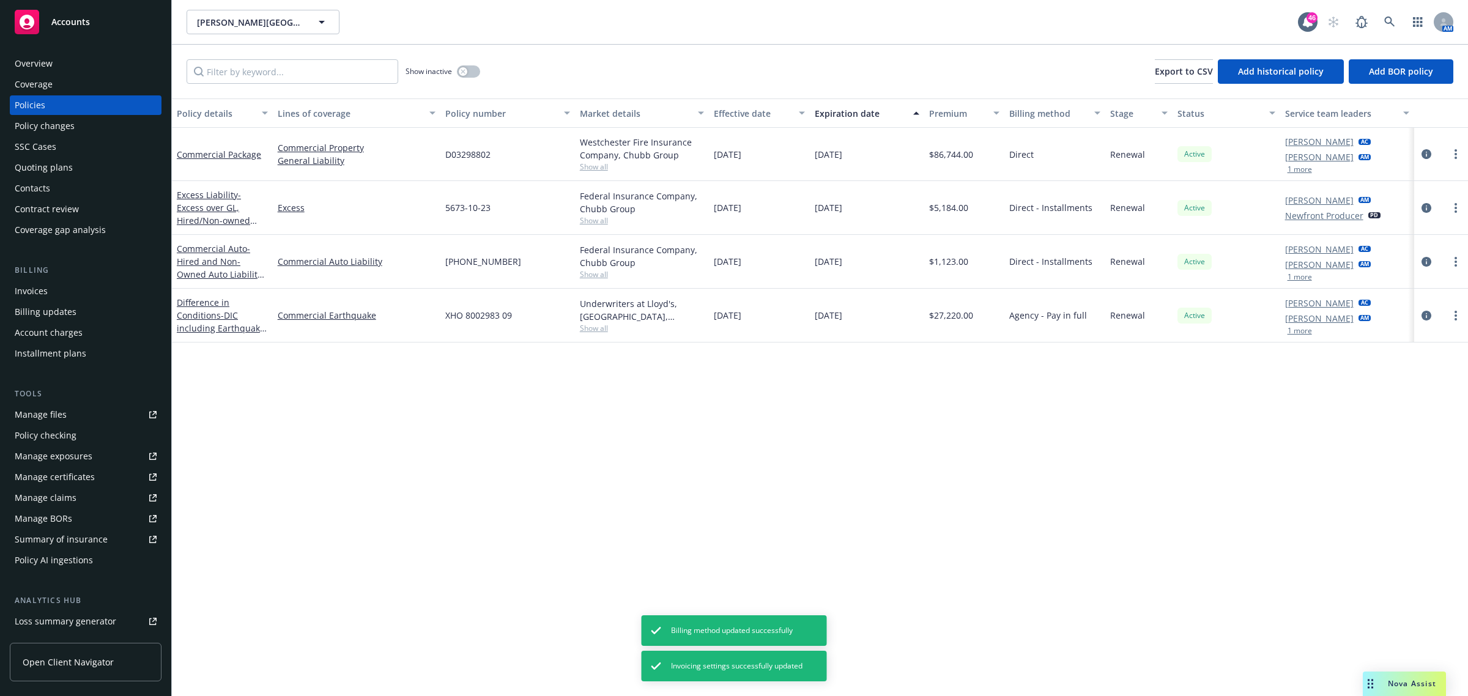
click at [45, 281] on div "Invoices" at bounding box center [31, 291] width 33 height 20
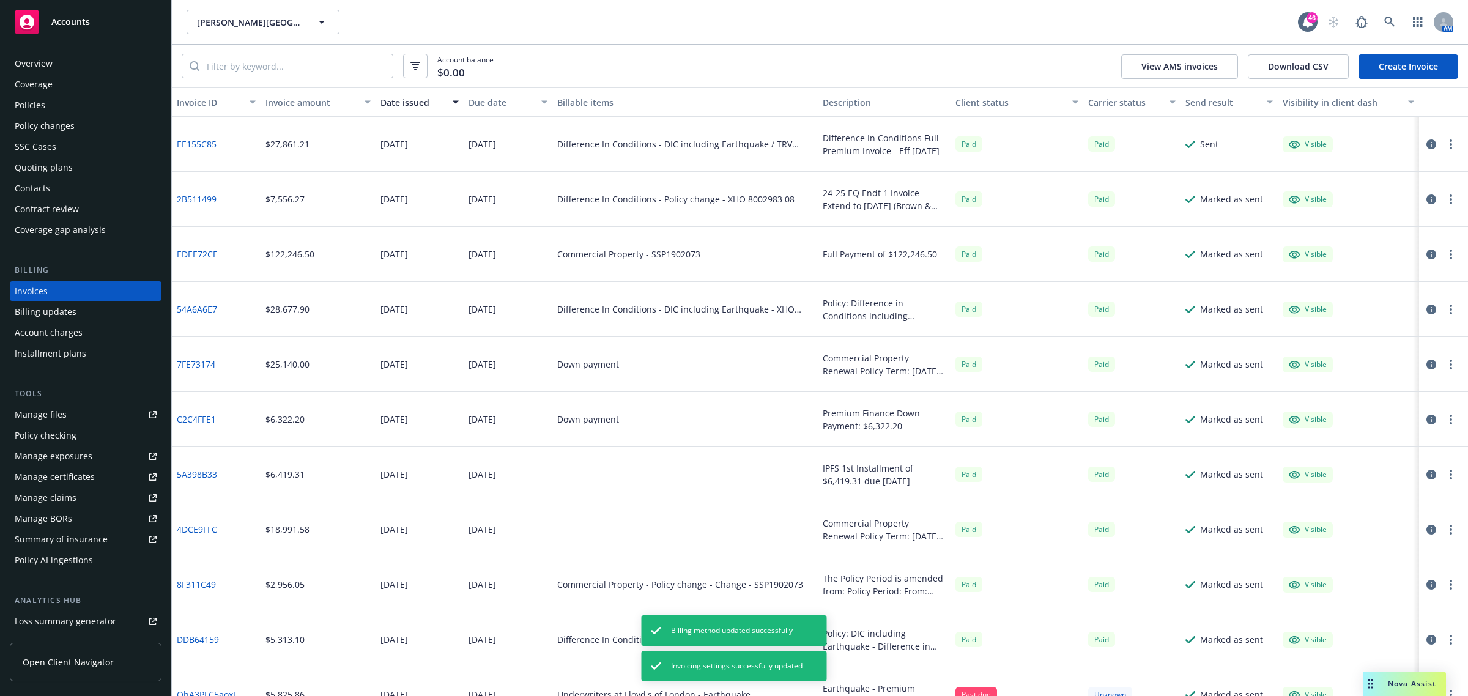
click at [1417, 66] on link "Create Invoice" at bounding box center [1408, 66] width 100 height 24
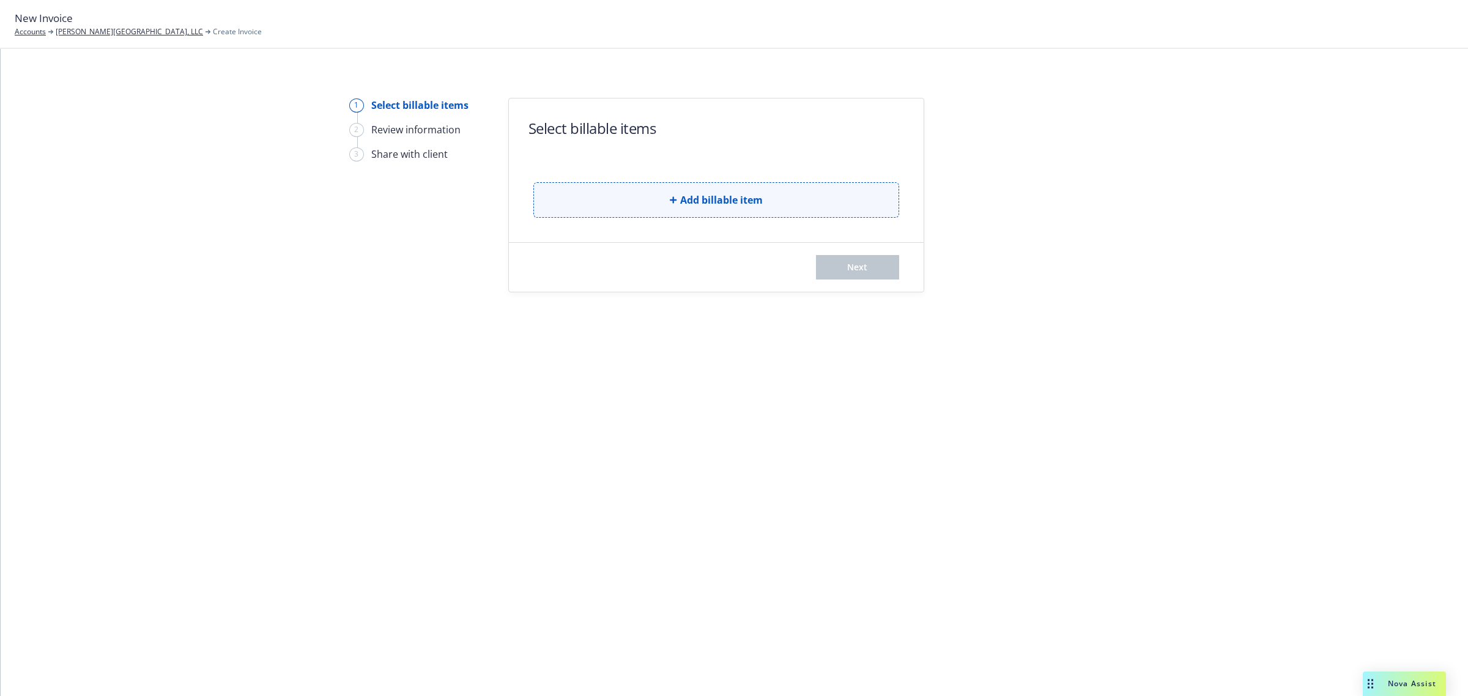
click at [732, 201] on span "Add billable item" at bounding box center [721, 200] width 83 height 15
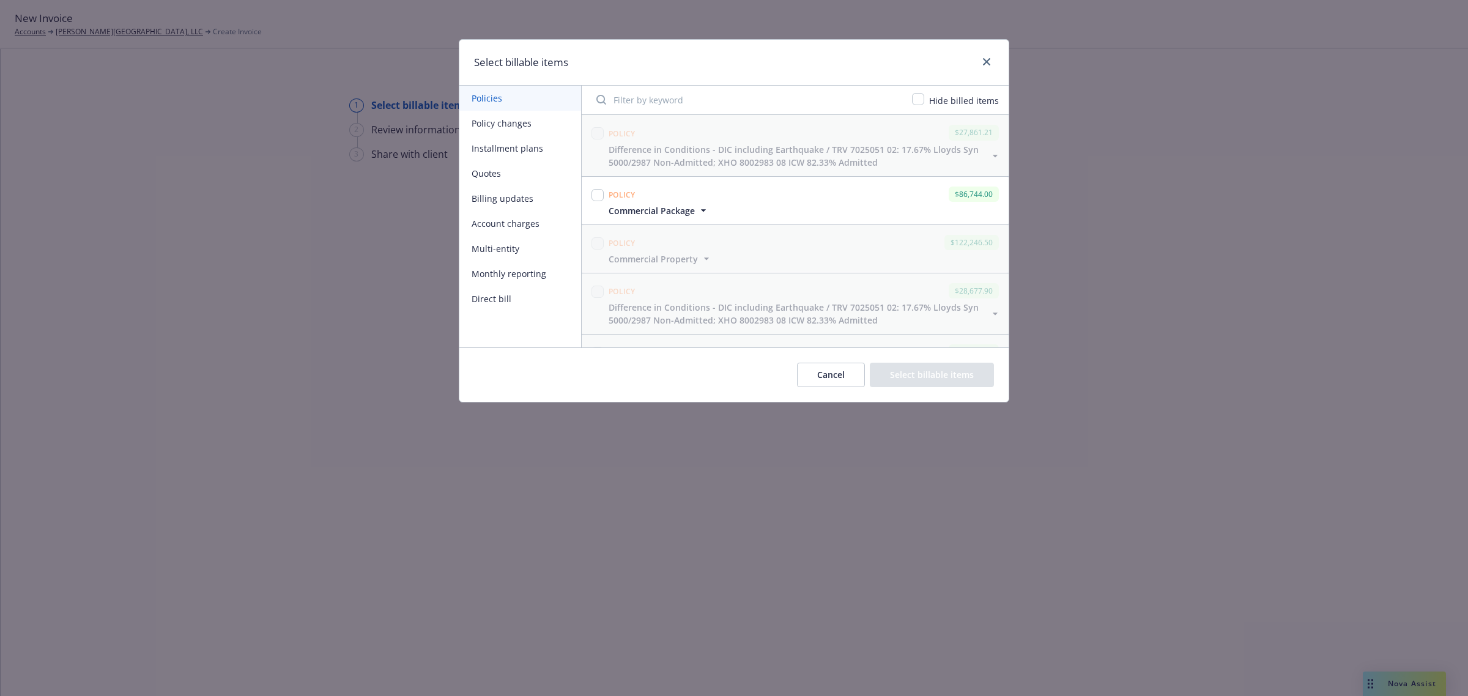
click at [591, 200] on div at bounding box center [597, 195] width 12 height 17
click at [598, 193] on input "checkbox" at bounding box center [597, 195] width 12 height 12
checkbox input "true"
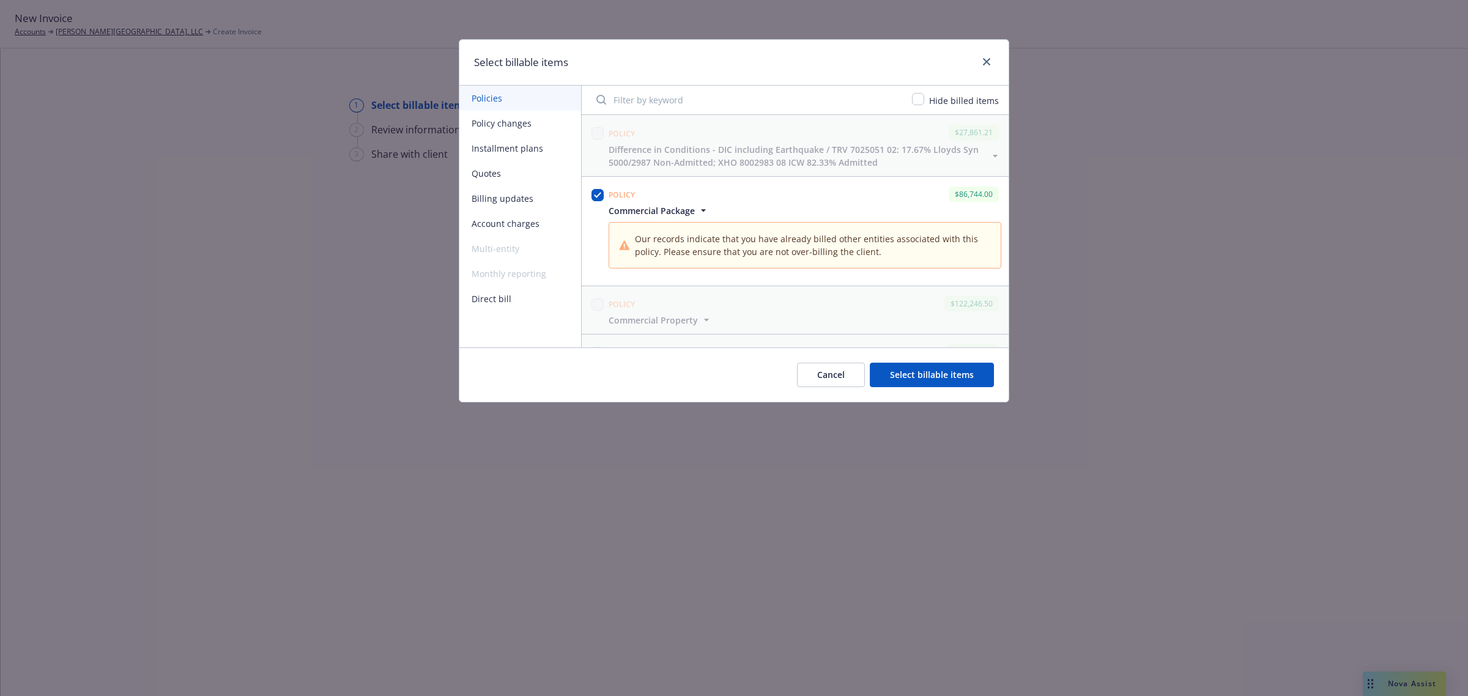
click at [951, 366] on button "Select billable items" at bounding box center [932, 375] width 124 height 24
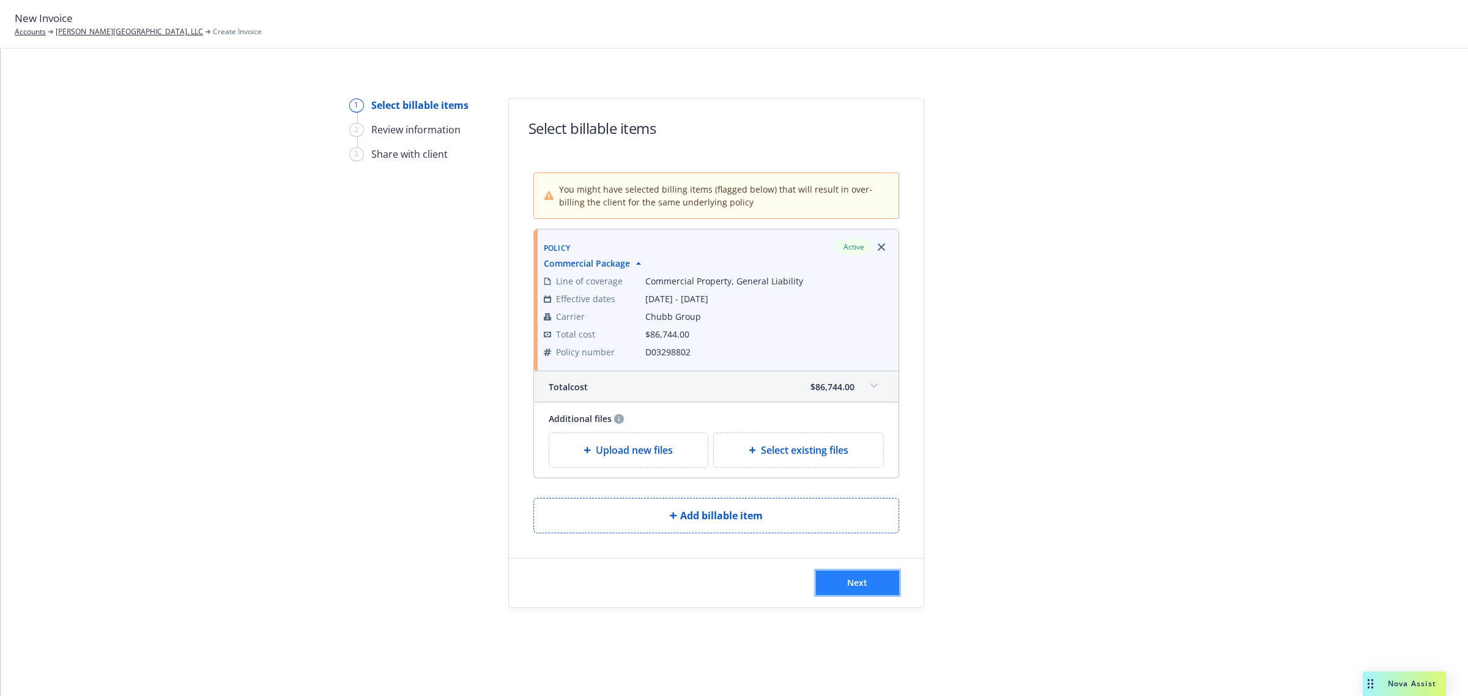
click at [843, 579] on button "Next" at bounding box center [857, 583] width 83 height 24
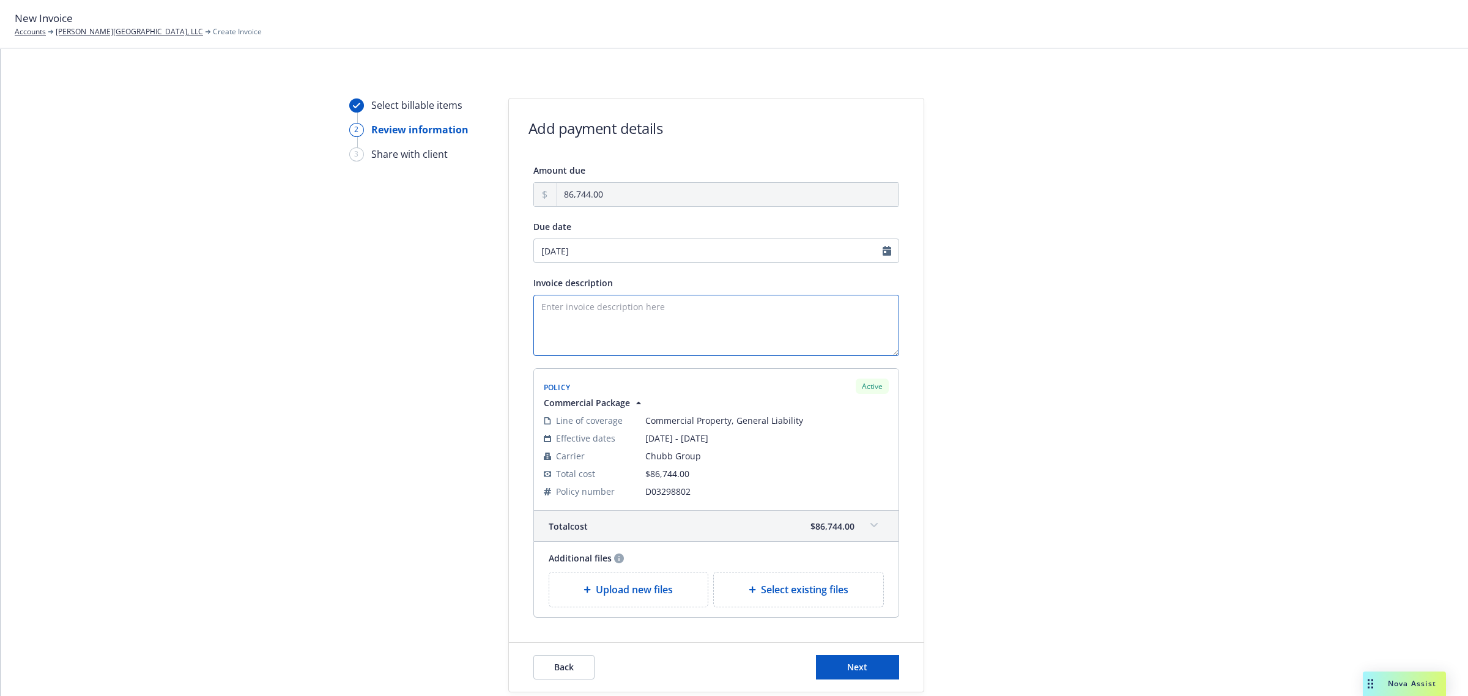
click at [547, 325] on textarea "Invoice description" at bounding box center [716, 325] width 366 height 61
paste textarea "Commercial Package"
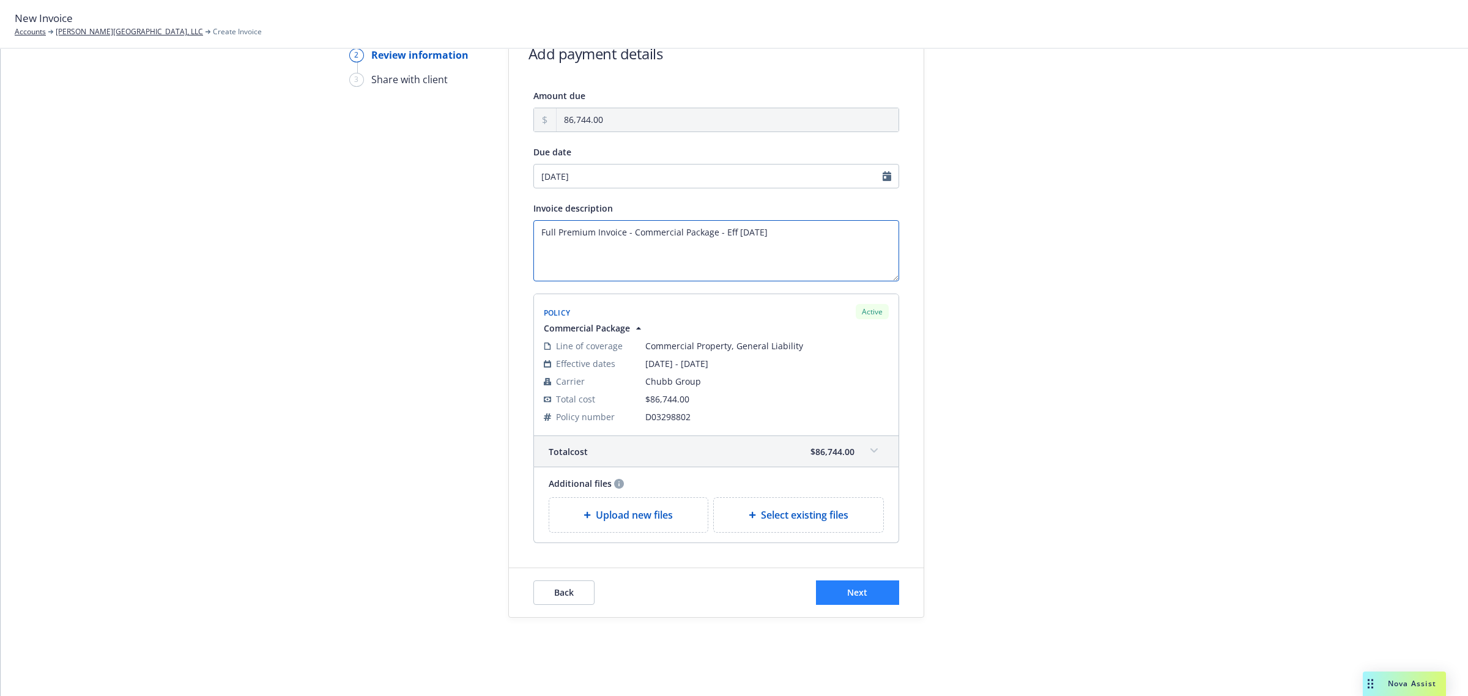
type textarea "Full Premium Invoice - Commercial Package - Eff [DATE]"
click at [863, 591] on button "Next" at bounding box center [857, 592] width 83 height 24
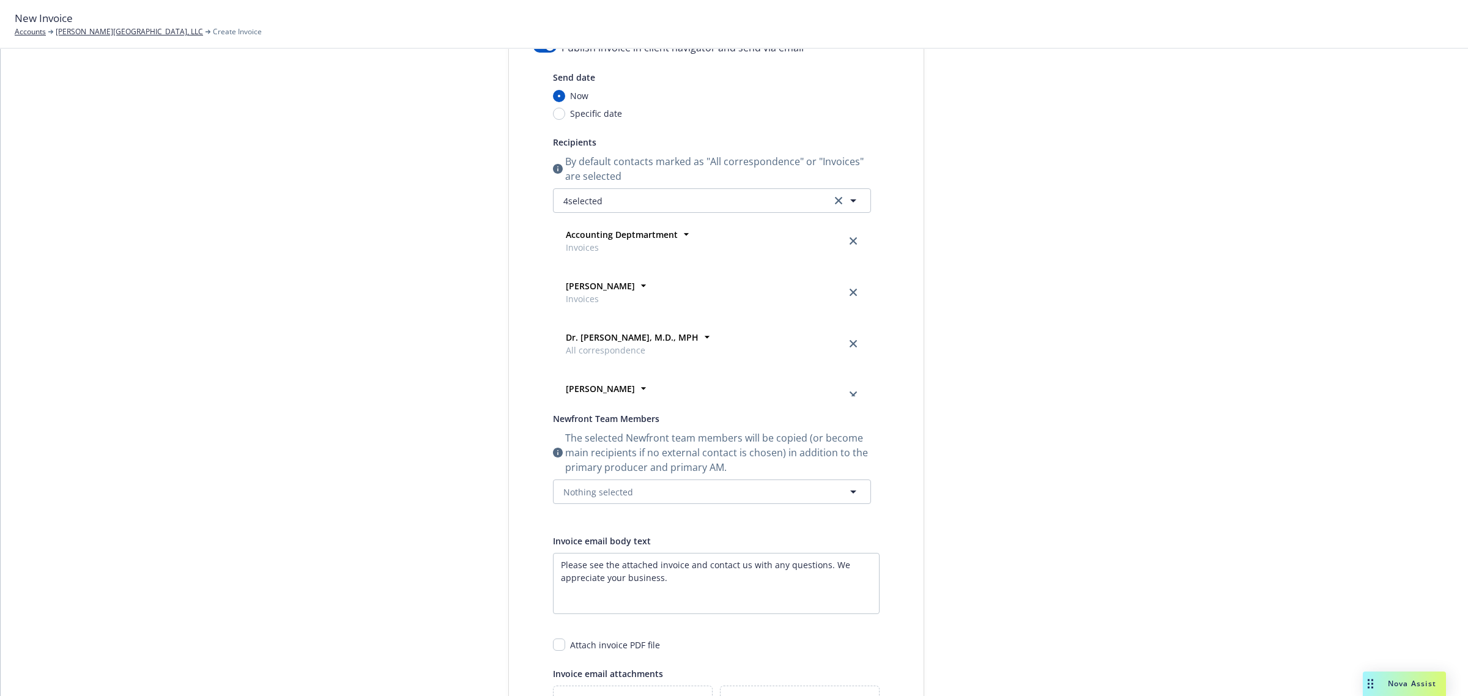
scroll to position [300, 0]
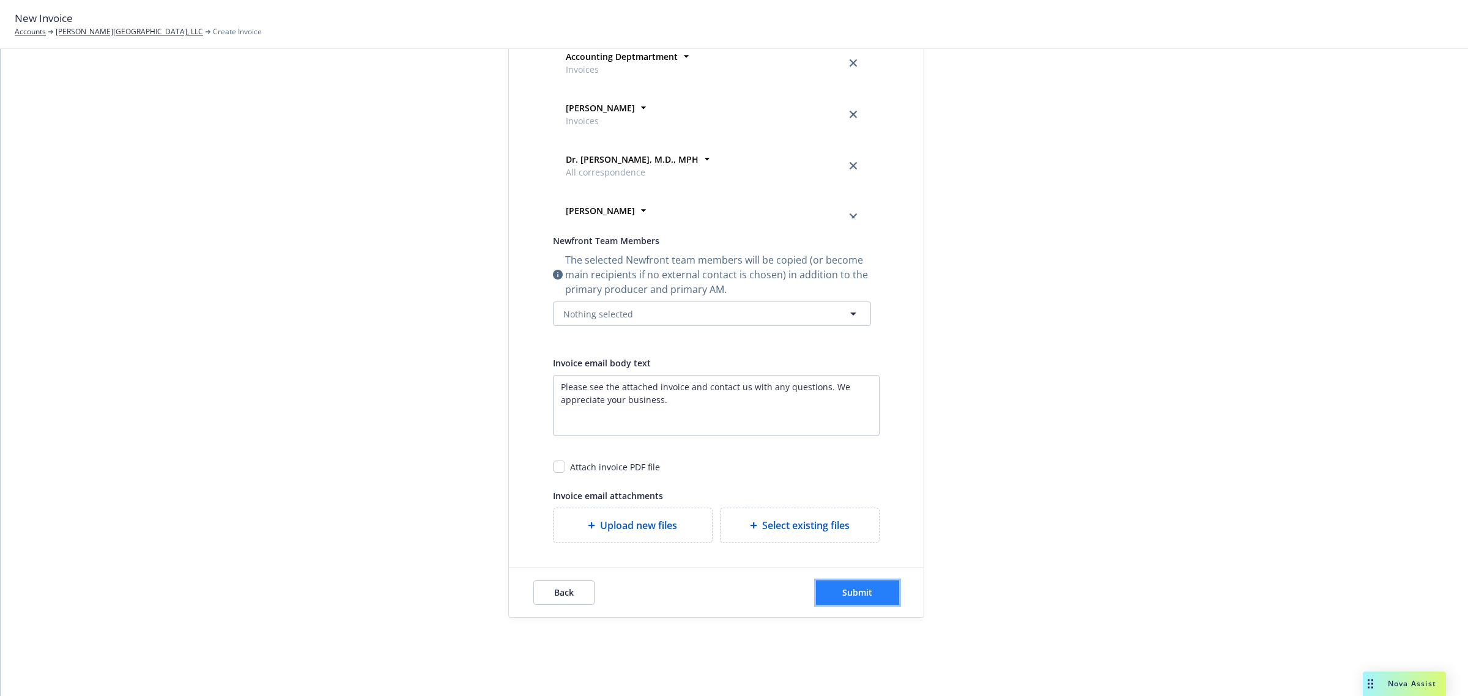
click at [852, 592] on span "Submit" at bounding box center [857, 593] width 30 height 12
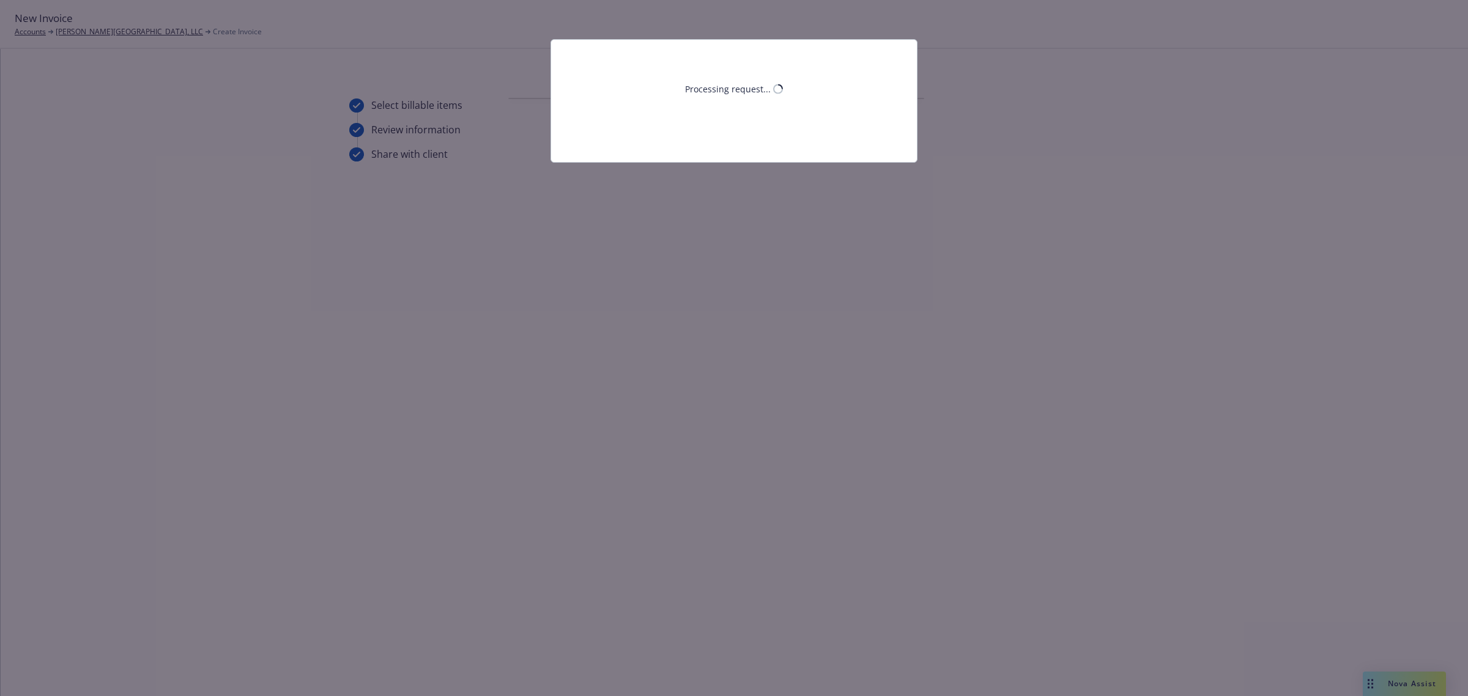
scroll to position [0, 0]
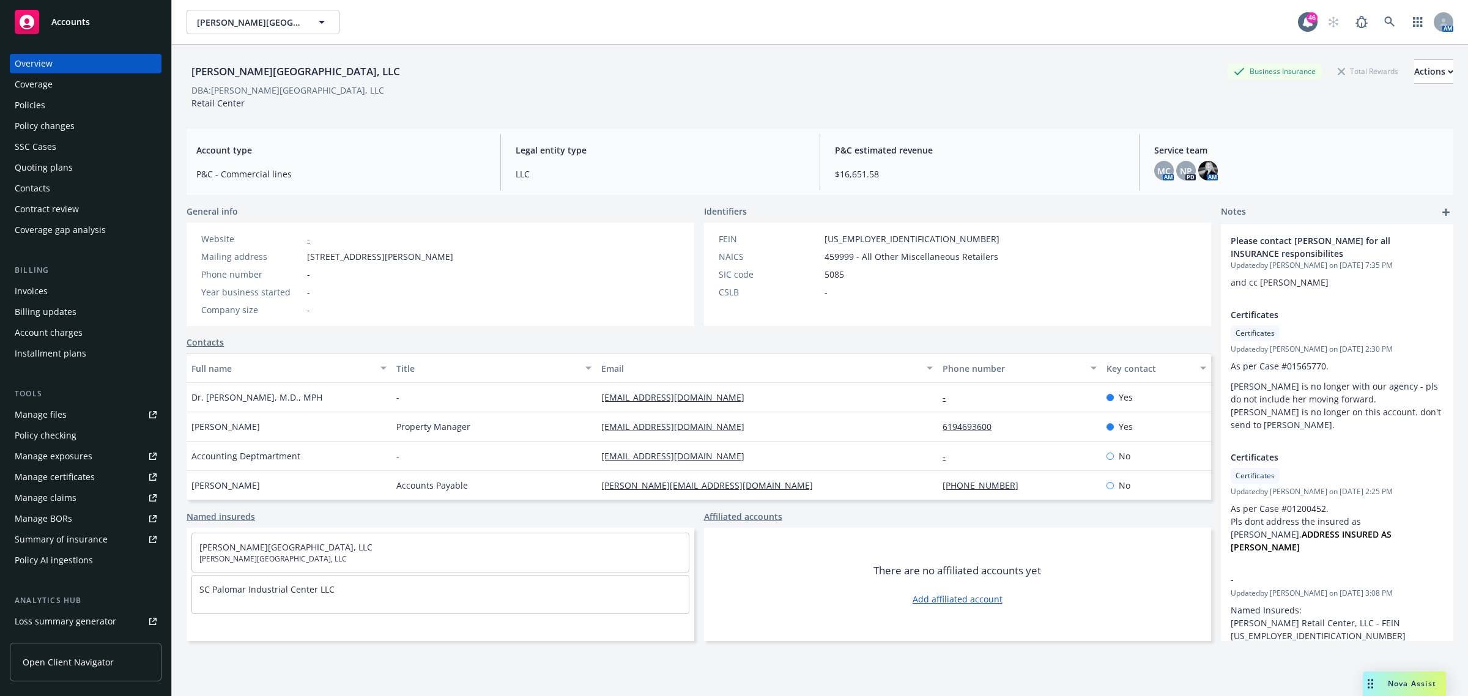
click at [37, 291] on div "Invoices" at bounding box center [31, 291] width 33 height 20
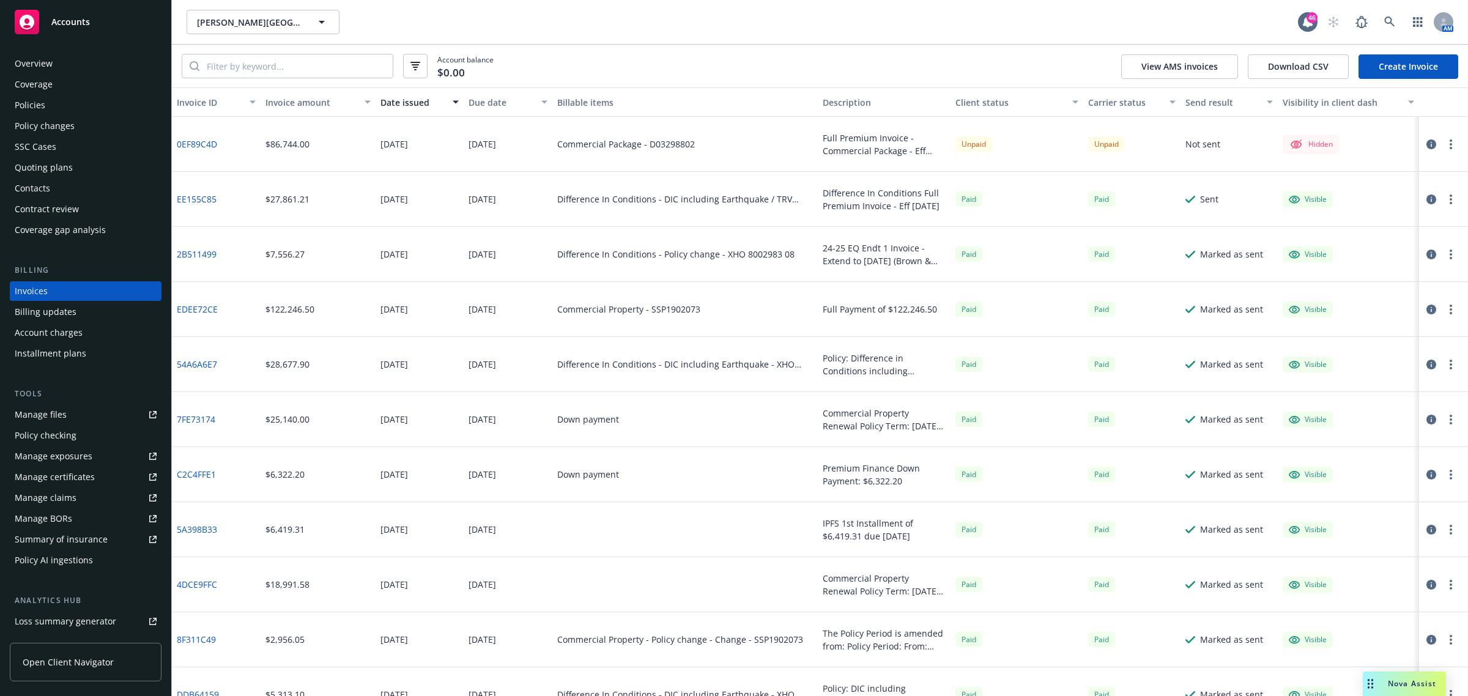
click at [1443, 145] on button "button" at bounding box center [1450, 144] width 15 height 15
click at [1367, 245] on link "Make it visible in client dash" at bounding box center [1368, 243] width 156 height 24
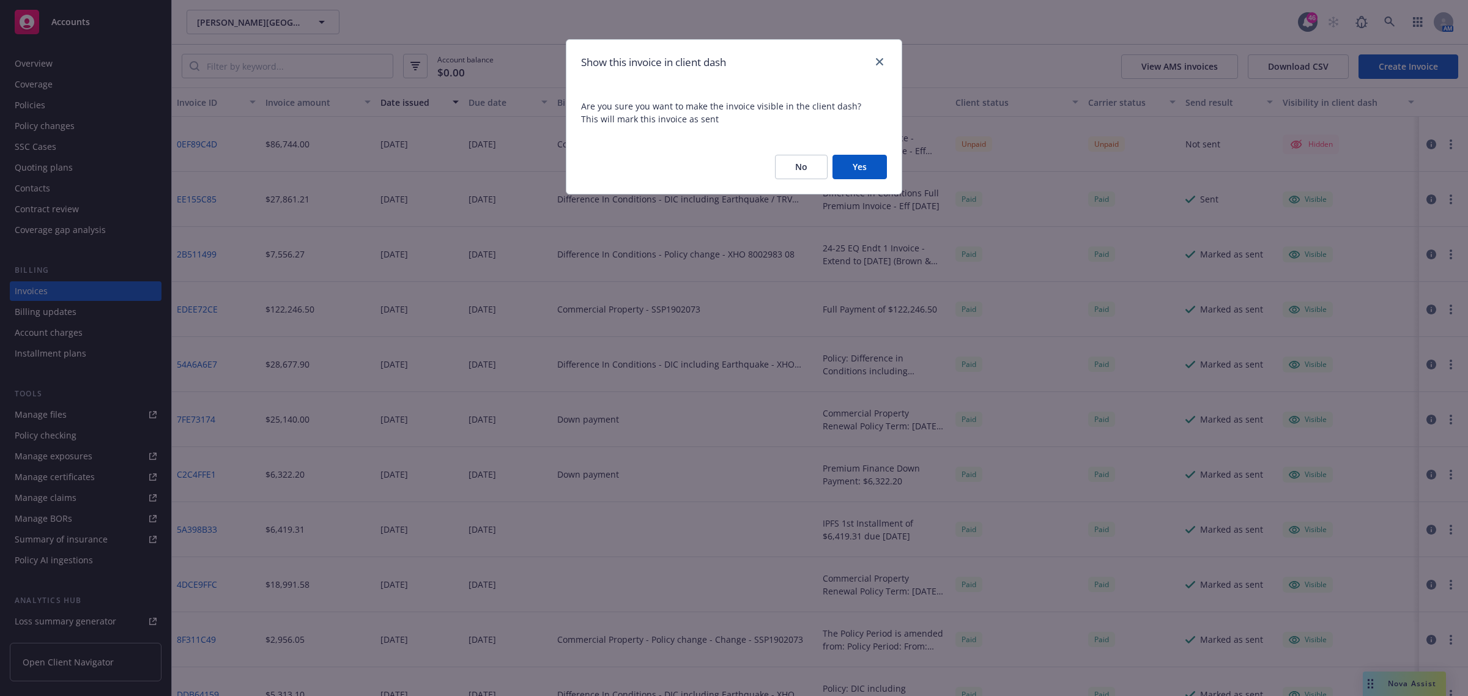
click at [875, 166] on button "Yes" at bounding box center [859, 167] width 54 height 24
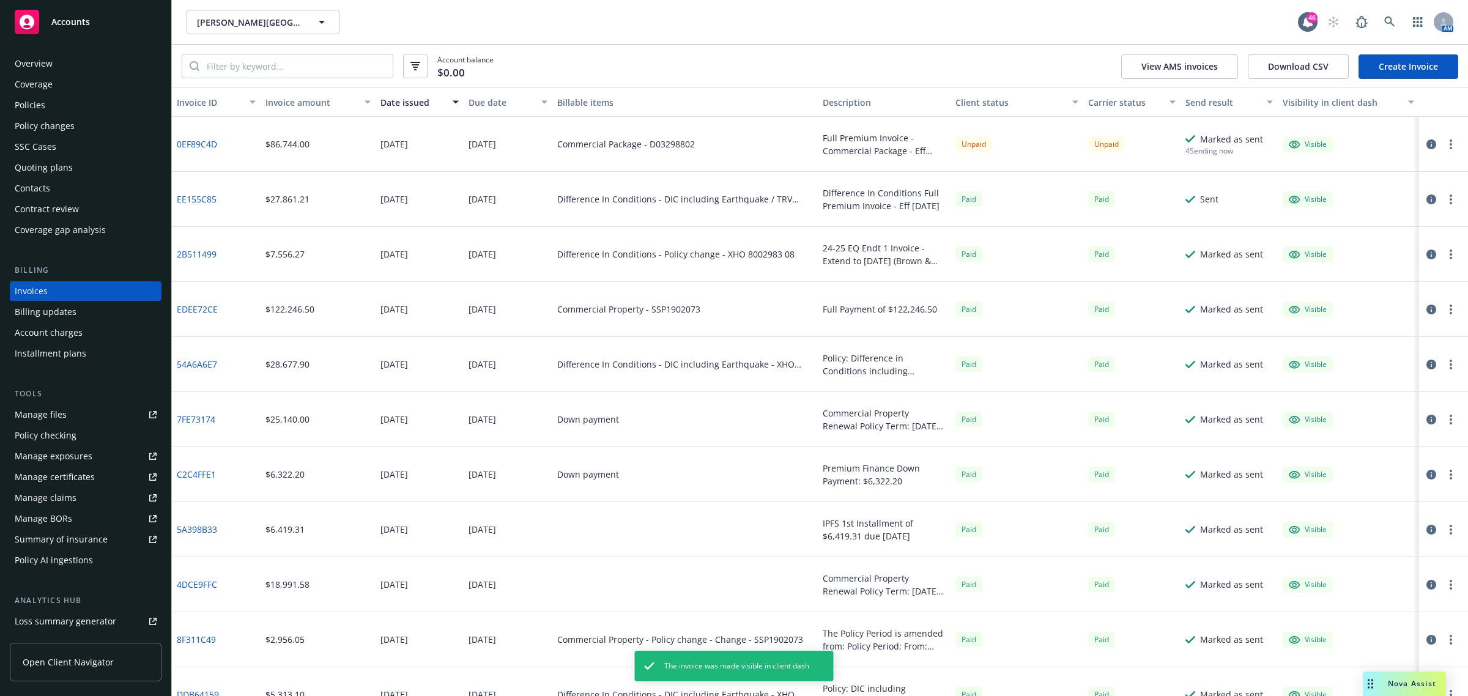
click at [1426, 144] on icon "button" at bounding box center [1431, 144] width 10 height 10
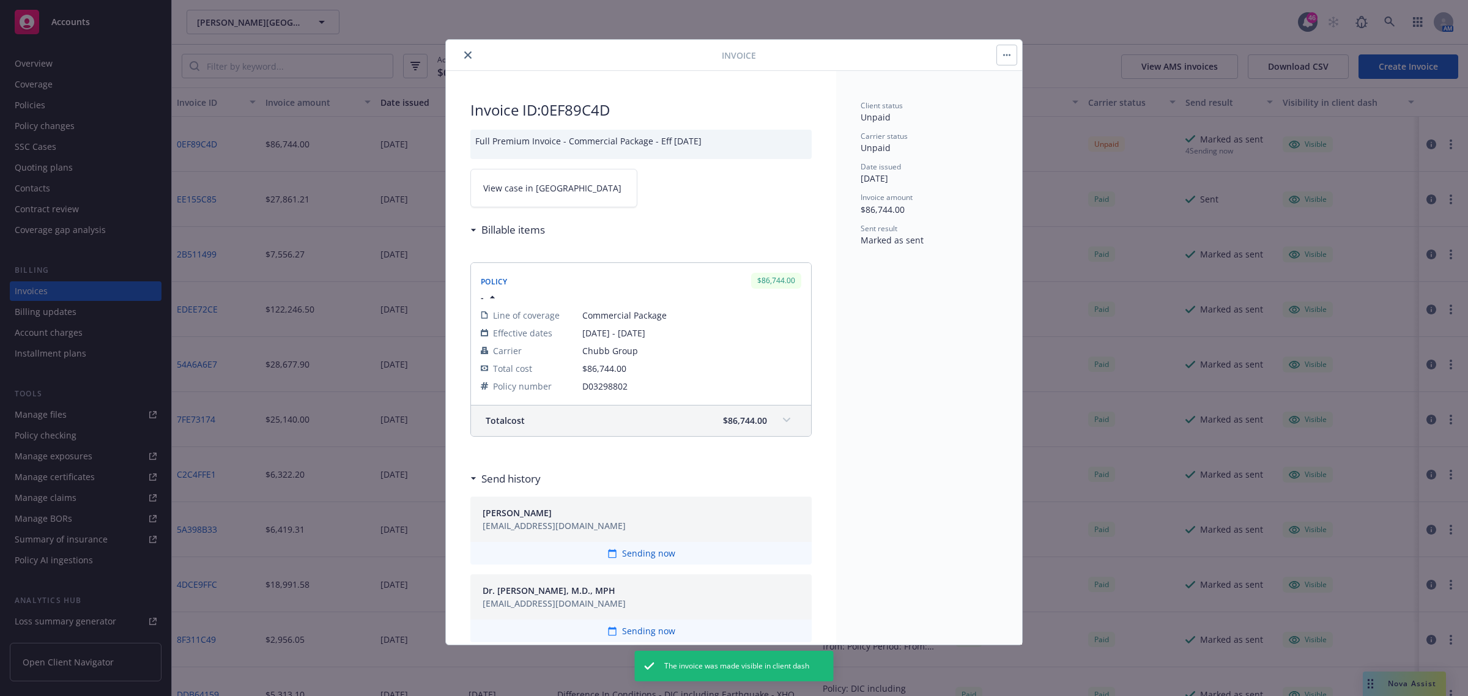
click at [561, 182] on link "View case in SSC" at bounding box center [553, 188] width 167 height 39
click at [466, 52] on icon "close" at bounding box center [467, 54] width 7 height 7
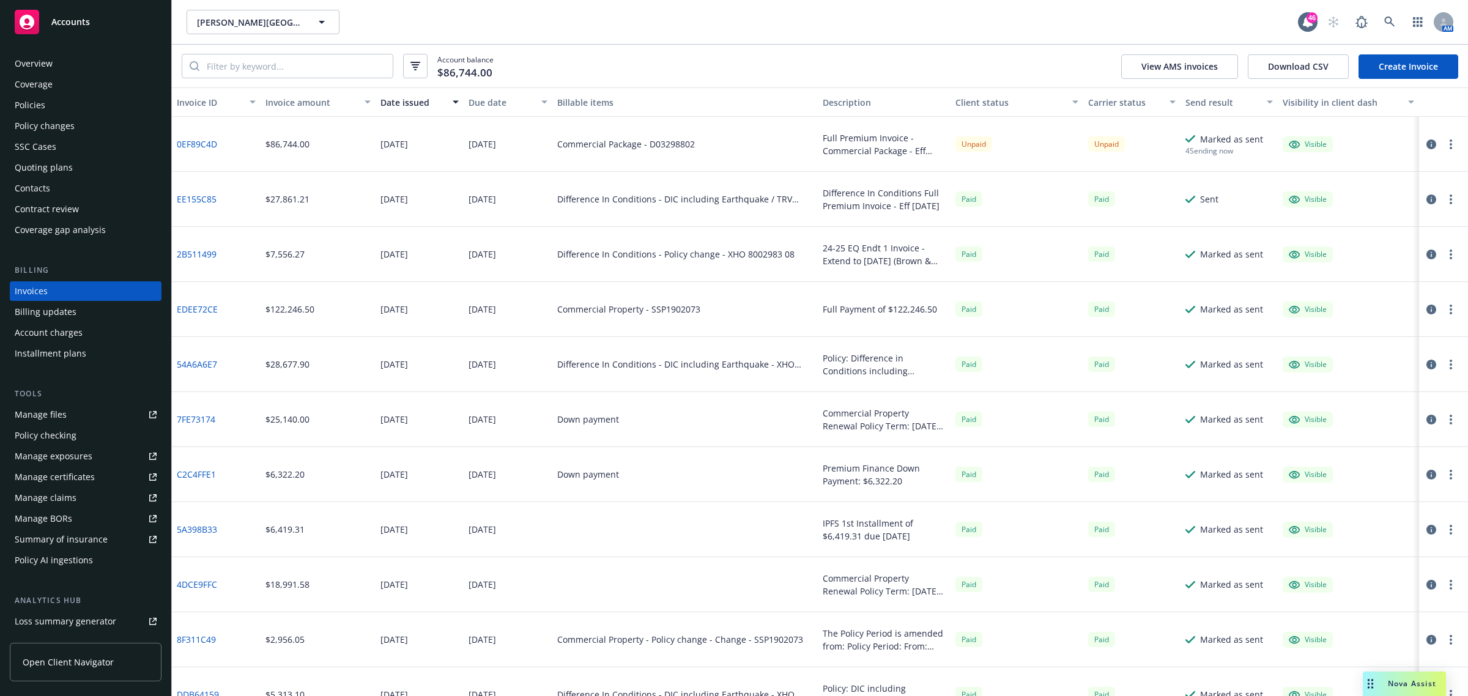
click at [78, 64] on div "Overview" at bounding box center [86, 64] width 142 height 20
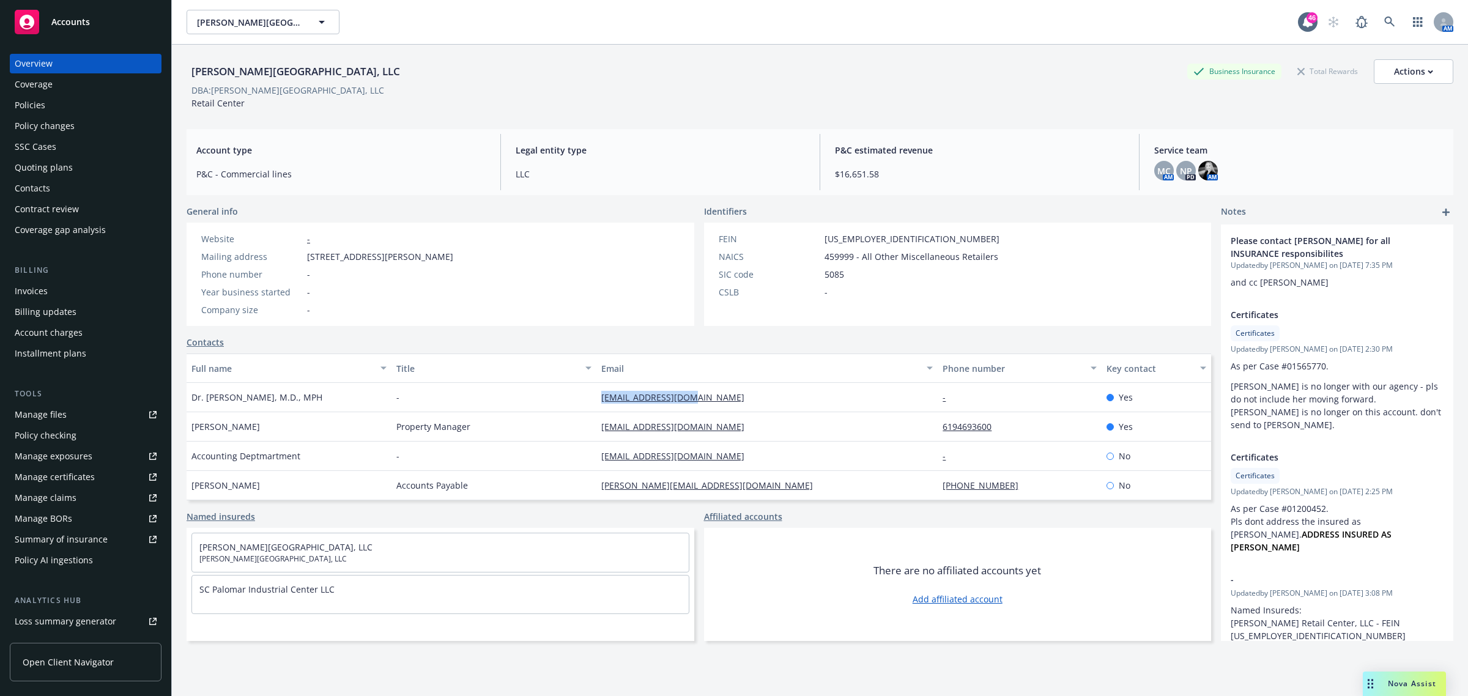
drag, startPoint x: 777, startPoint y: 393, endPoint x: 567, endPoint y: 390, distance: 210.4
click at [567, 390] on div "Dr. Gregory Cohen, M.D., MPH - gdcohenmd@yahoo.com - Yes" at bounding box center [699, 397] width 1024 height 29
copy div "gdcohenmd@yahoo.com"
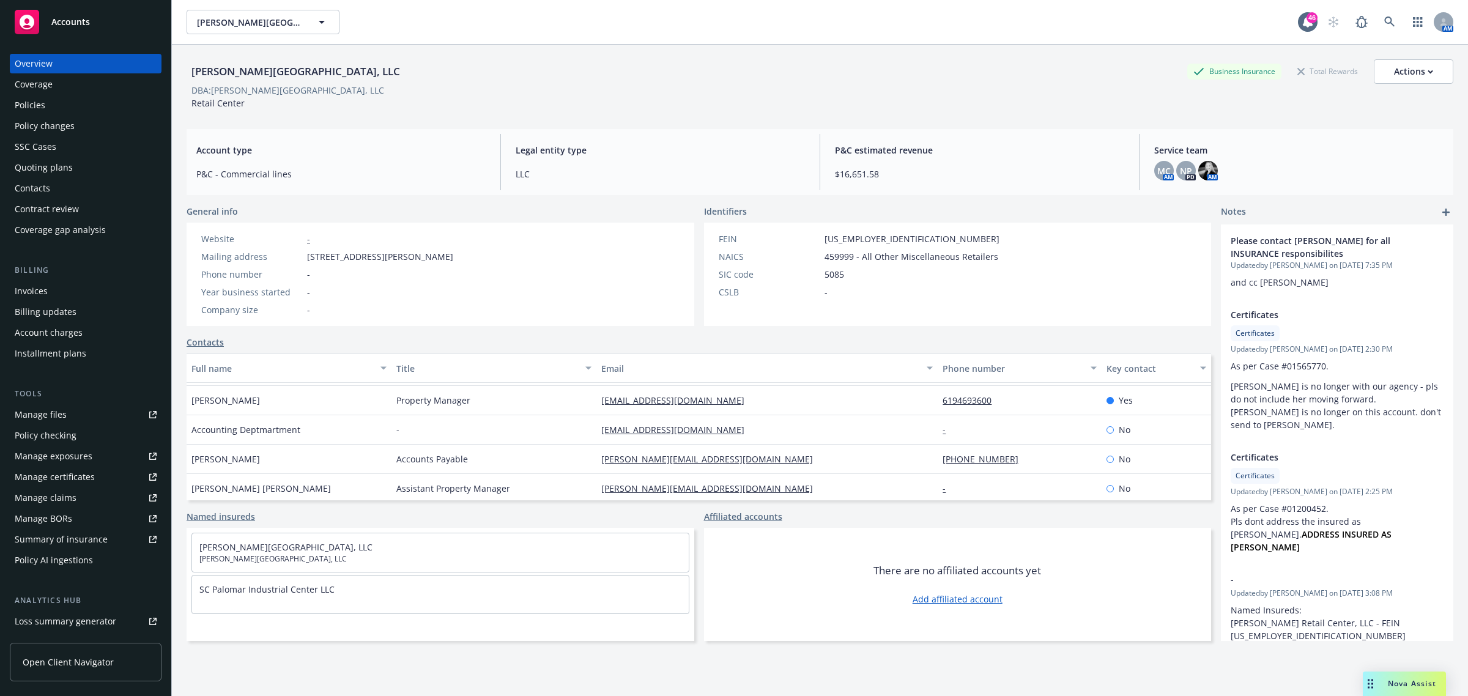
scroll to position [50, 0]
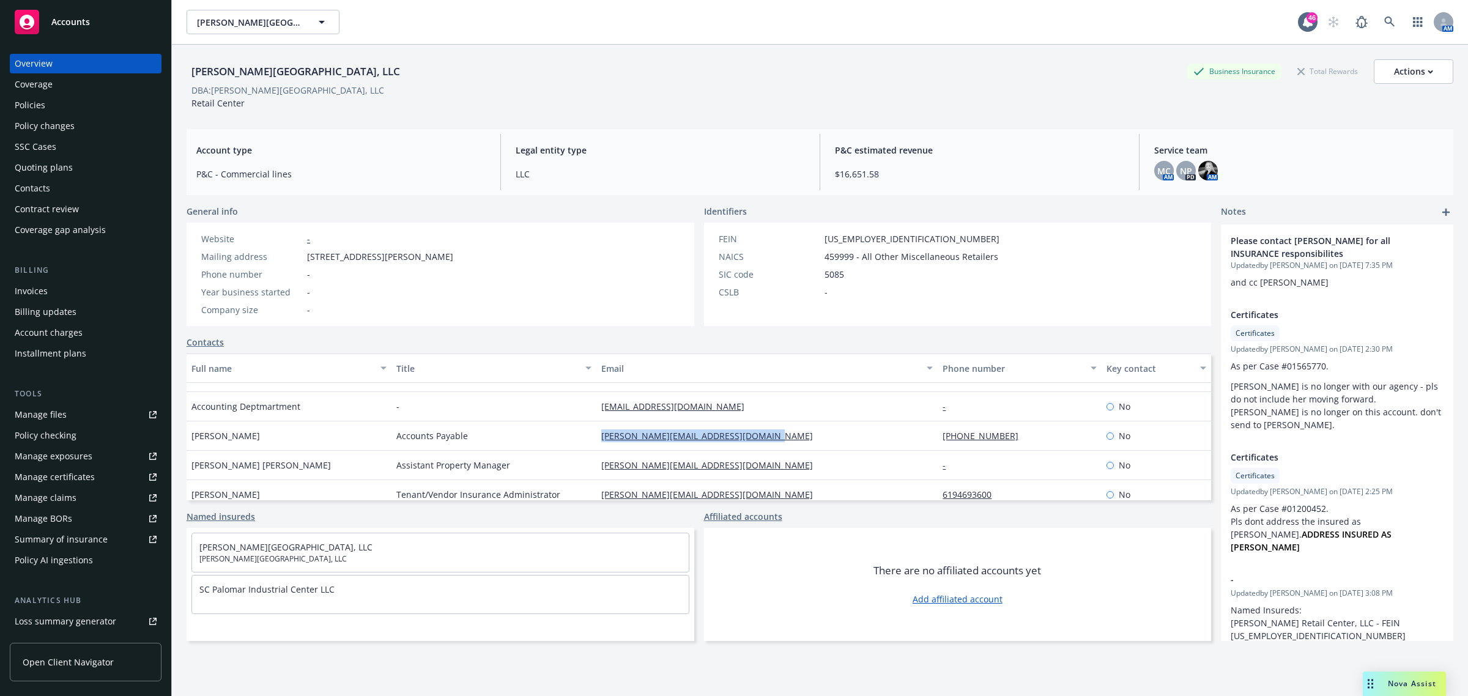
drag, startPoint x: 821, startPoint y: 426, endPoint x: 573, endPoint y: 438, distance: 248.0
click at [573, 438] on div "Margarita Reber Accounts Payable margarita@pacificcoastcommercial.com (619) 469…" at bounding box center [699, 435] width 1024 height 29
copy div "margarita@pacificcoastcommercial.com"
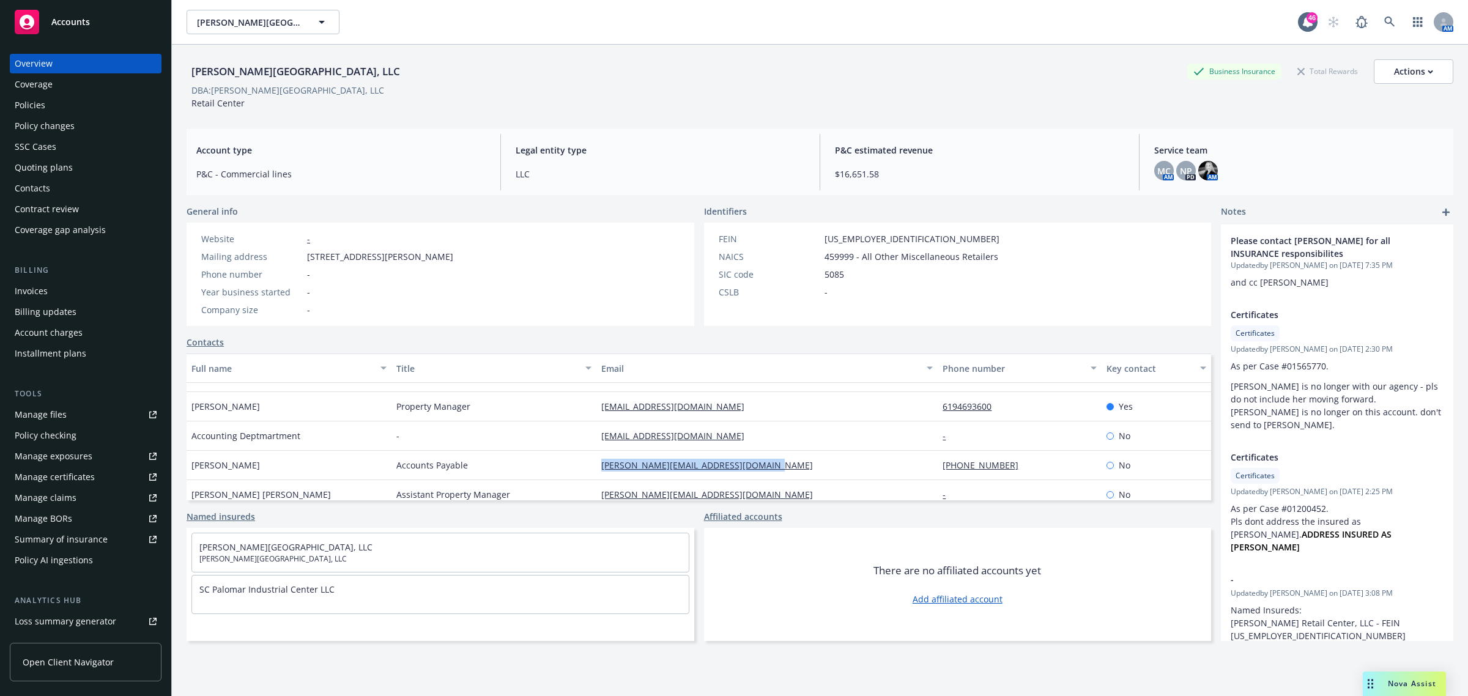
scroll to position [0, 0]
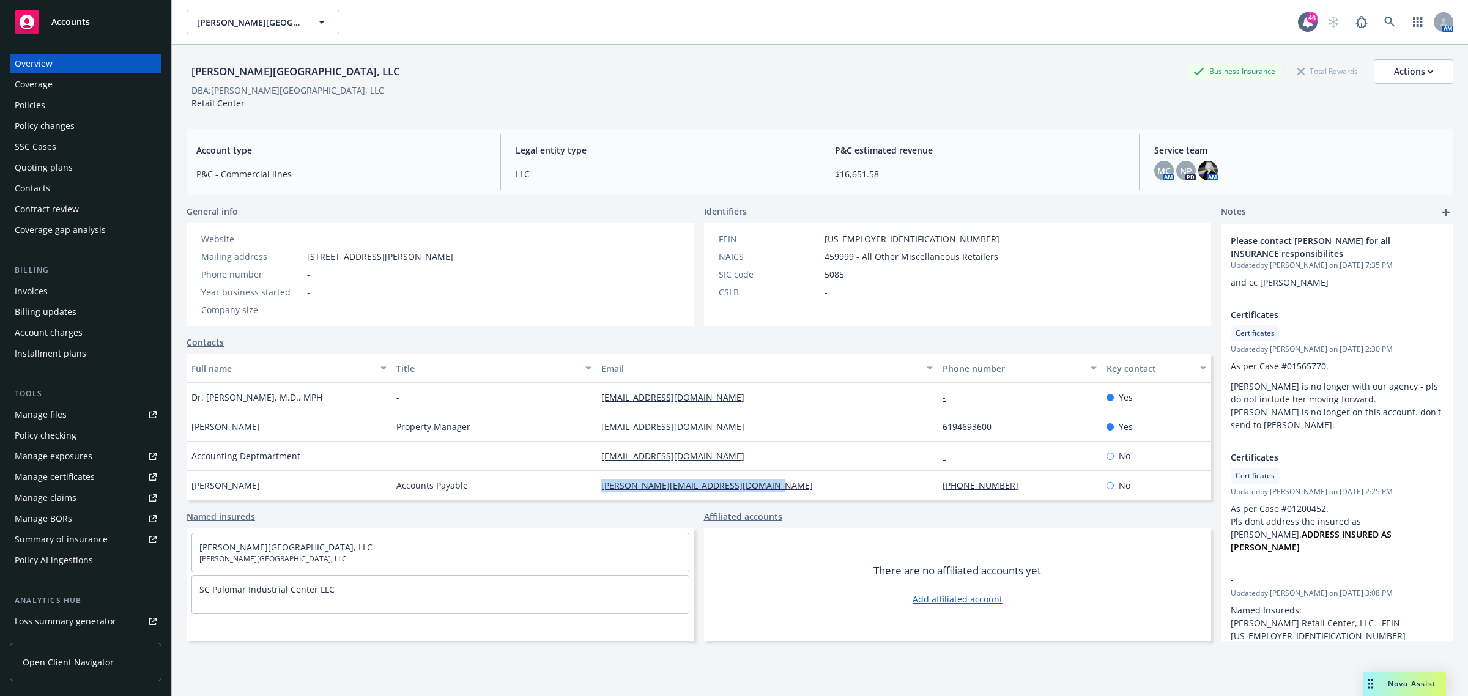
drag, startPoint x: 774, startPoint y: 430, endPoint x: 579, endPoint y: 438, distance: 194.7
click at [579, 438] on div "Tricia Miller Property Manager triciam@pacificcoastcommercial.com 6194693600 Yes" at bounding box center [699, 426] width 1024 height 29
copy div "triciam@pacificcoastcommercial.com"
